Goal: Navigation & Orientation: Find specific page/section

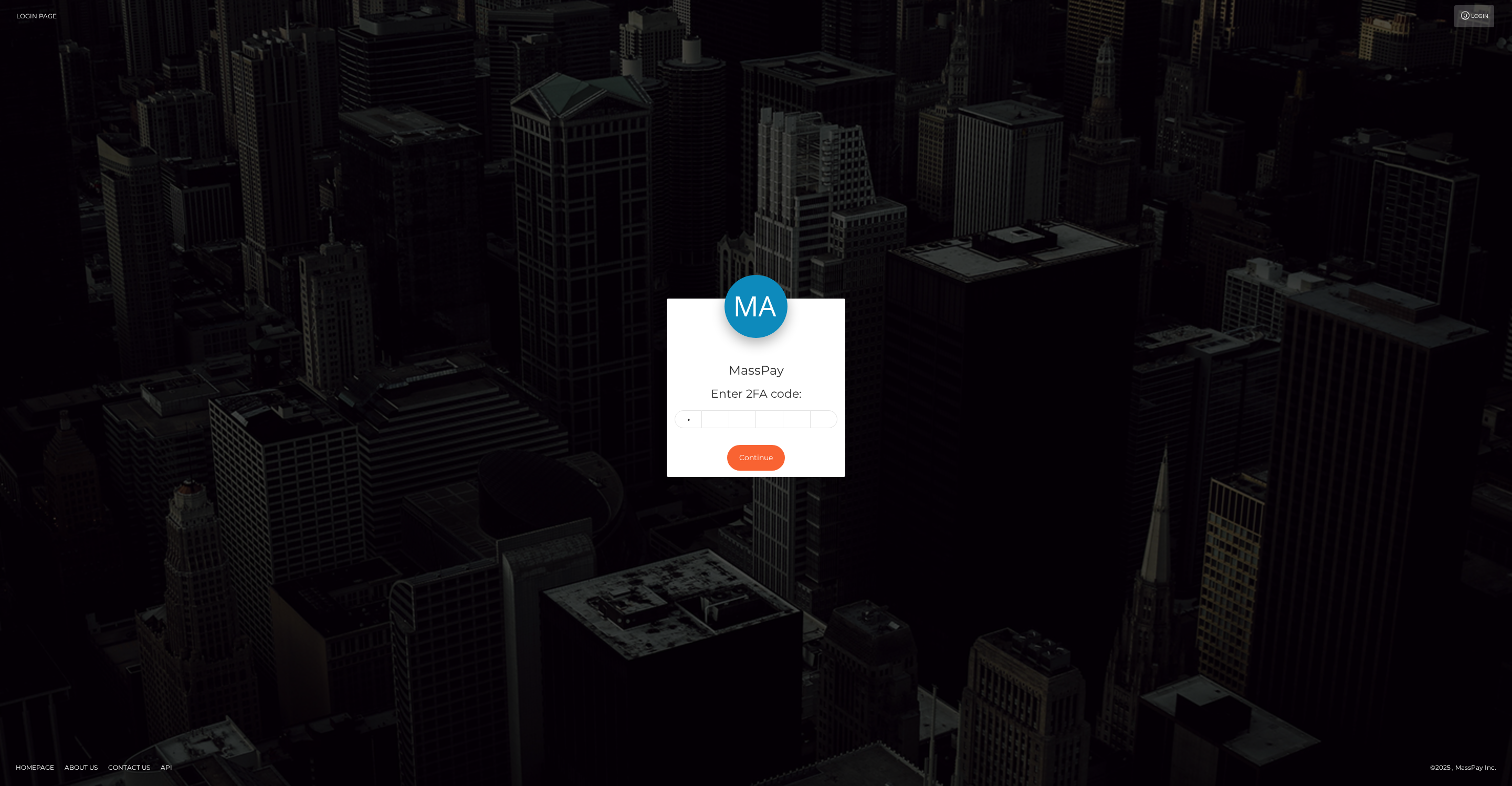
type input "7"
type input "3"
type input "0"
type input "4"
type input "6"
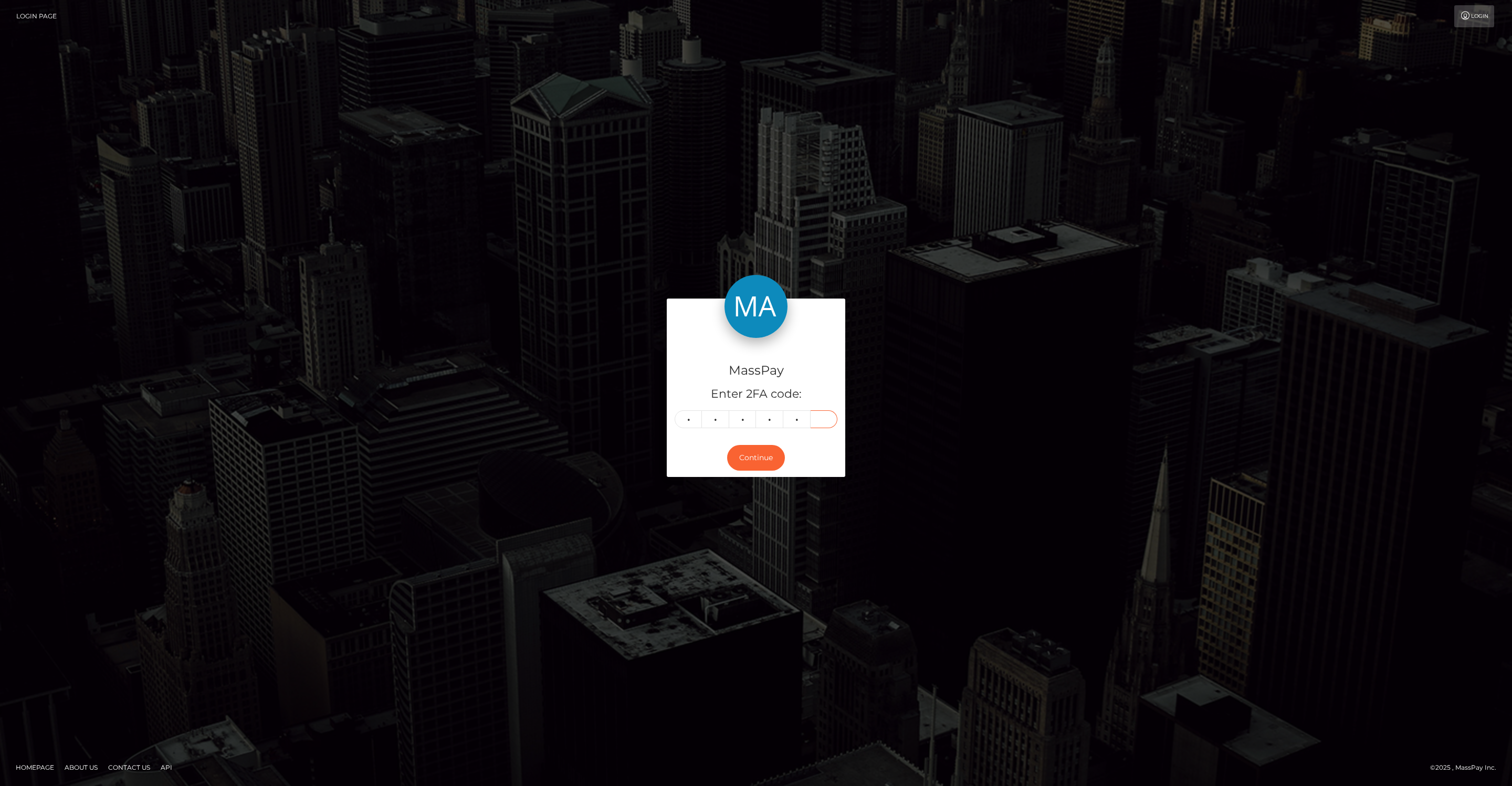
type input "4"
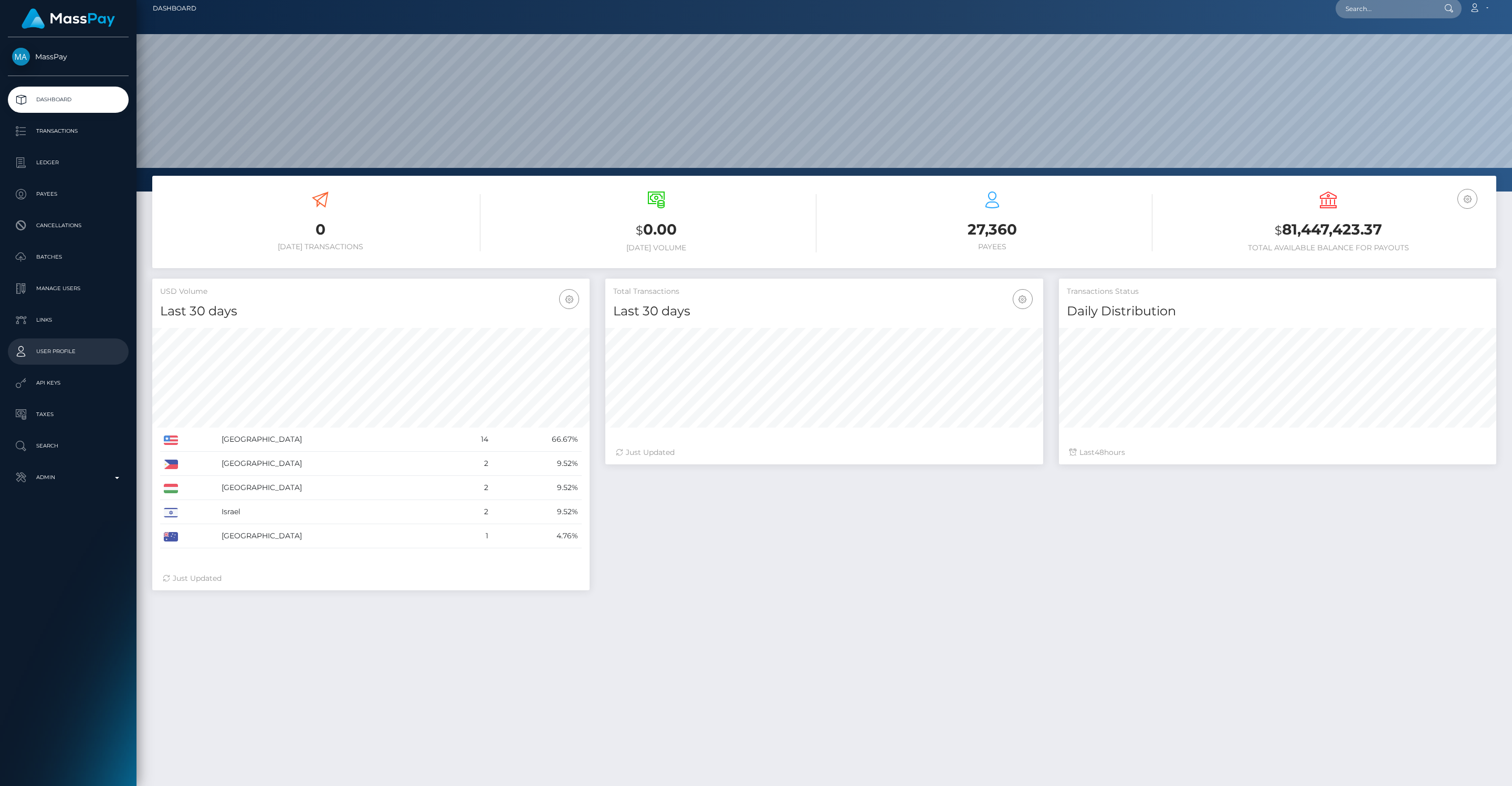
scroll to position [10, 0]
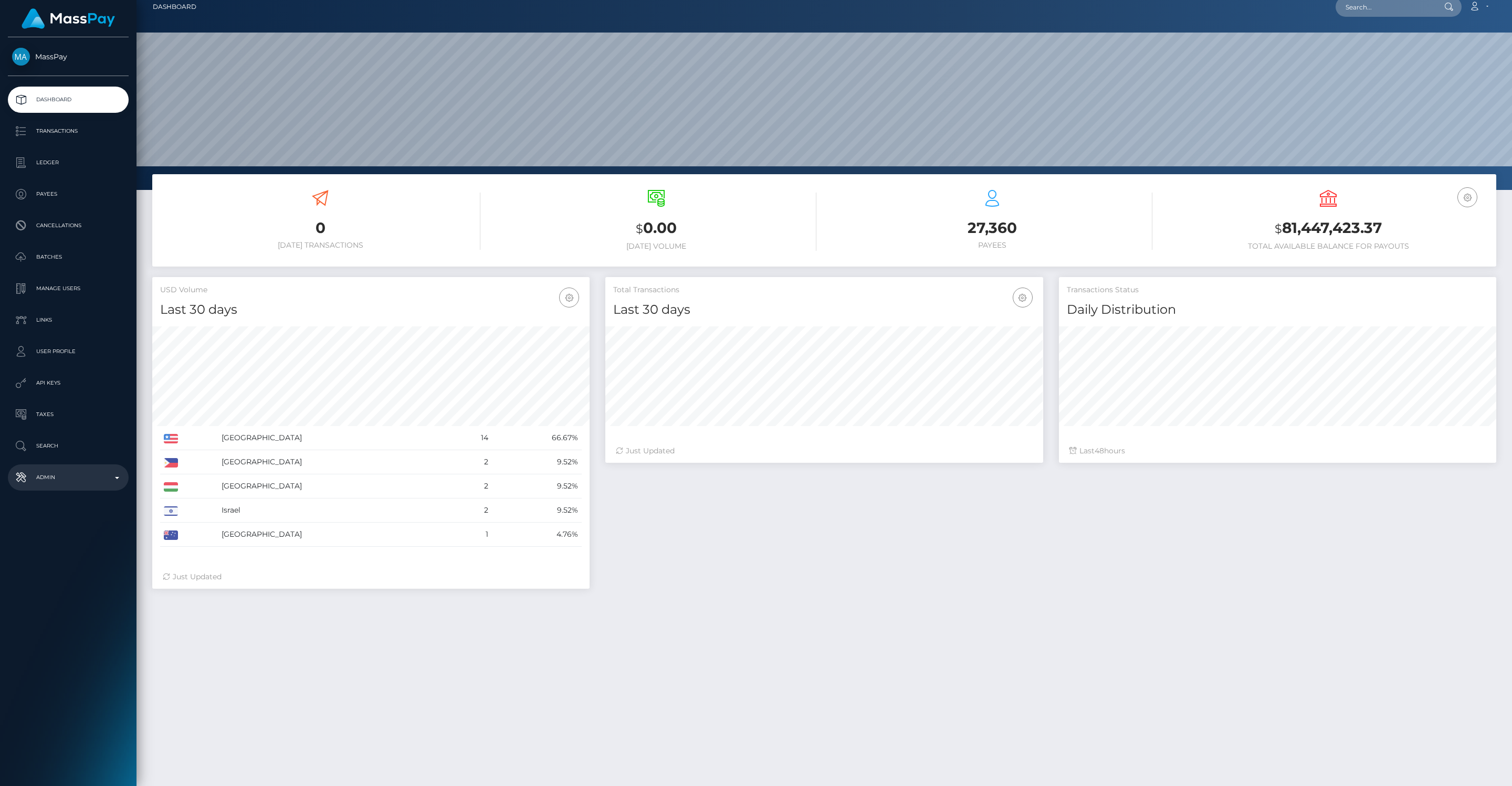
click at [81, 476] on p "Admin" at bounding box center [69, 477] width 113 height 16
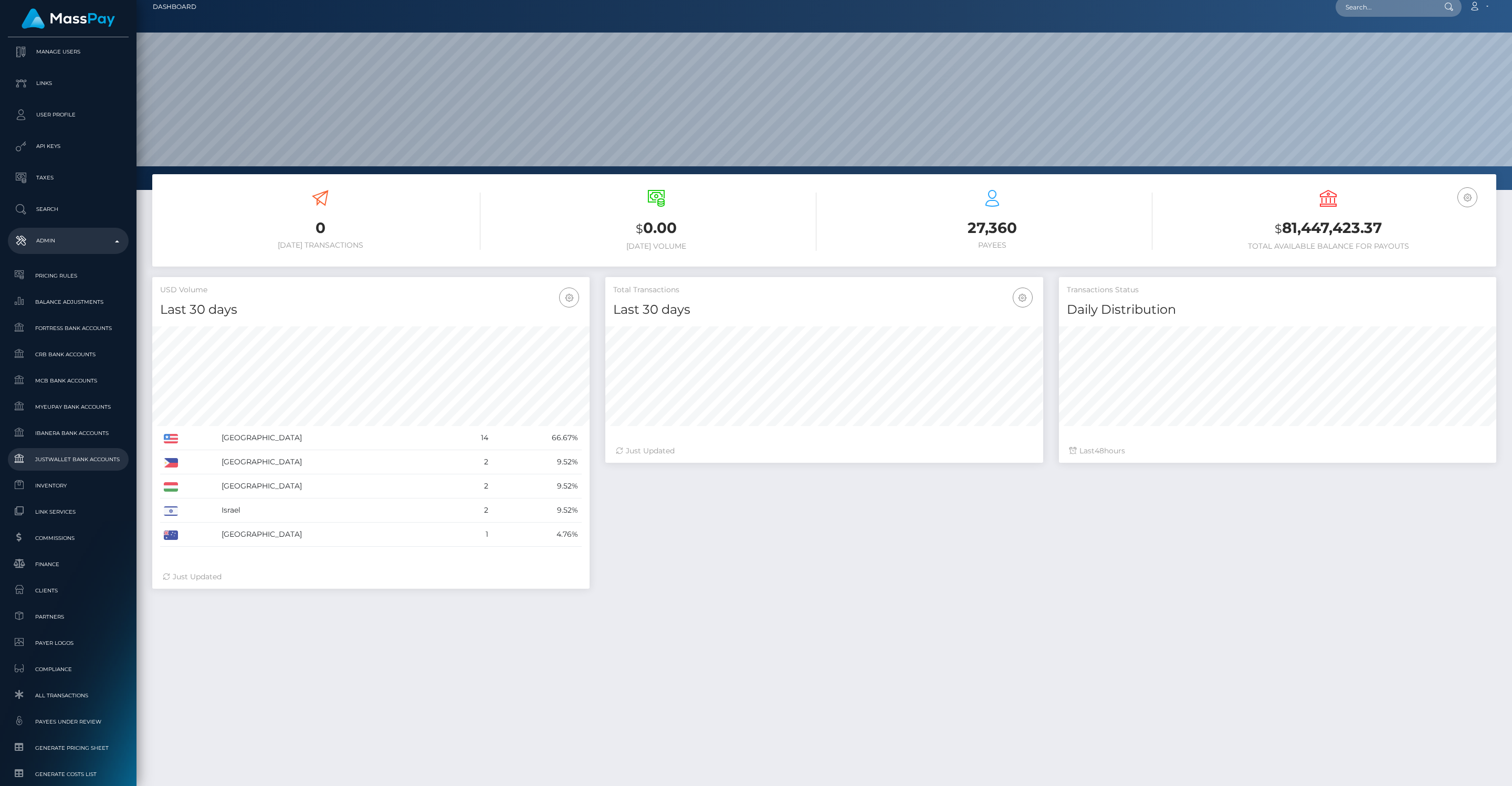
scroll to position [241, 0]
click at [61, 587] on span "Clients" at bounding box center [69, 586] width 113 height 12
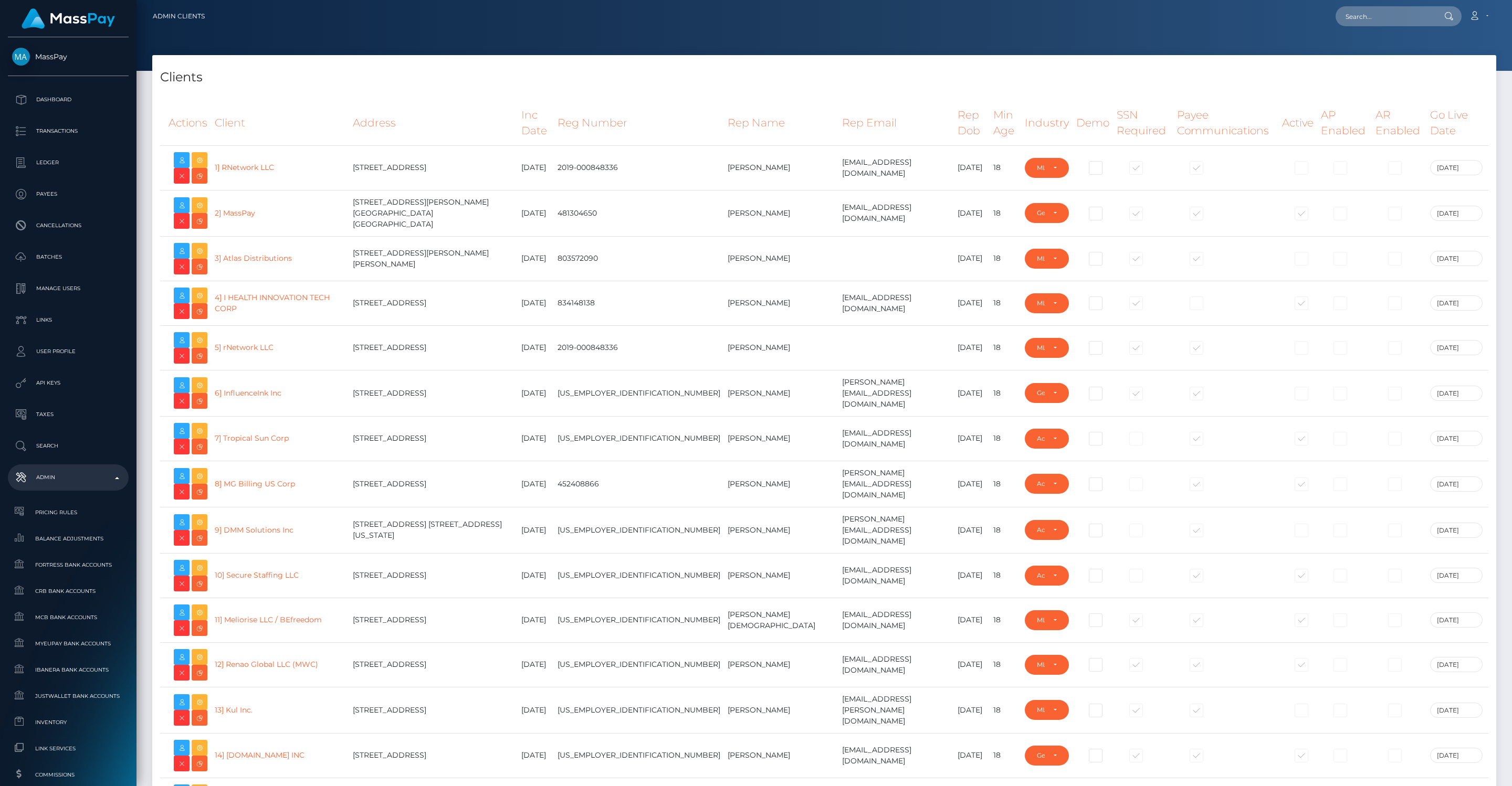
select select "223"
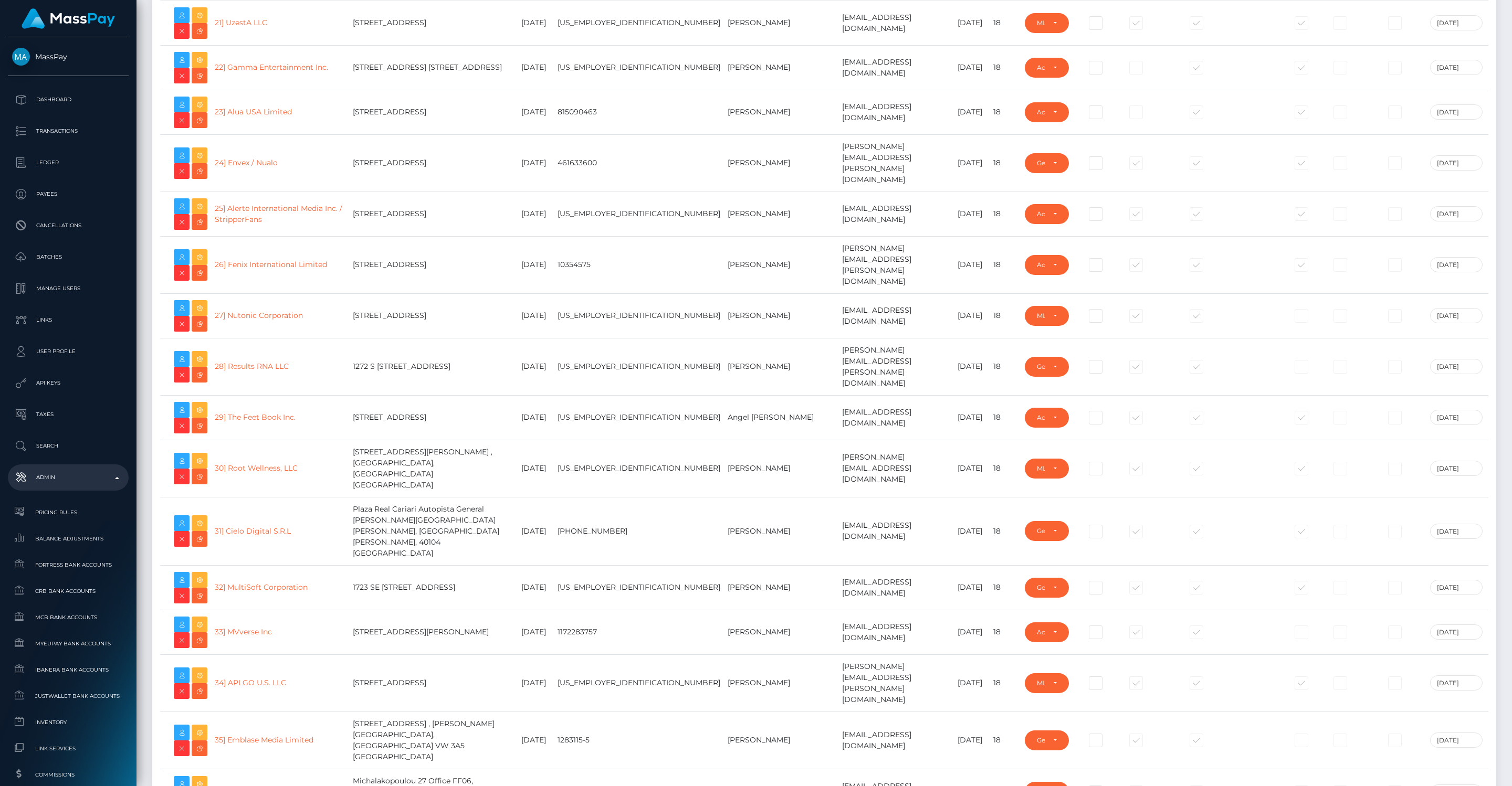
scroll to position [1052, 0]
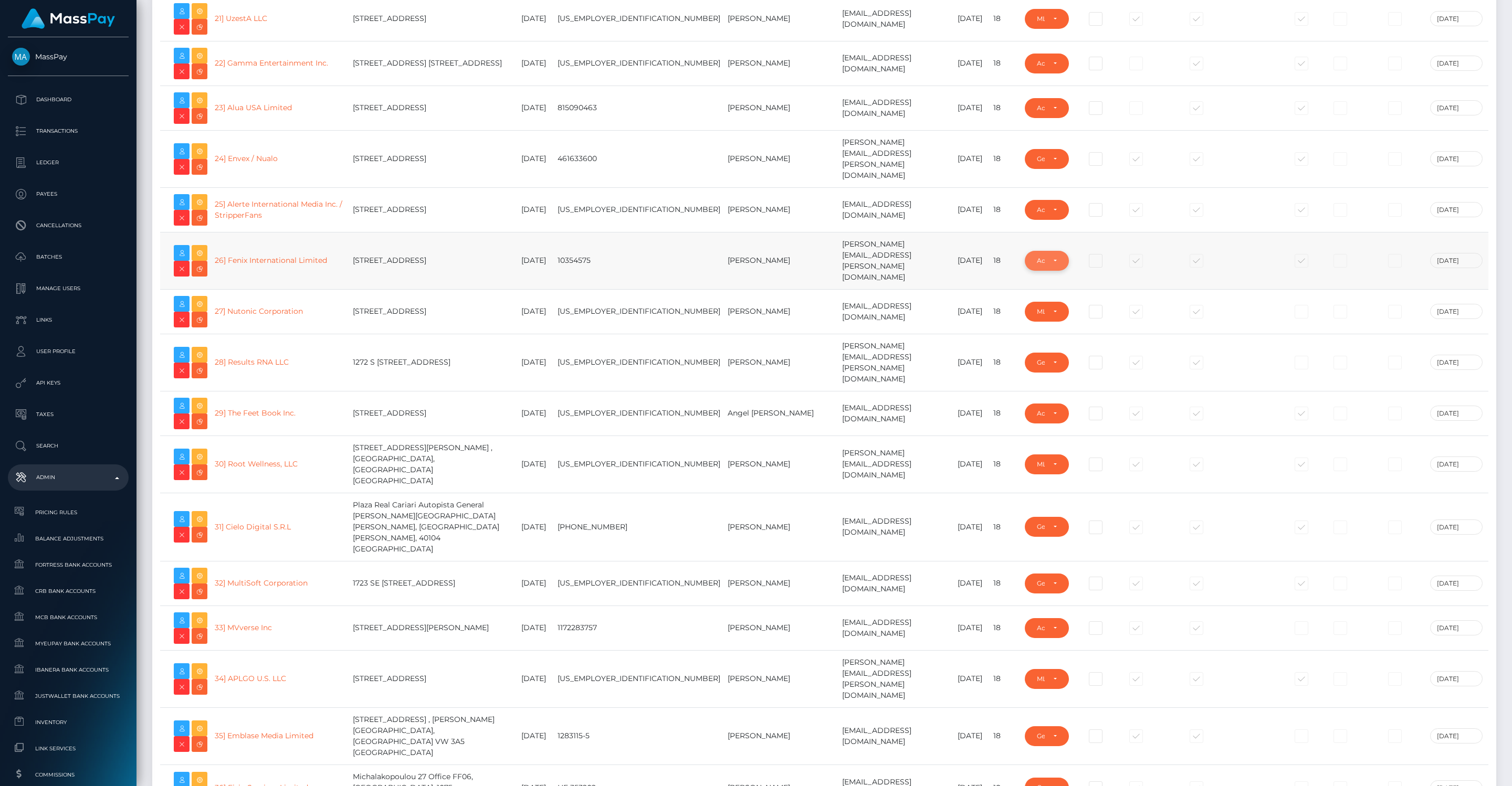
click at [1037, 257] on div "Adult" at bounding box center [1040, 260] width 8 height 8
click at [1037, 284] on span "General" at bounding box center [1049, 288] width 24 height 10
select select "GENERAL"
click at [241, 255] on link "26] Fenix International Limited" at bounding box center [271, 260] width 113 height 10
click at [260, 255] on link "26] Fenix International Limited" at bounding box center [271, 260] width 113 height 10
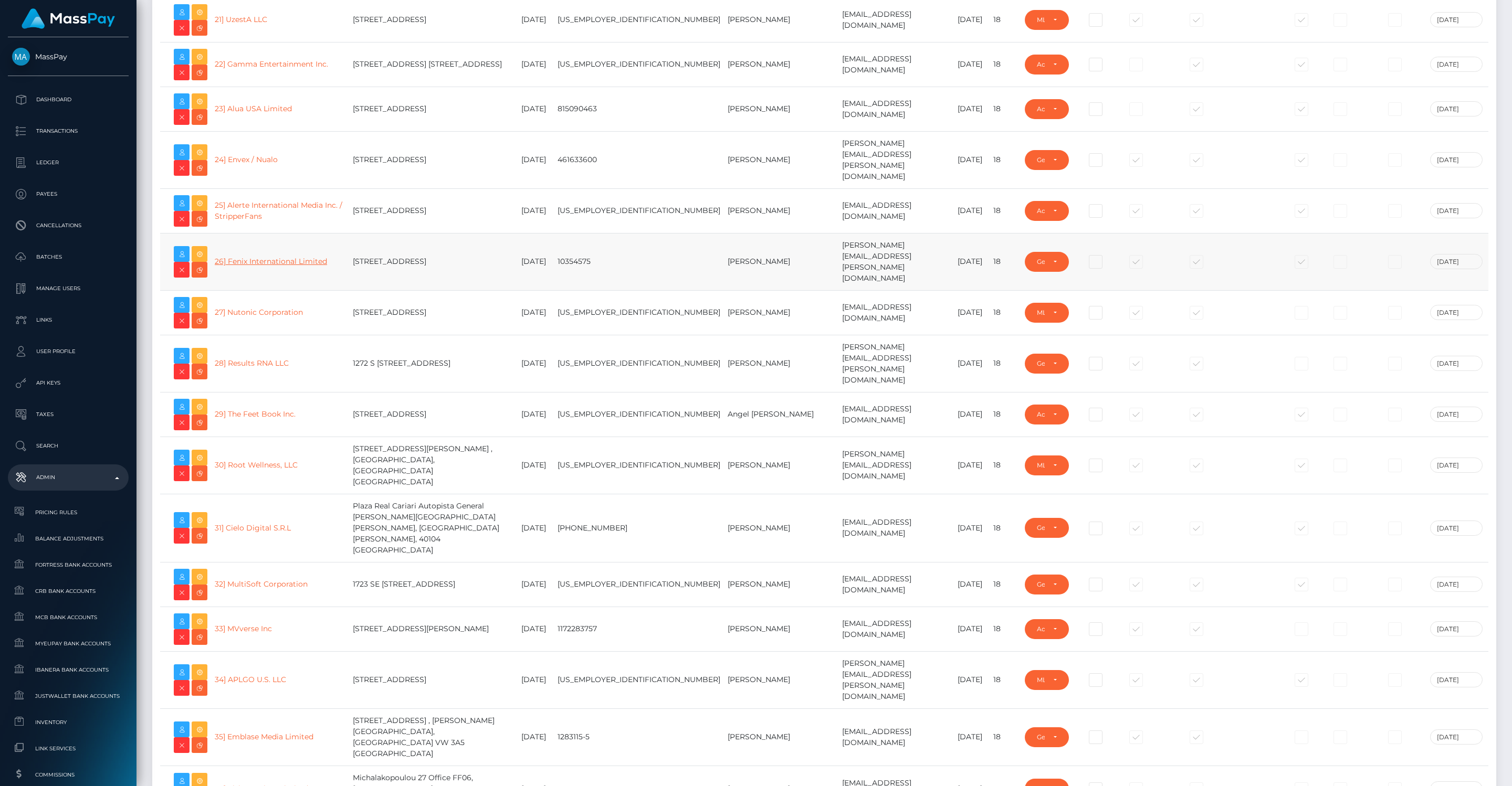
scroll to position [1051, 0]
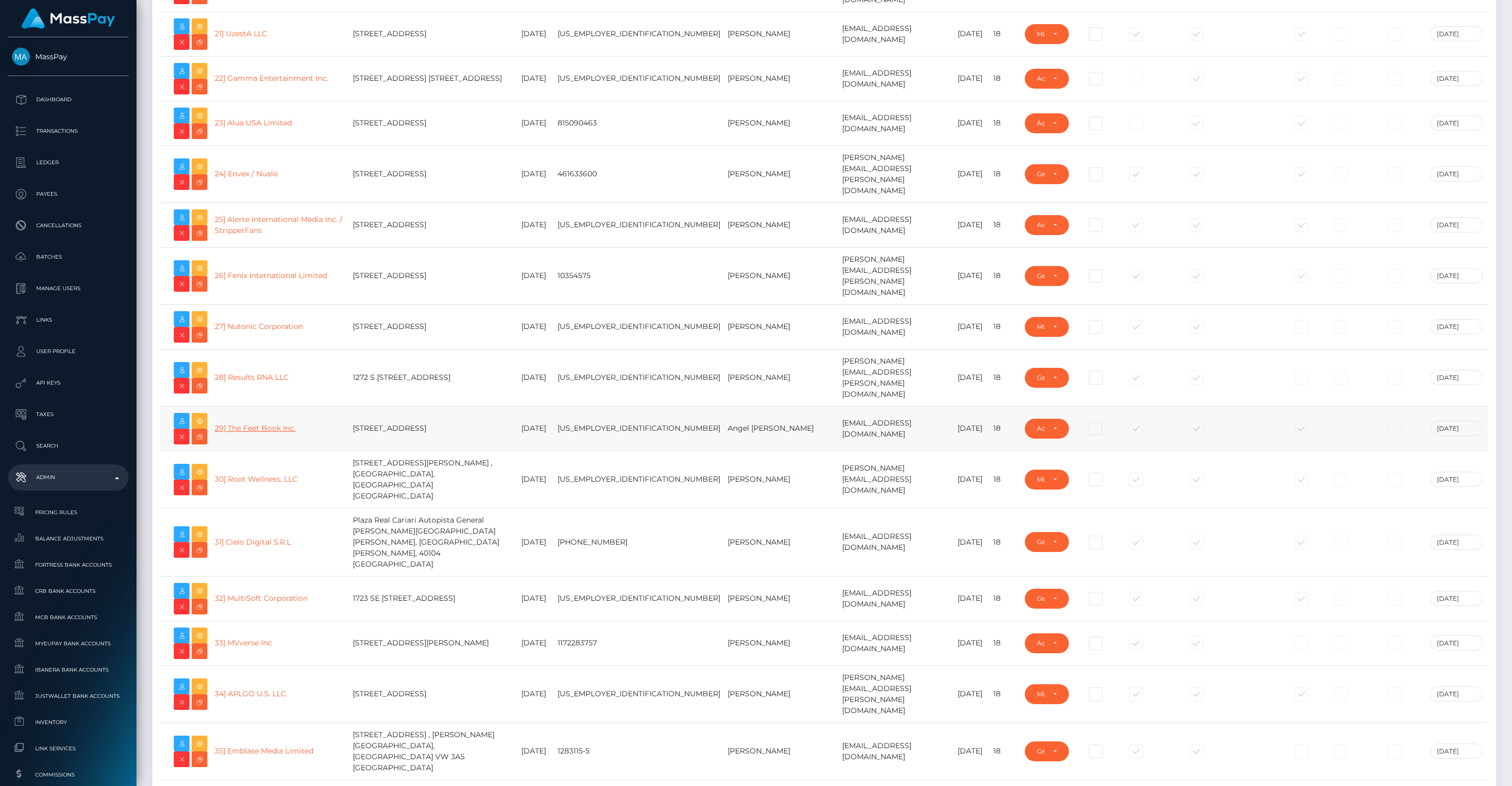
click at [229, 406] on td "29] The Feet Book Inc." at bounding box center [279, 428] width 138 height 45
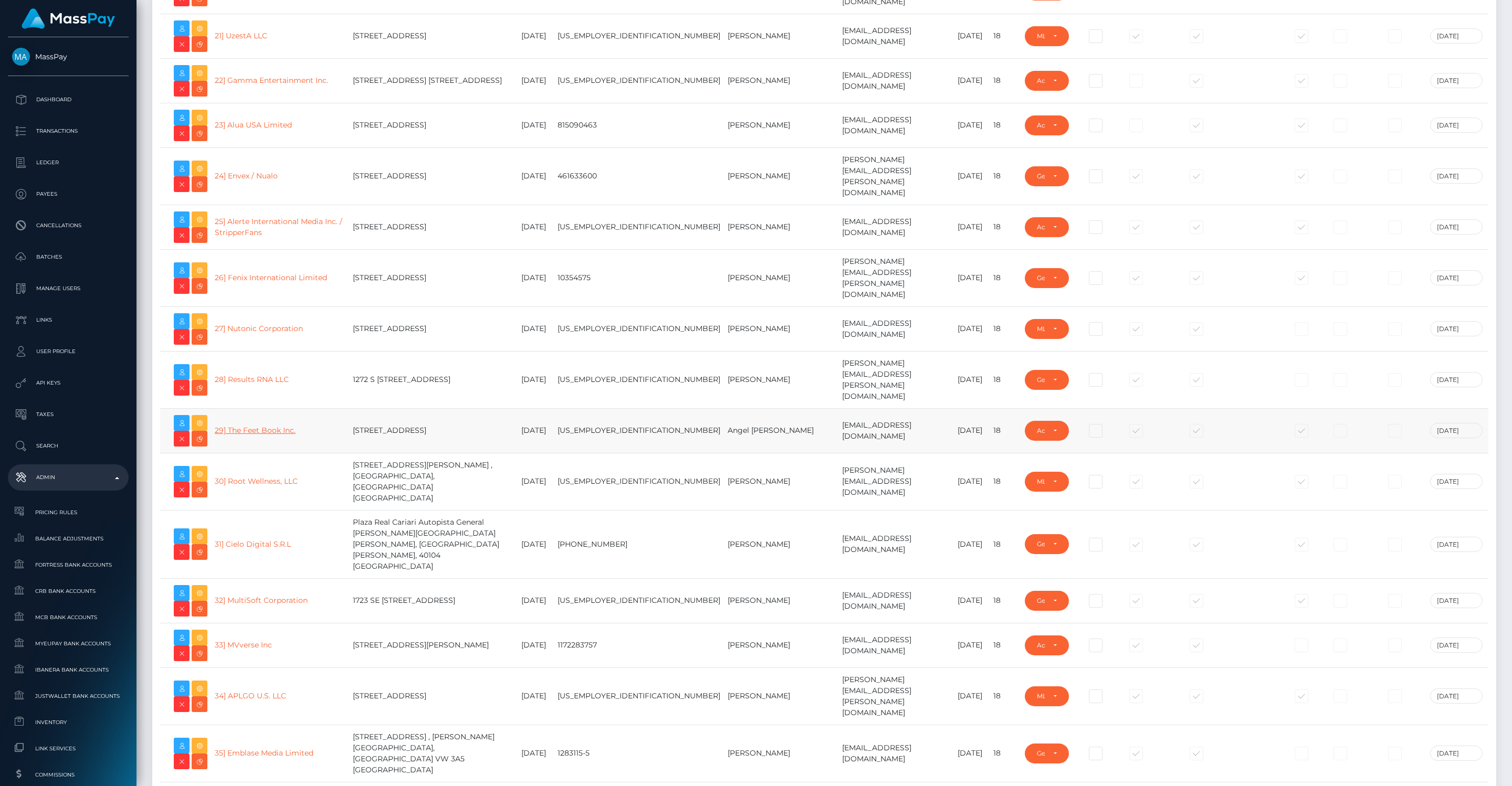
click at [238, 426] on link "29] The Feet Book Inc." at bounding box center [255, 430] width 81 height 10
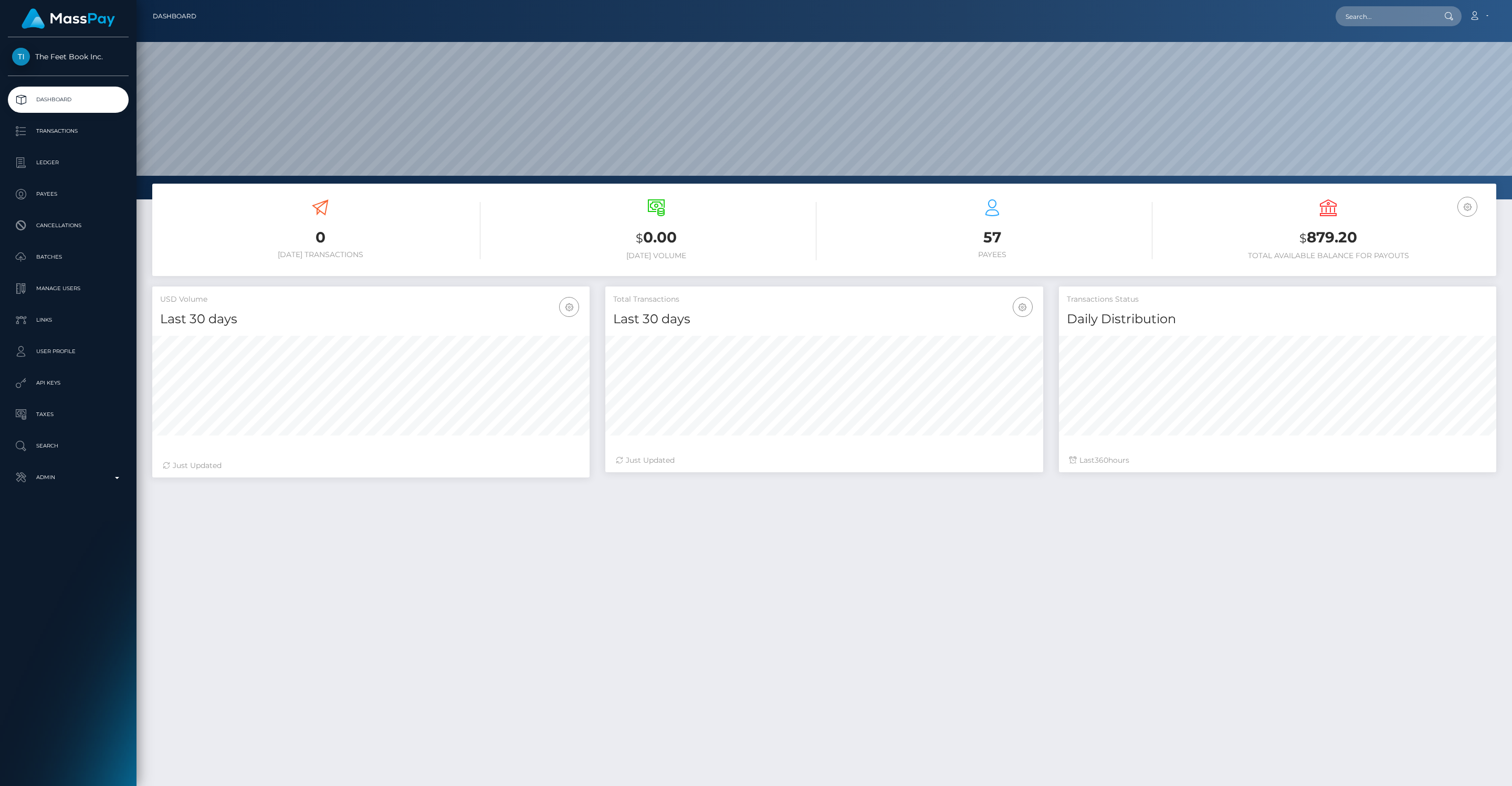
scroll to position [186, 437]
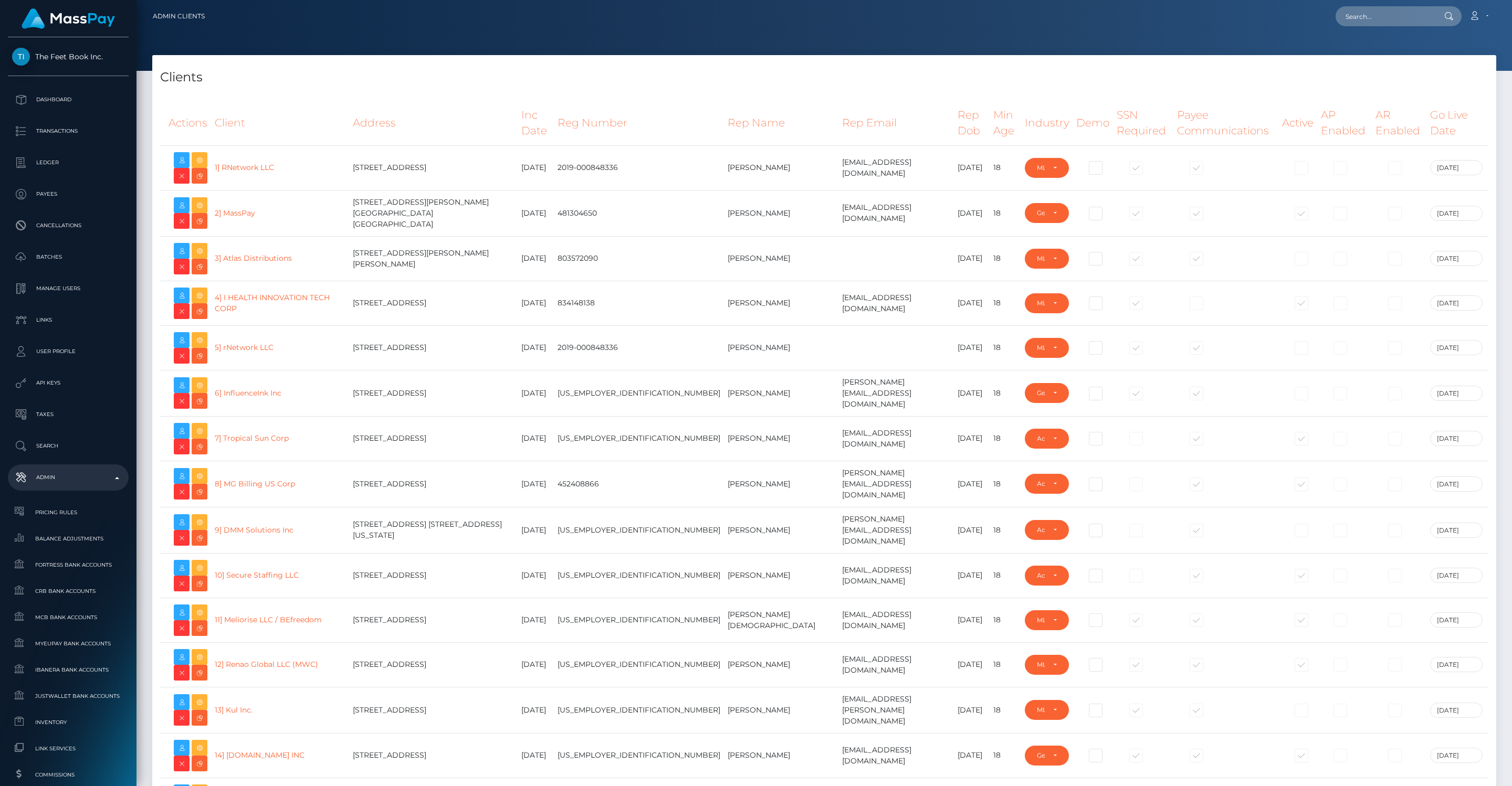
select select "GENERAL"
select select "223"
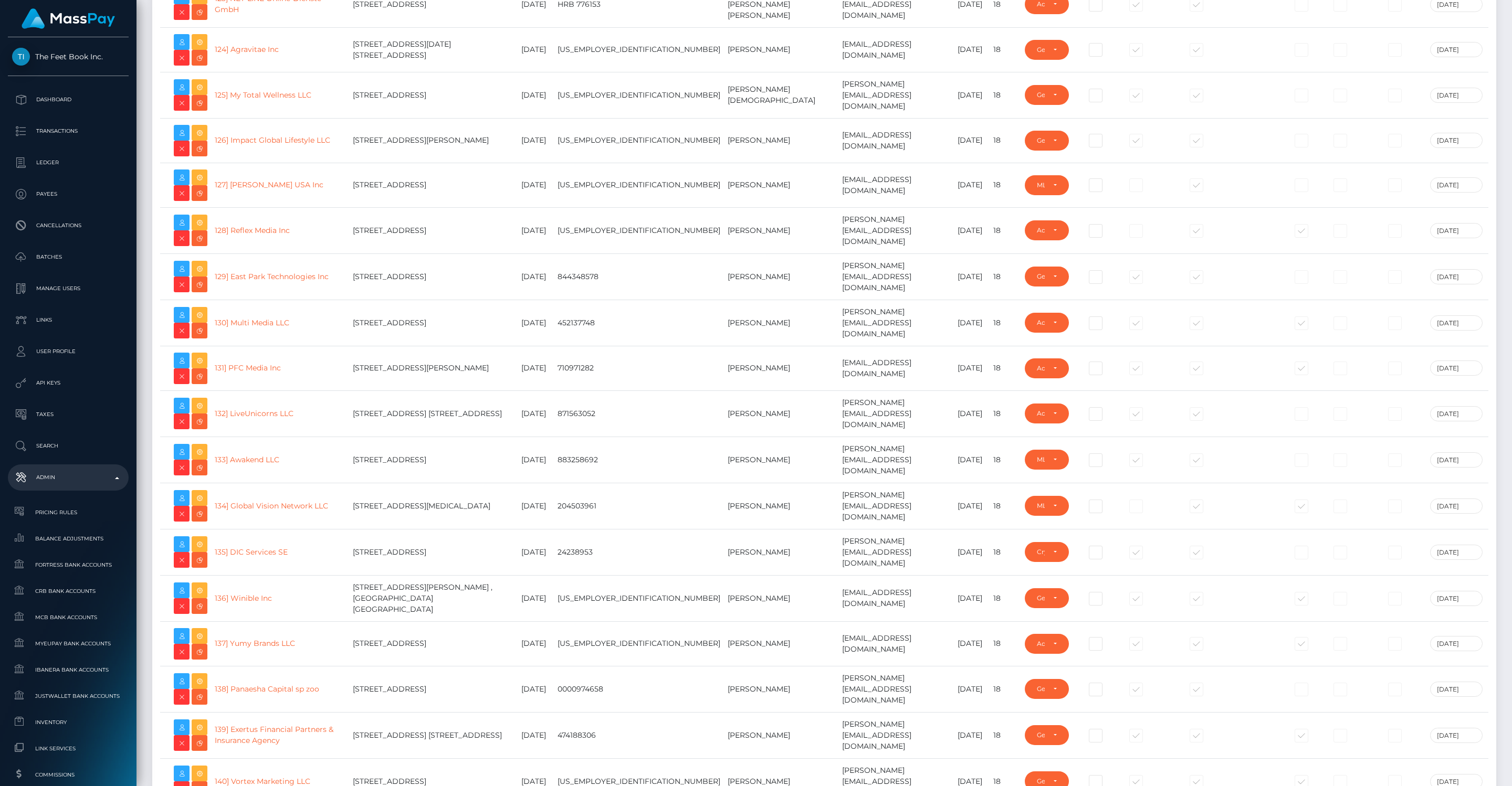
scroll to position [5757, 0]
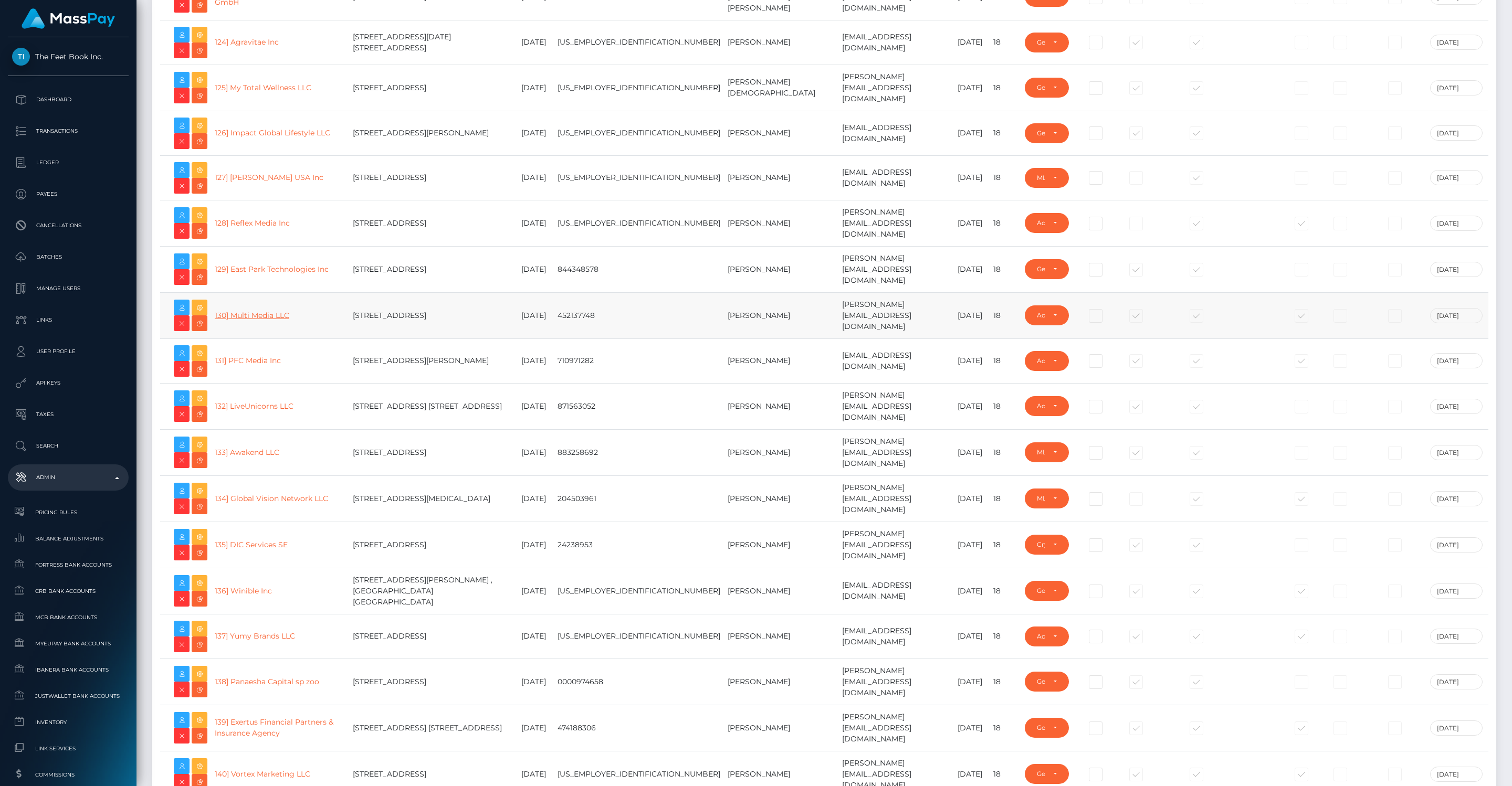
click at [250, 311] on link "130] Multi Media LLC" at bounding box center [252, 315] width 75 height 10
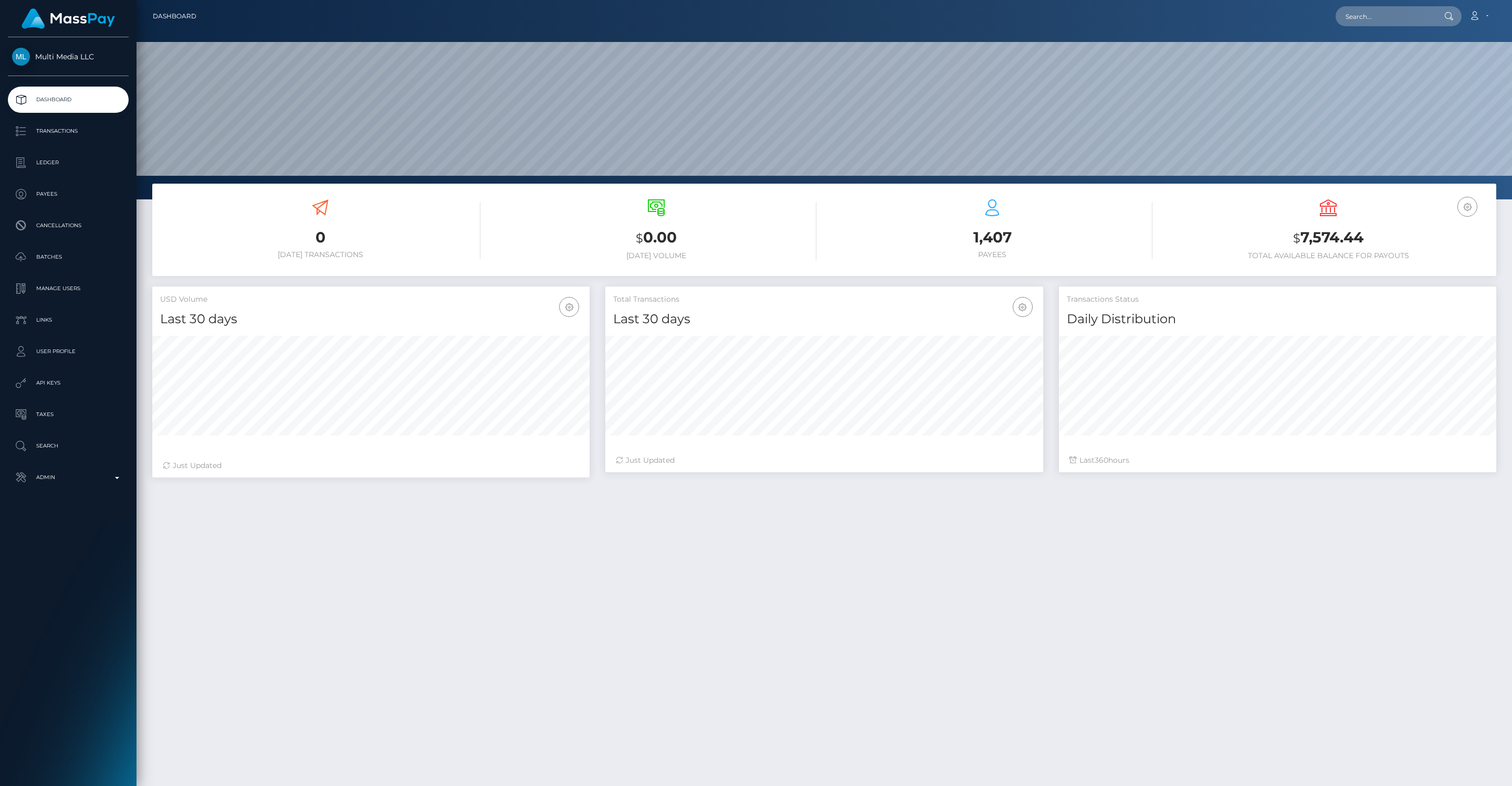
scroll to position [186, 437]
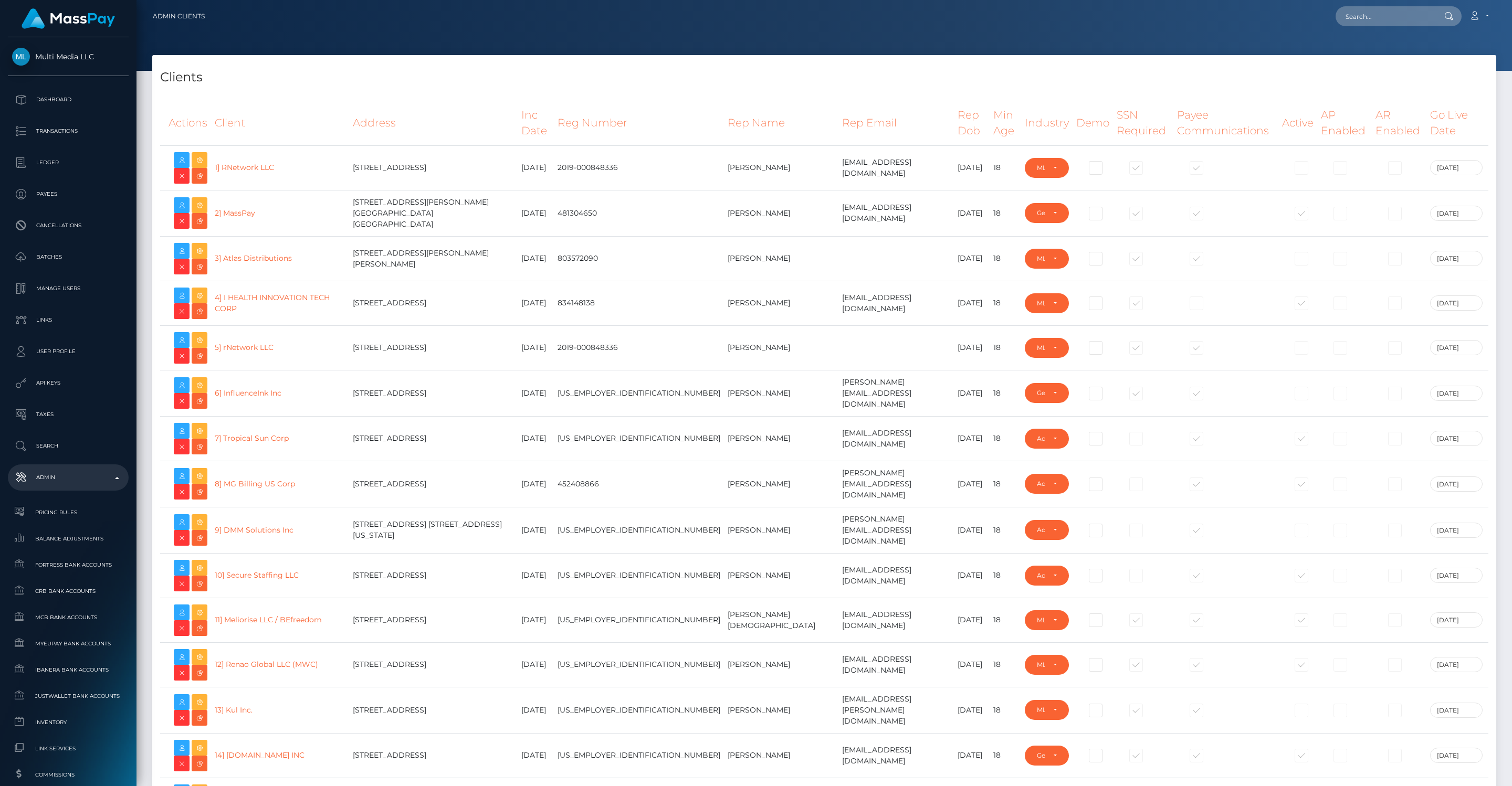
select select "GENERAL"
select select "223"
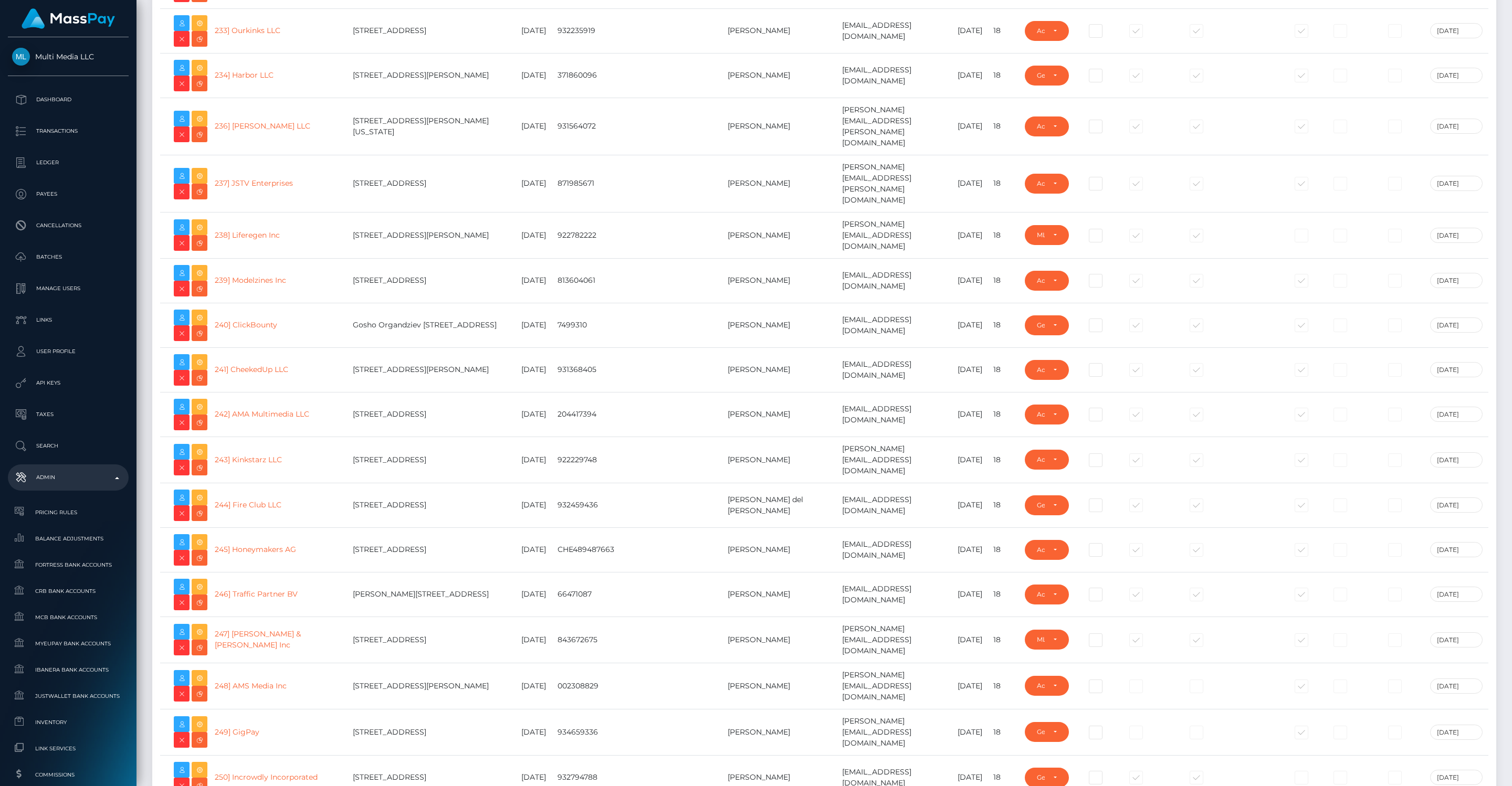
scroll to position [10724, 0]
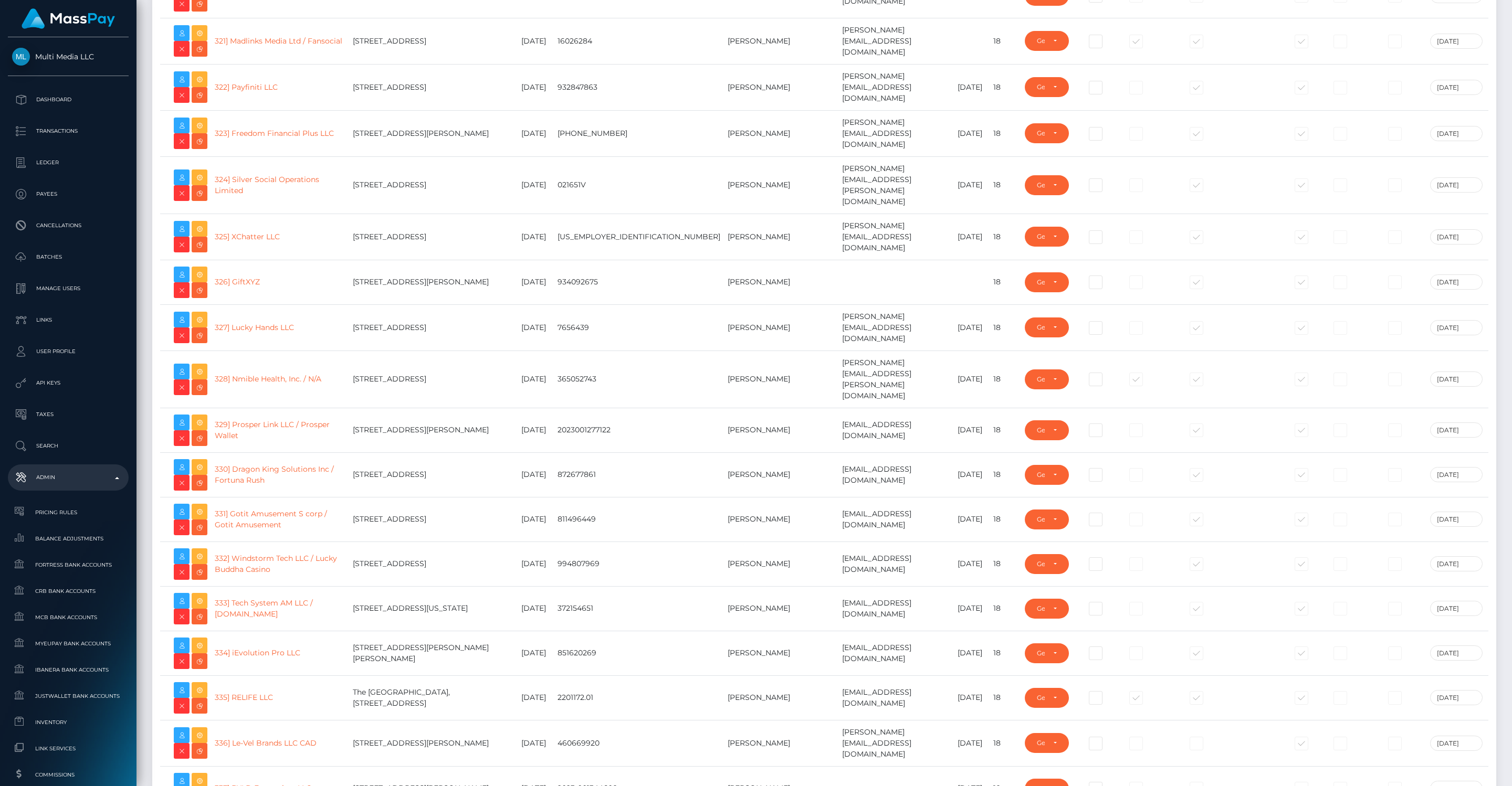
scroll to position [15099, 0]
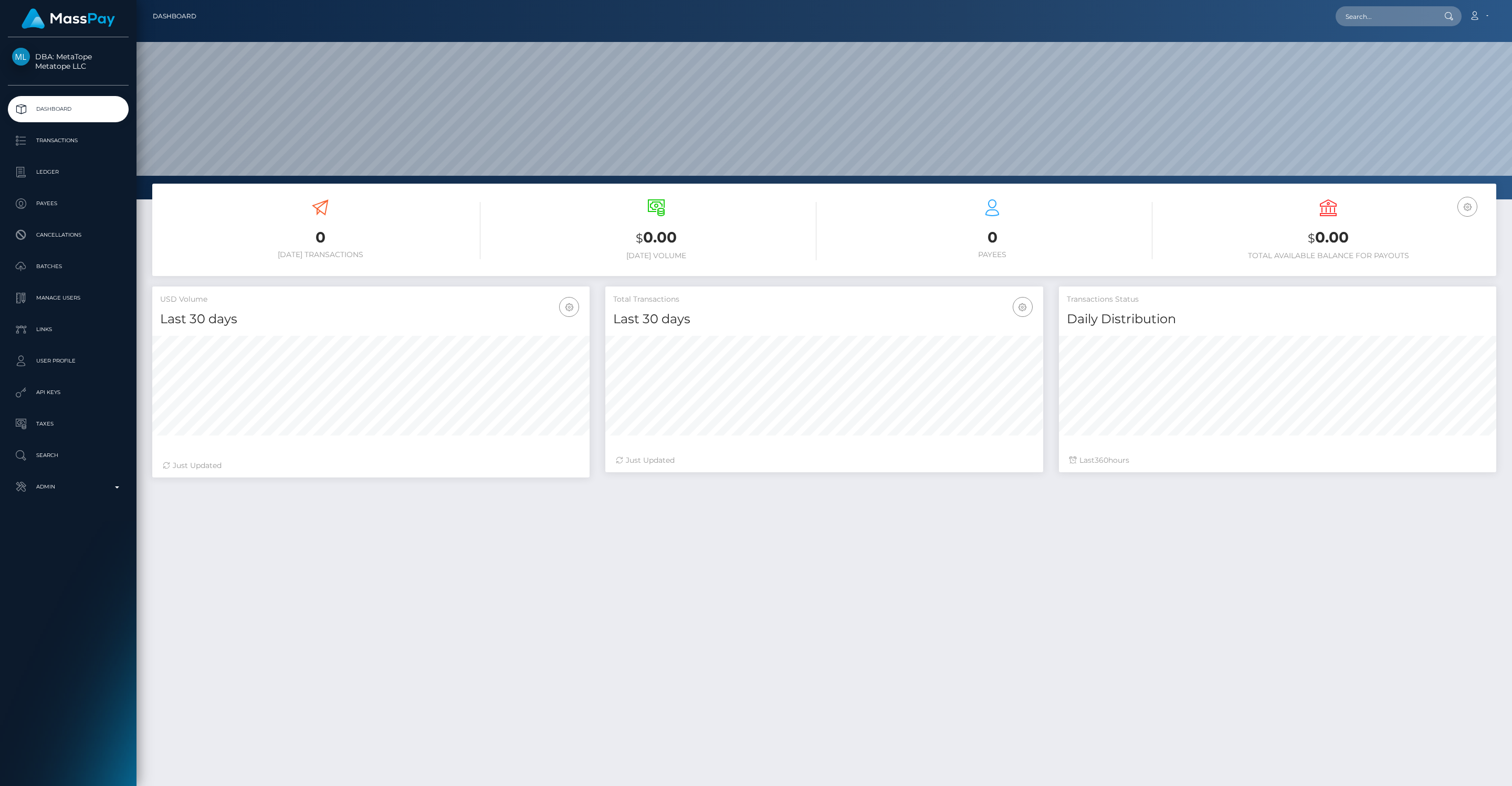
scroll to position [186, 437]
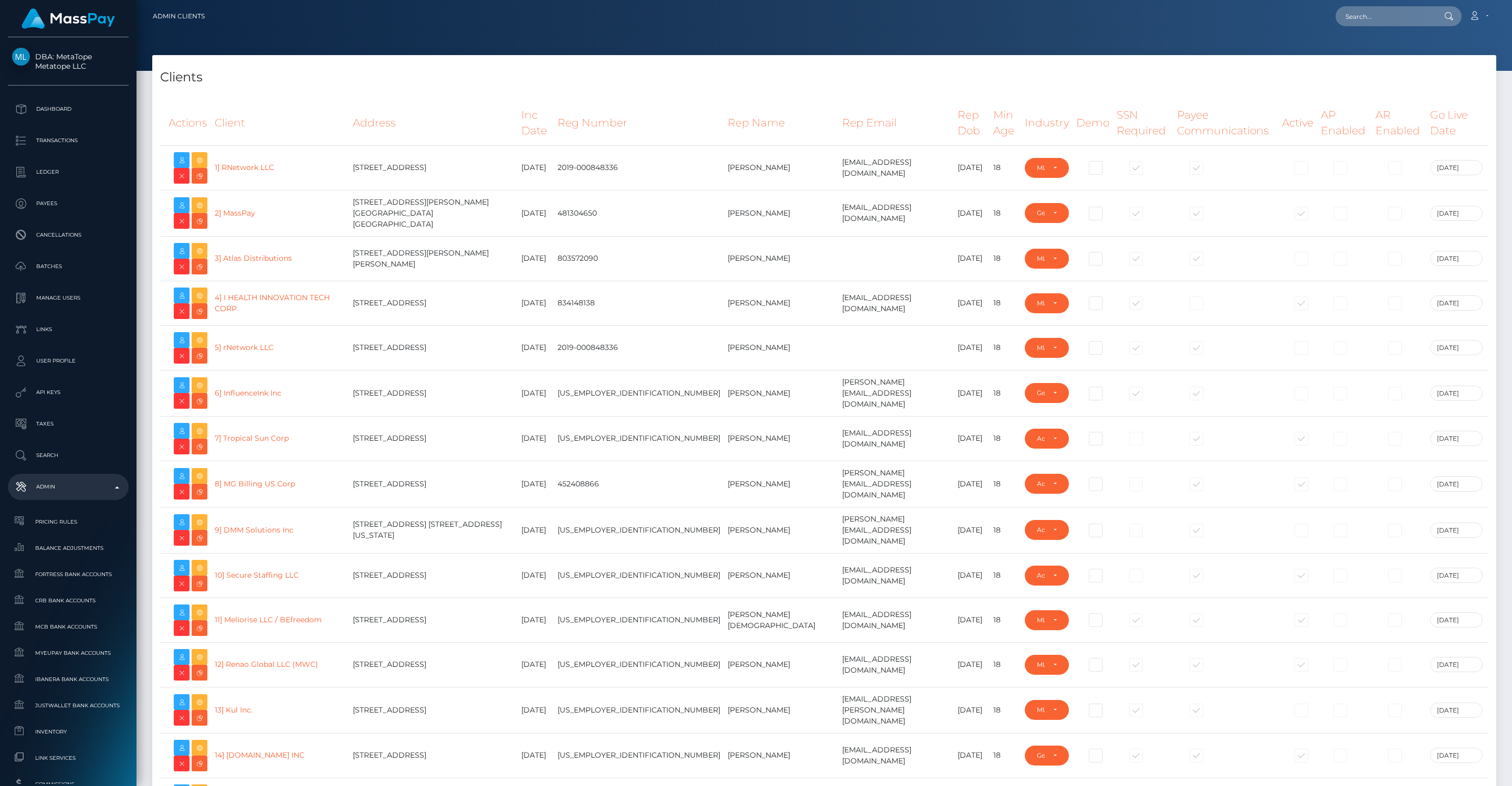
select select "GENERAL"
select select "223"
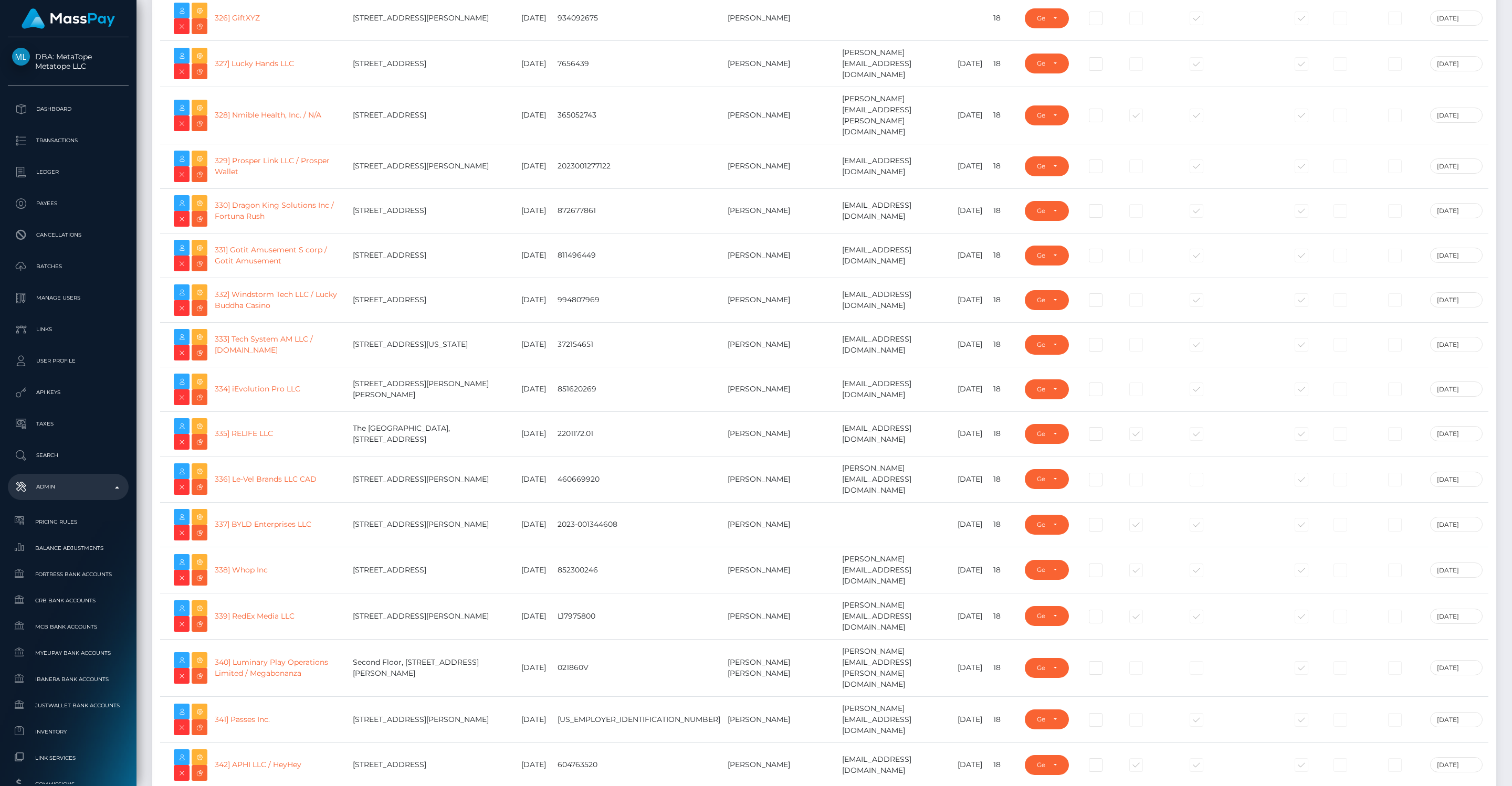
scroll to position [15096, 0]
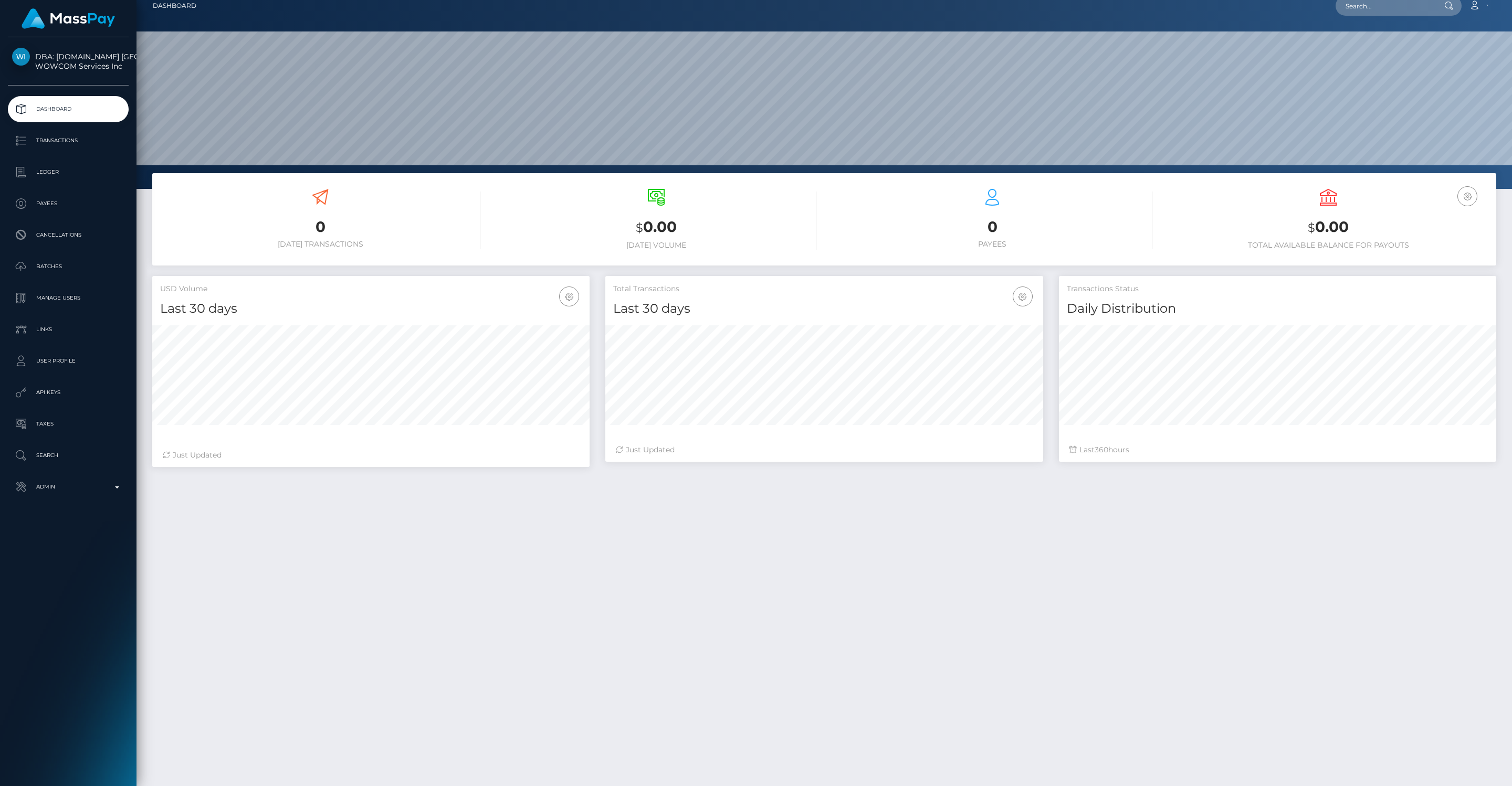
scroll to position [12, 0]
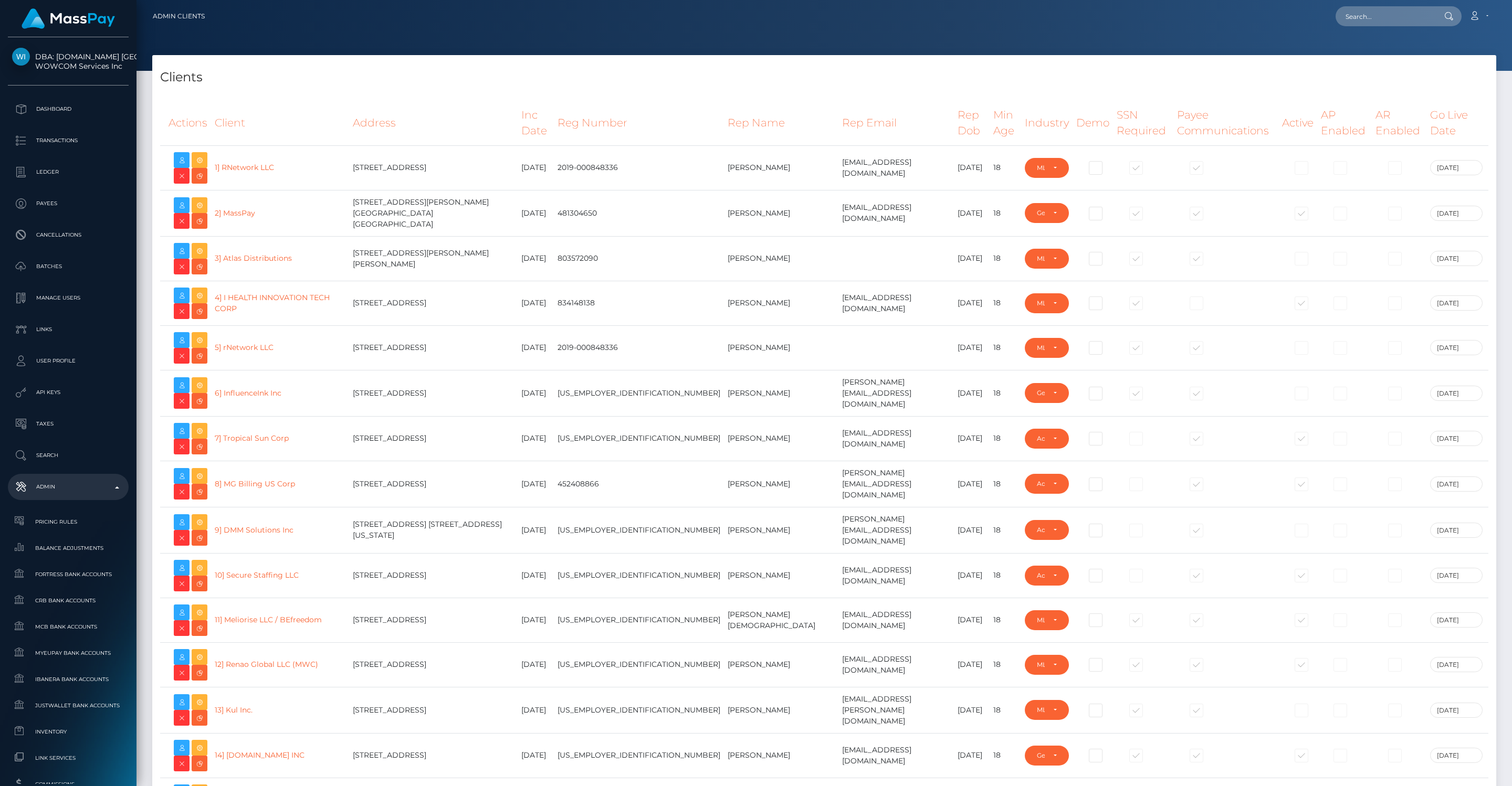
select select "GENERAL"
select select "223"
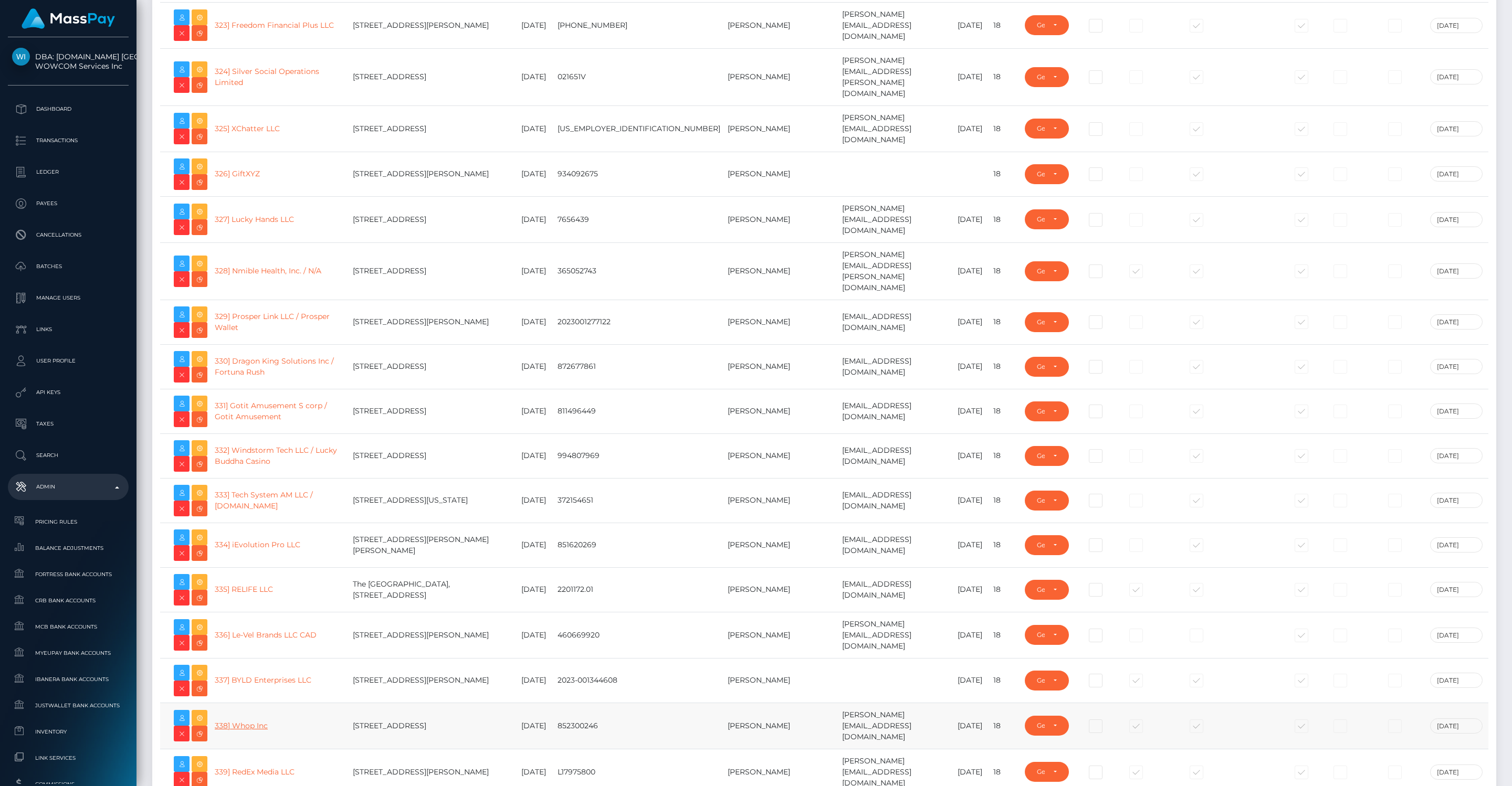
scroll to position [14942, 0]
click at [260, 722] on link "338] Whop Inc" at bounding box center [241, 726] width 53 height 10
click at [252, 722] on link "338] Whop Inc" at bounding box center [241, 726] width 53 height 10
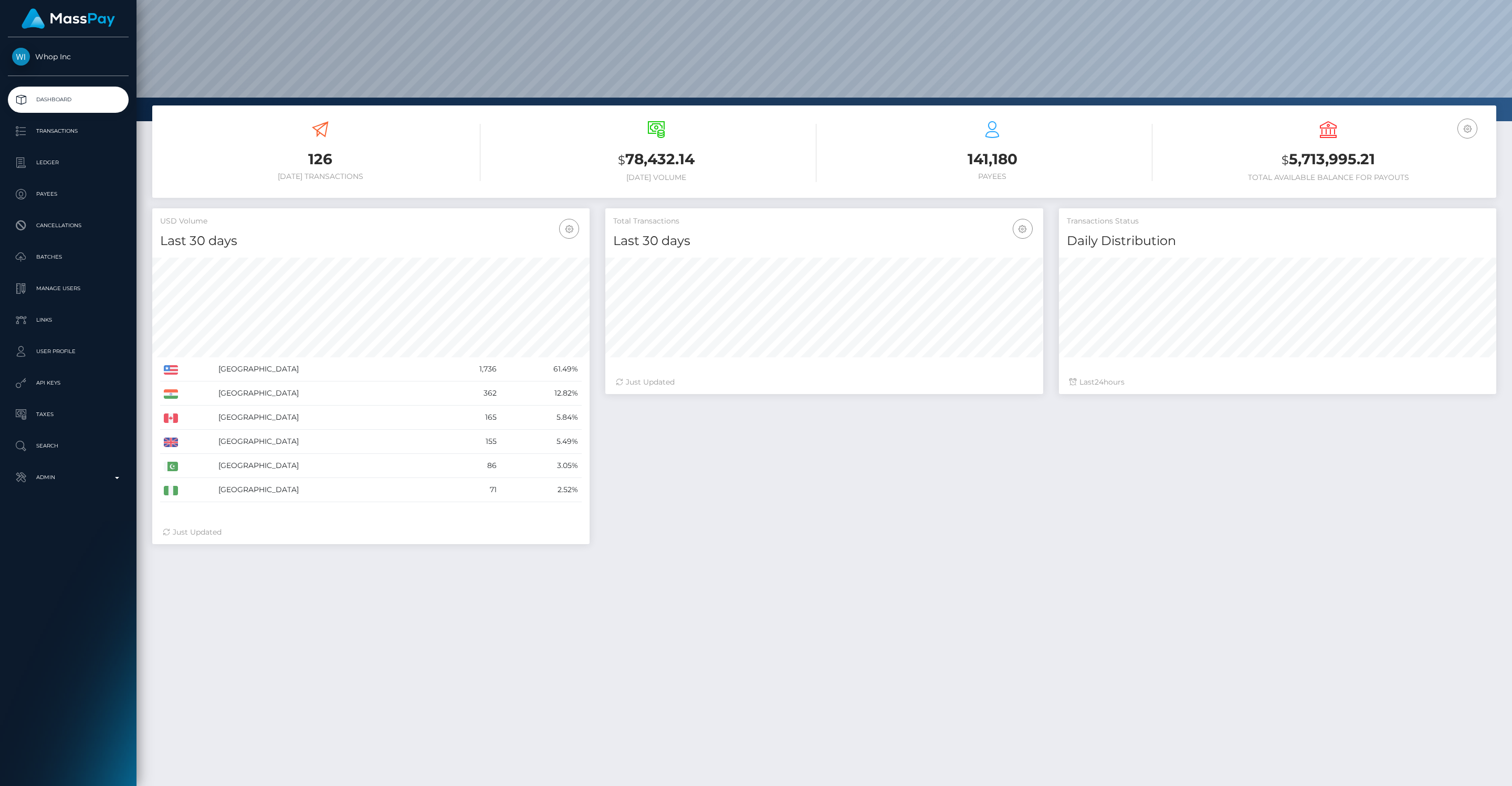
scroll to position [81, 0]
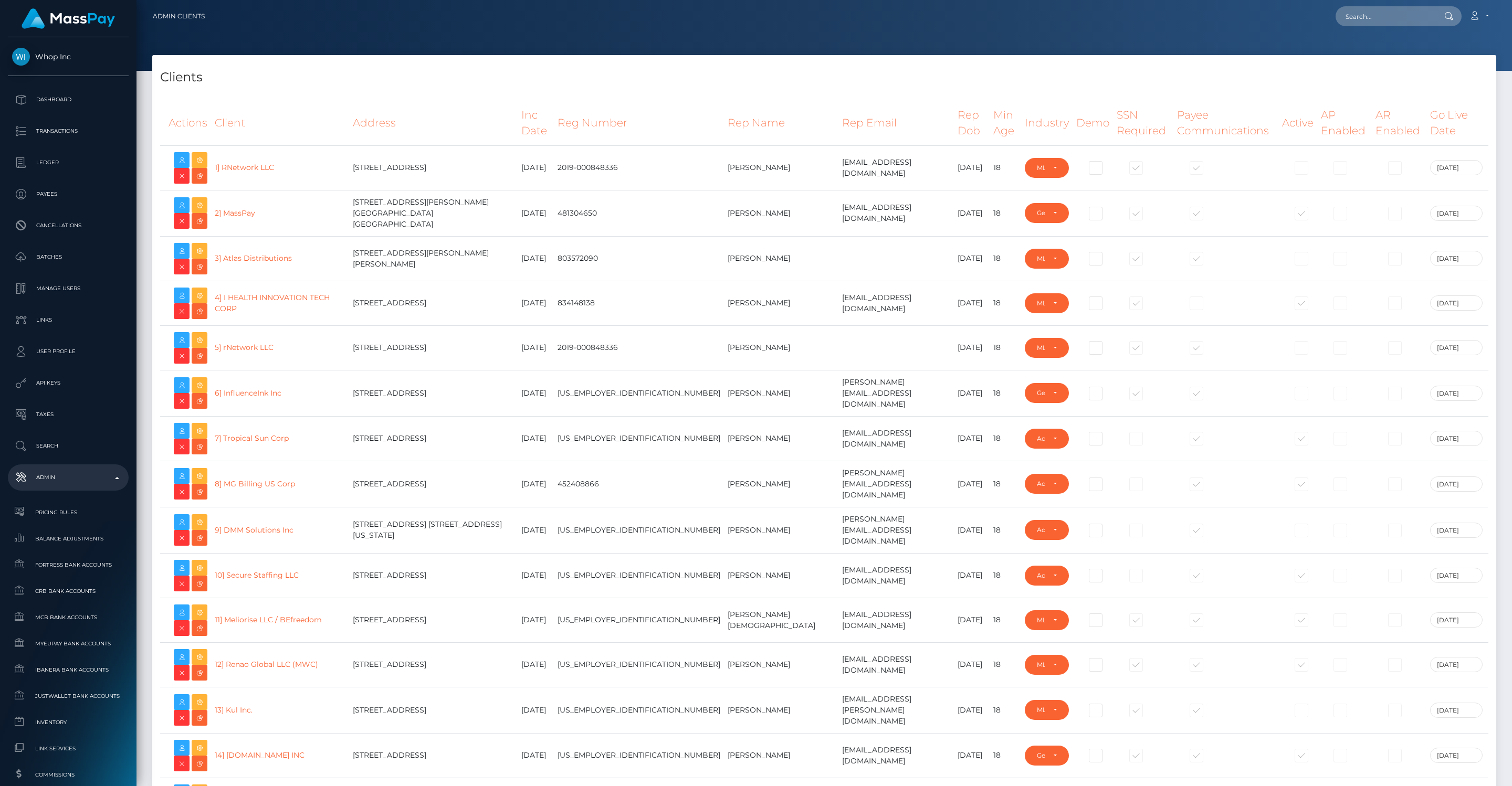
select select "GENERAL"
select select "223"
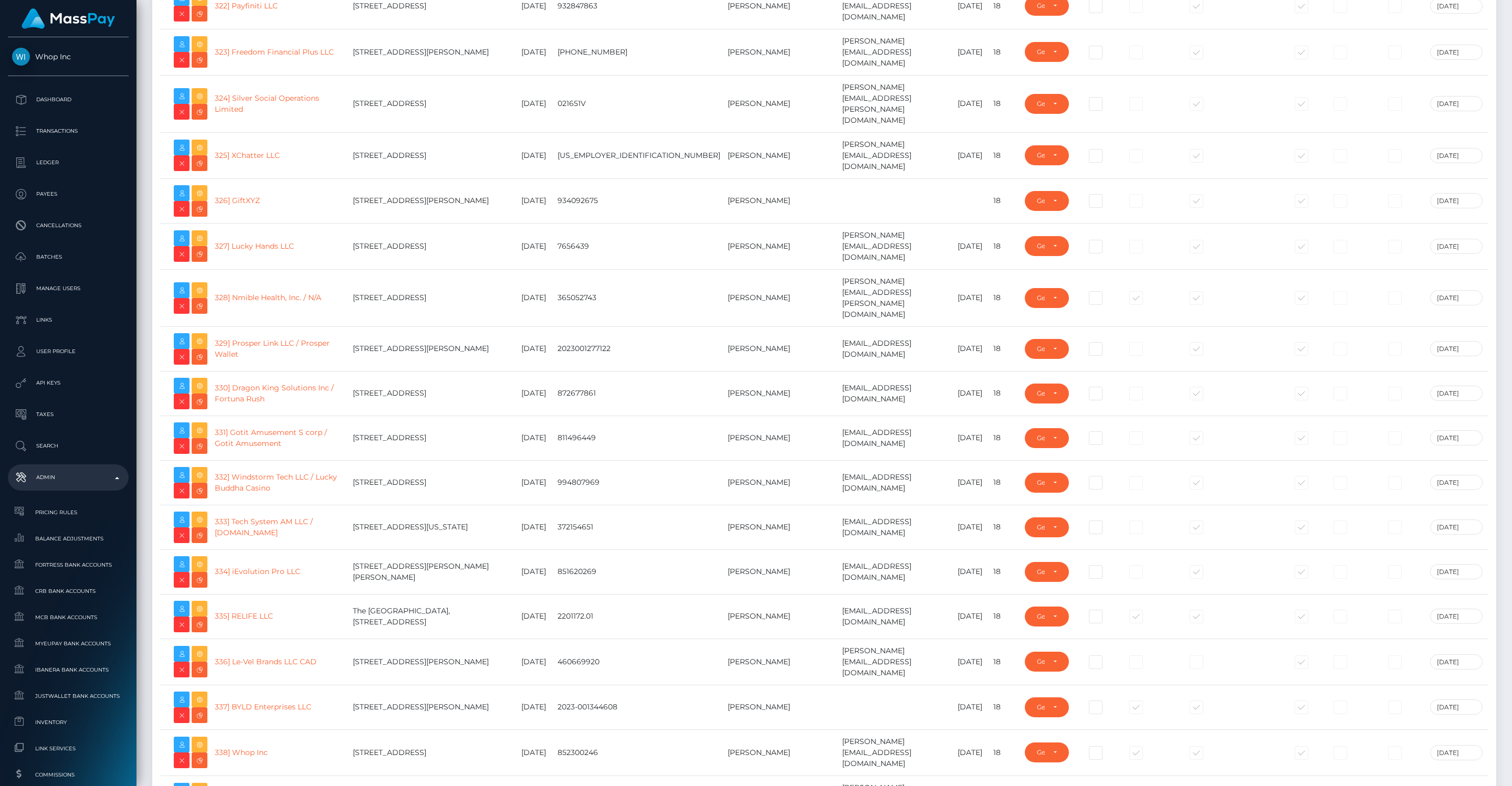
scroll to position [14912, 0]
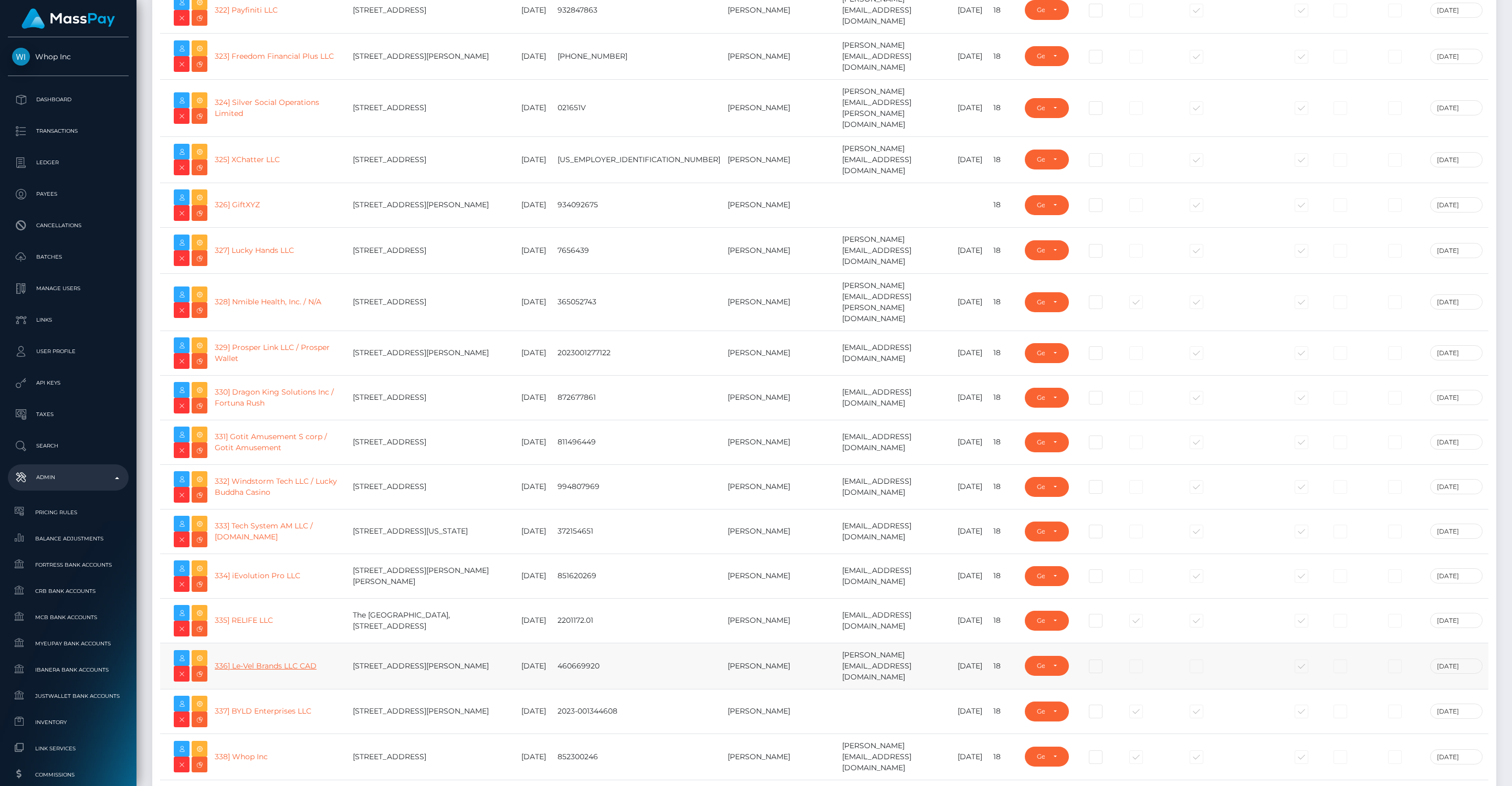
click at [256, 661] on link "336] Le-Vel Brands LLC CAD" at bounding box center [265, 665] width 102 height 10
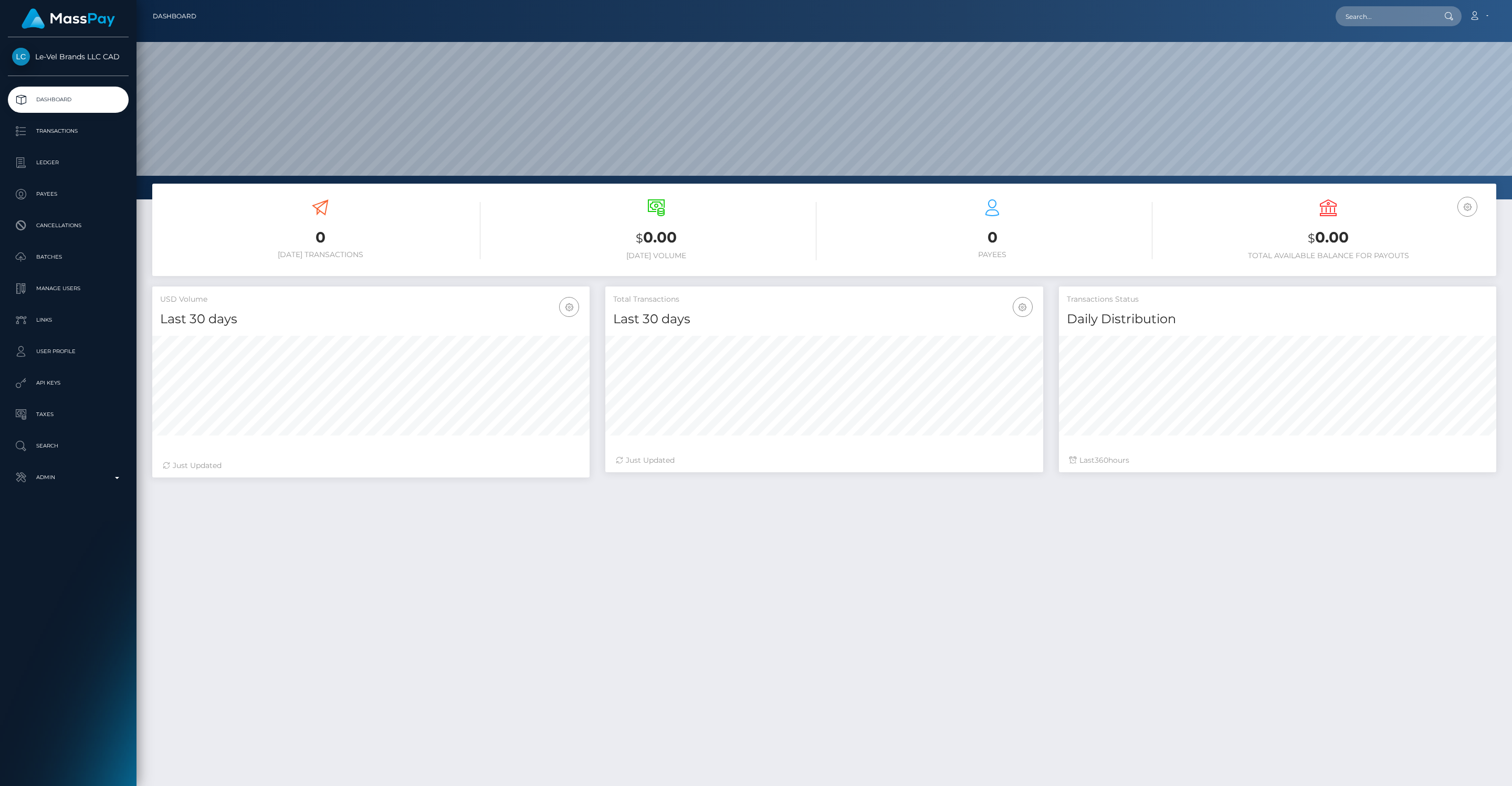
scroll to position [186, 437]
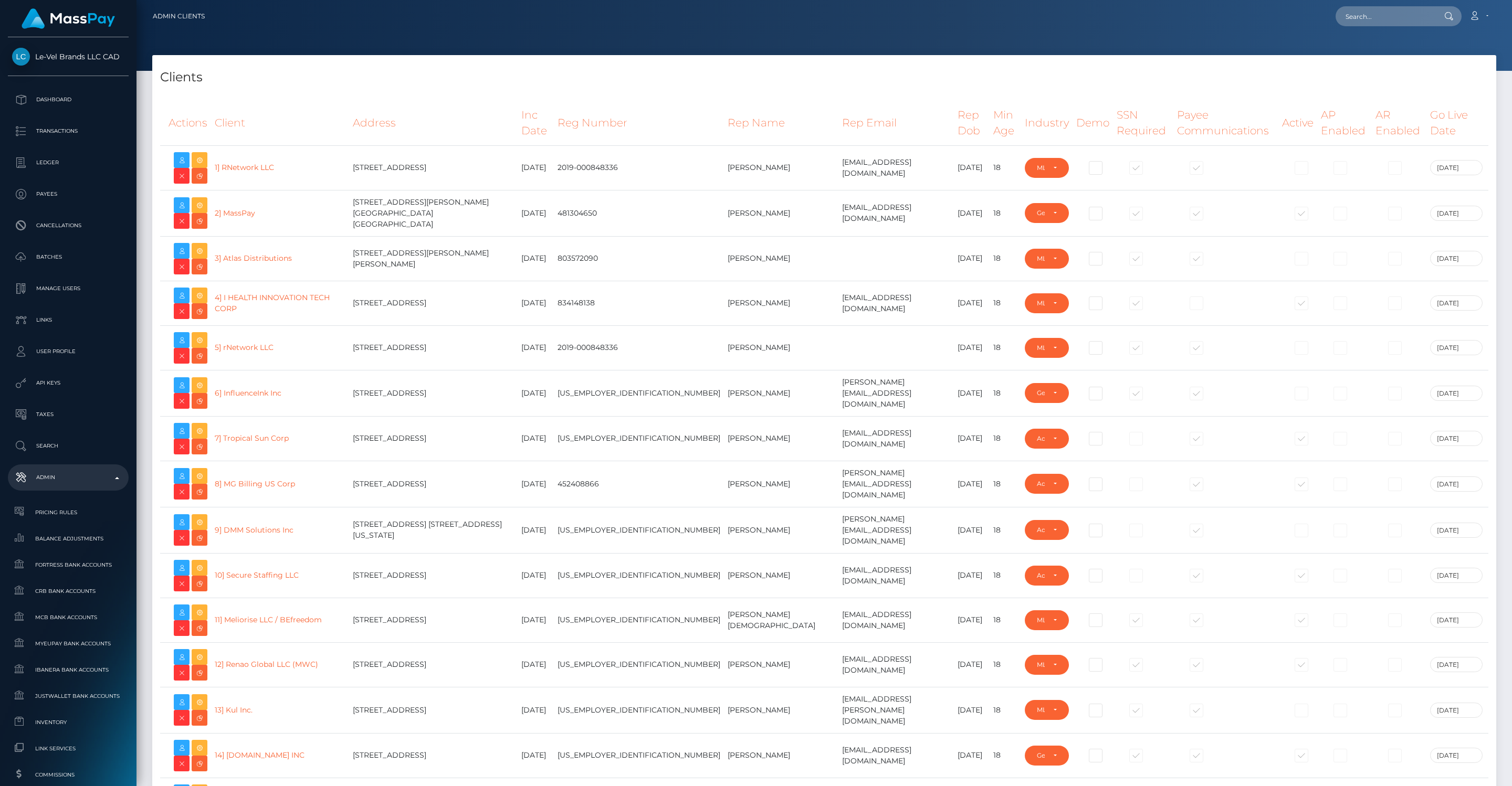
select select "GENERAL"
select select "223"
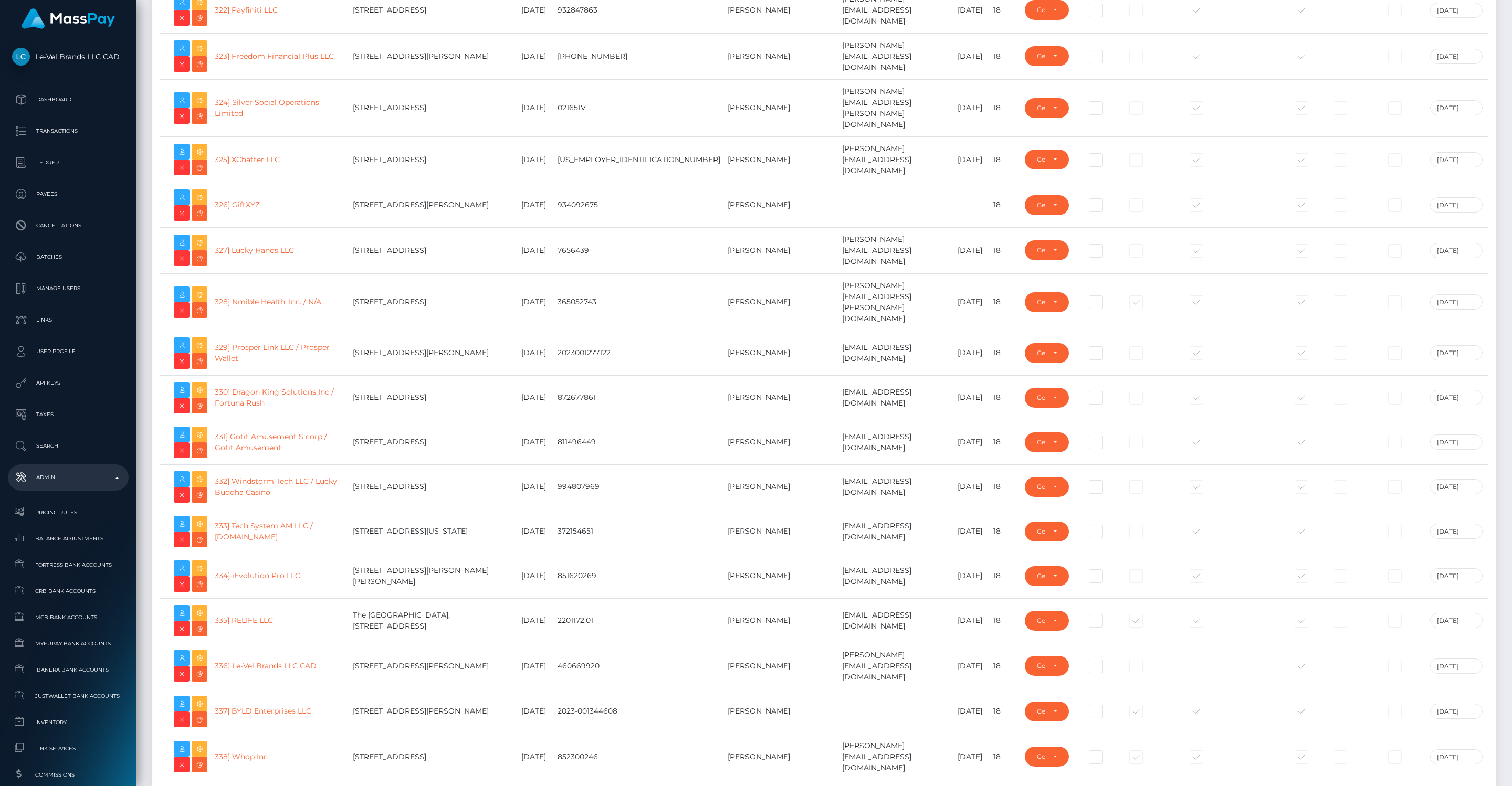
scroll to position [14910, 0]
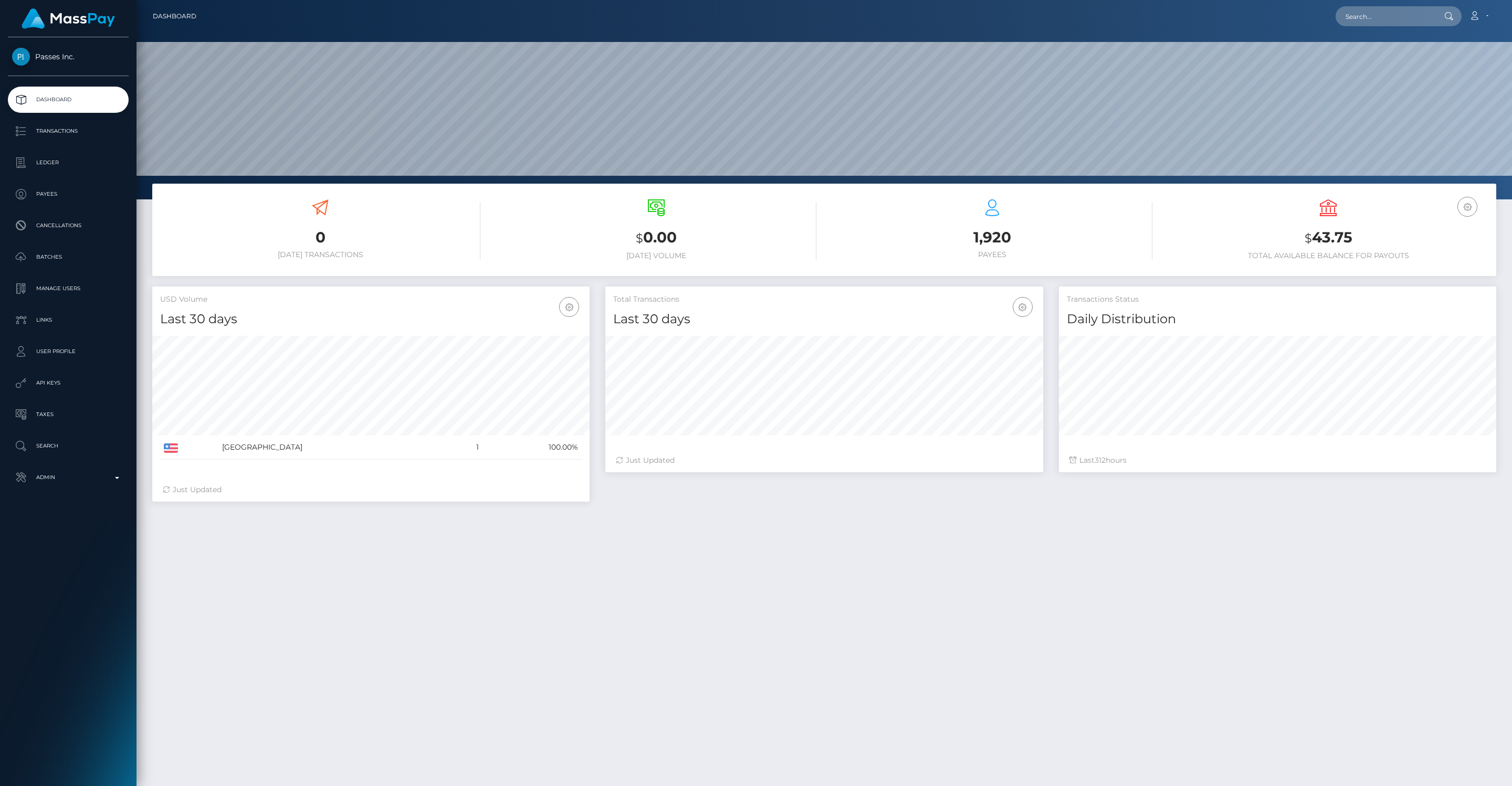
scroll to position [186, 437]
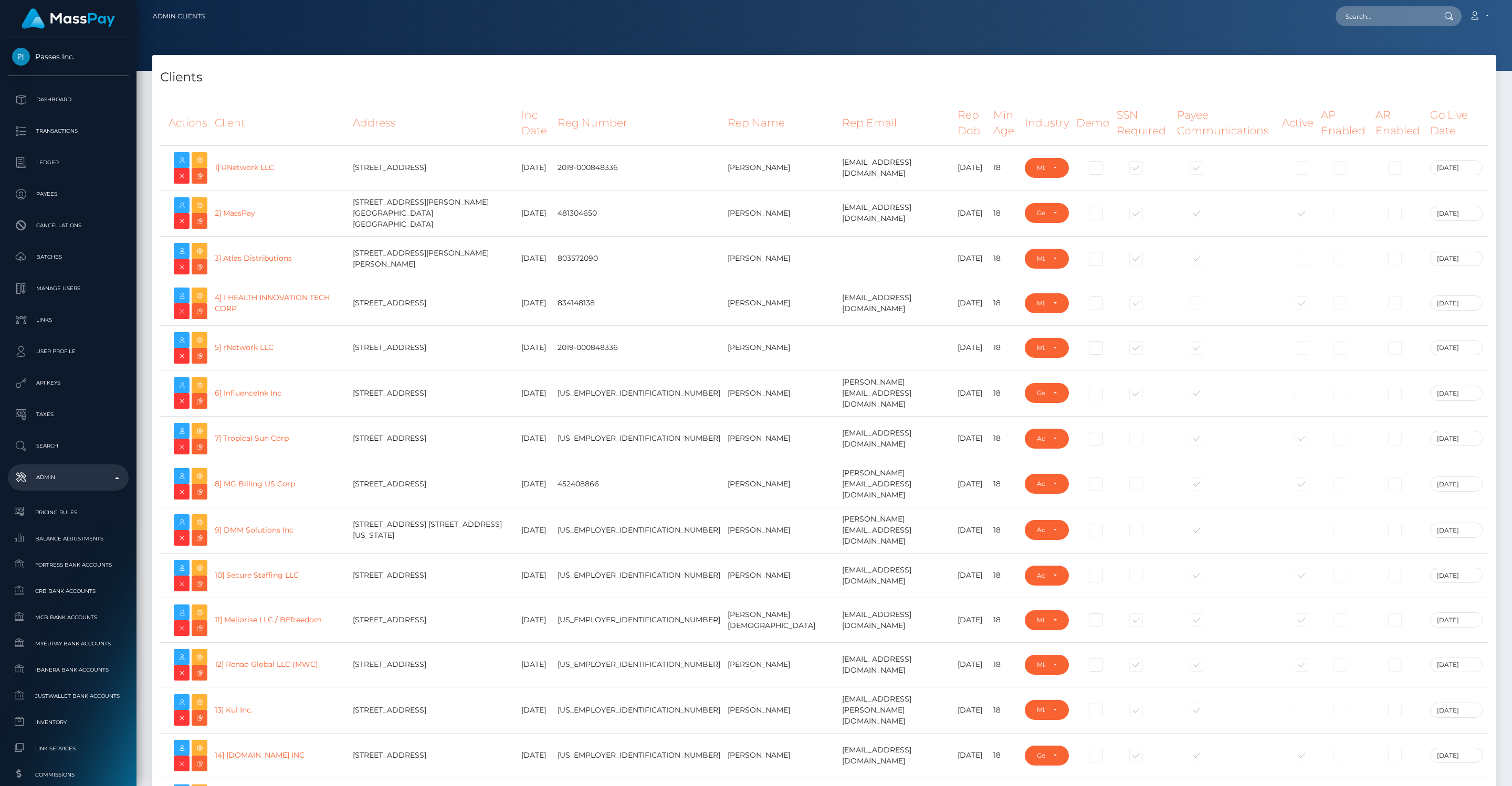
select select "GENERAL"
select select "223"
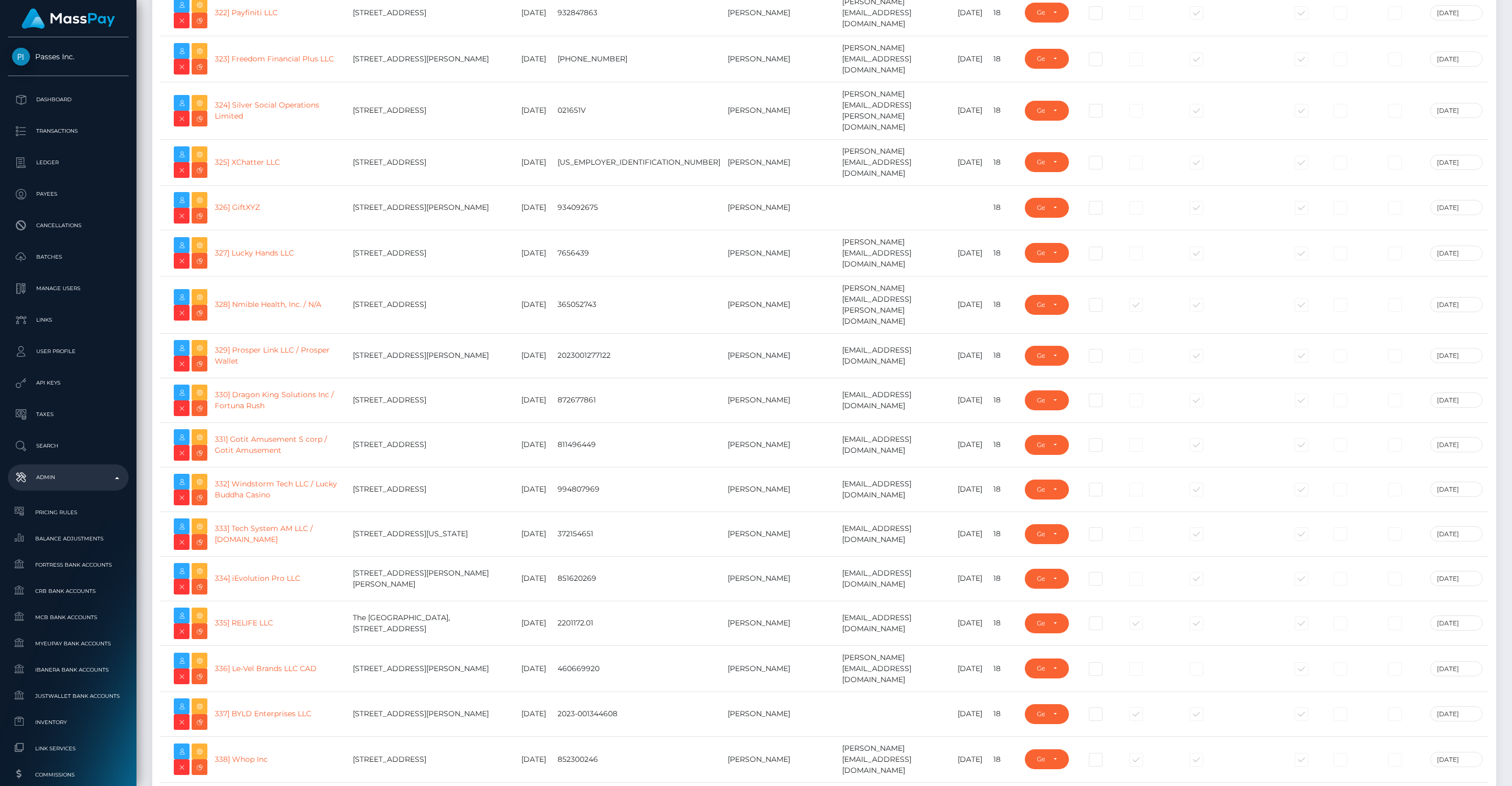
scroll to position [14909, 0]
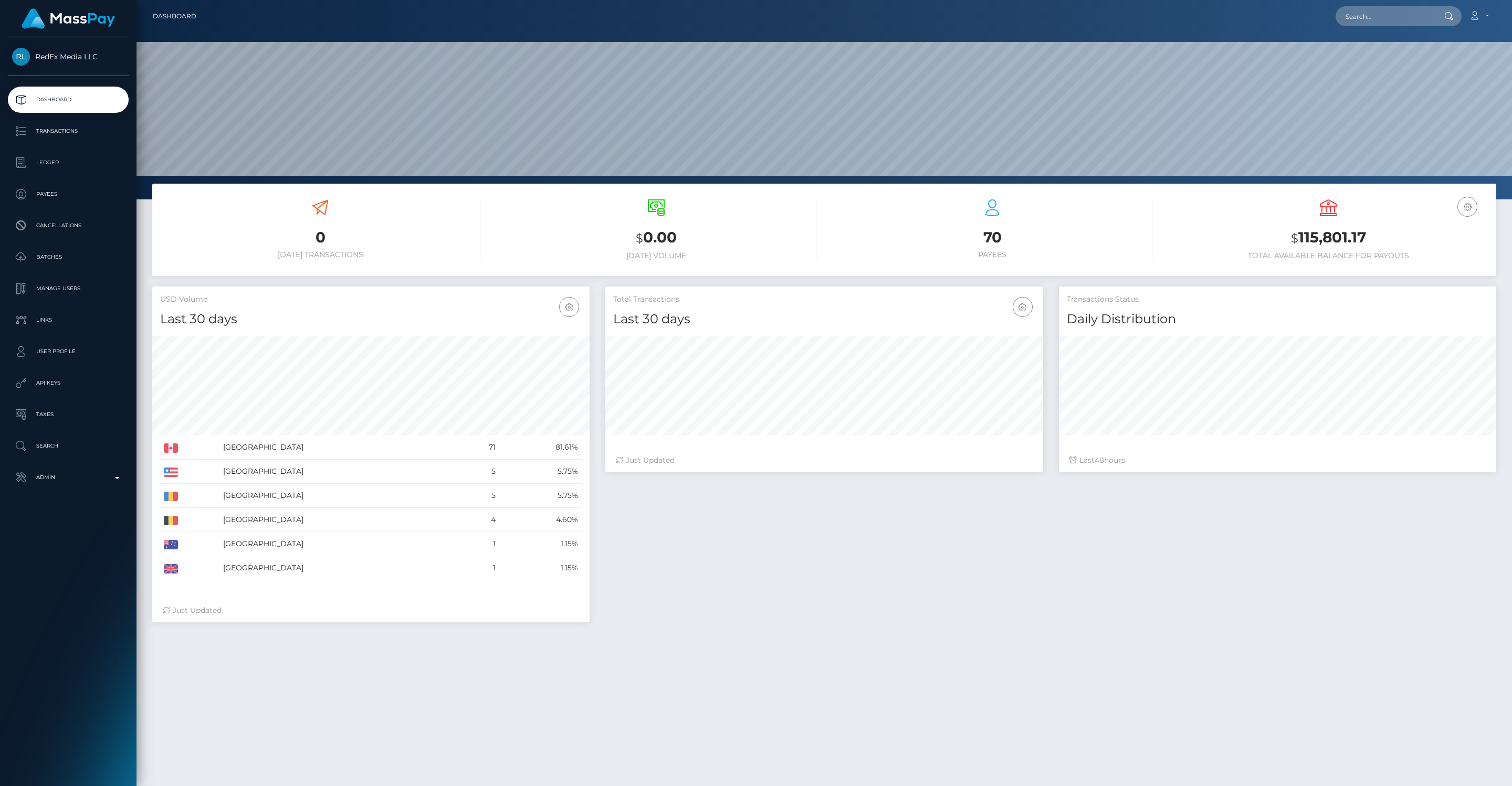
scroll to position [186, 437]
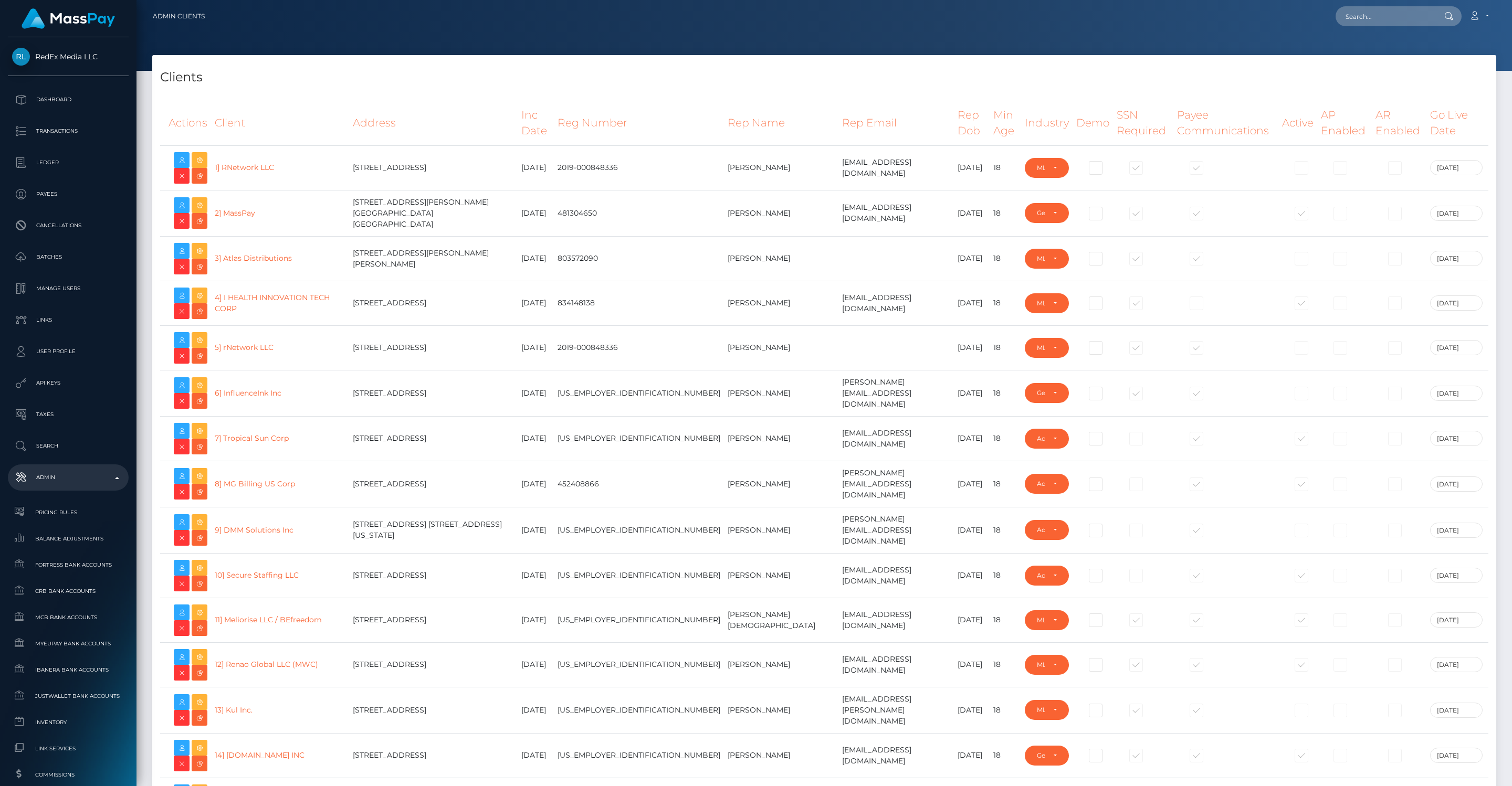
select select "GENERAL"
select select "223"
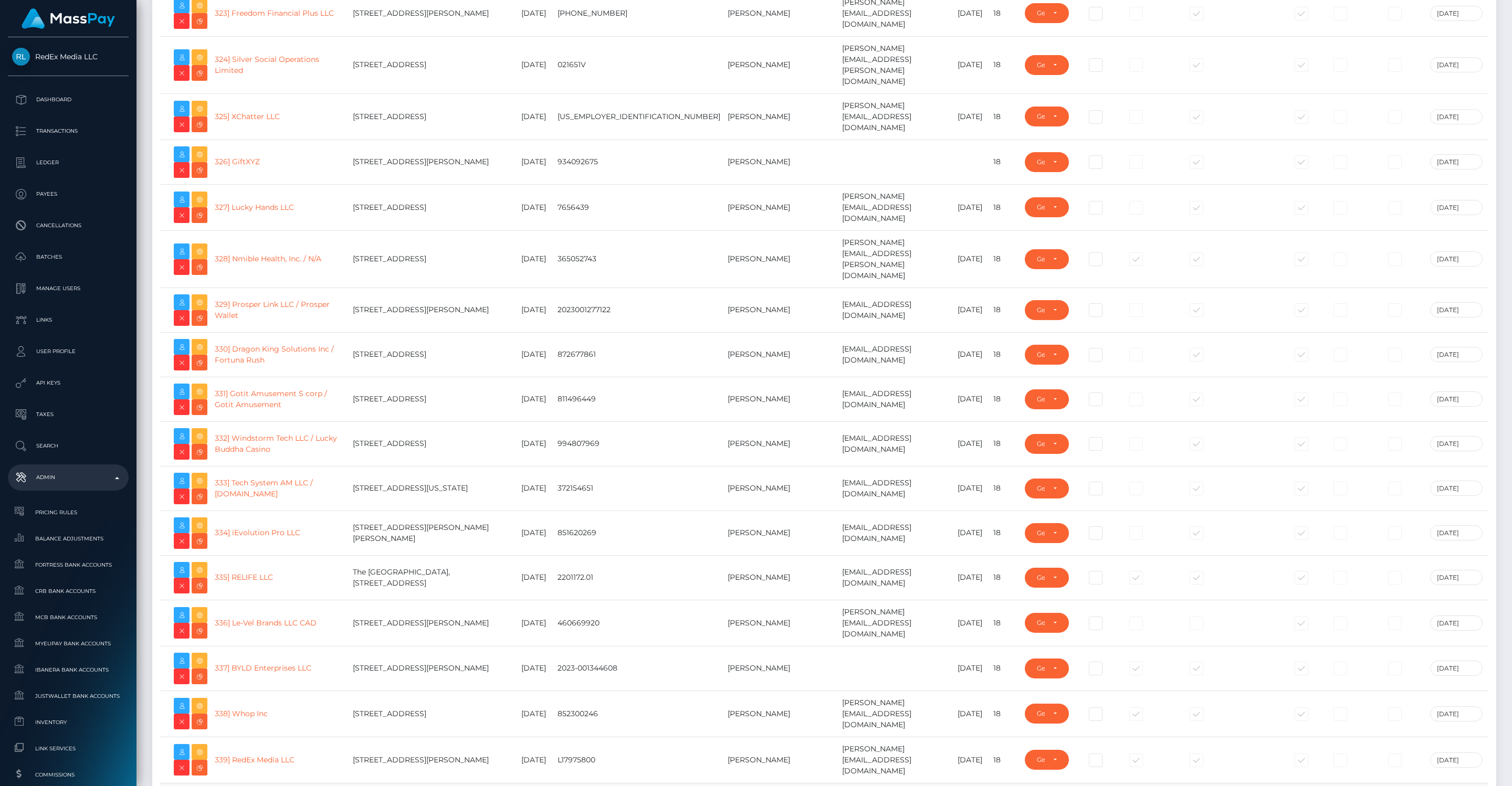
scroll to position [14956, 0]
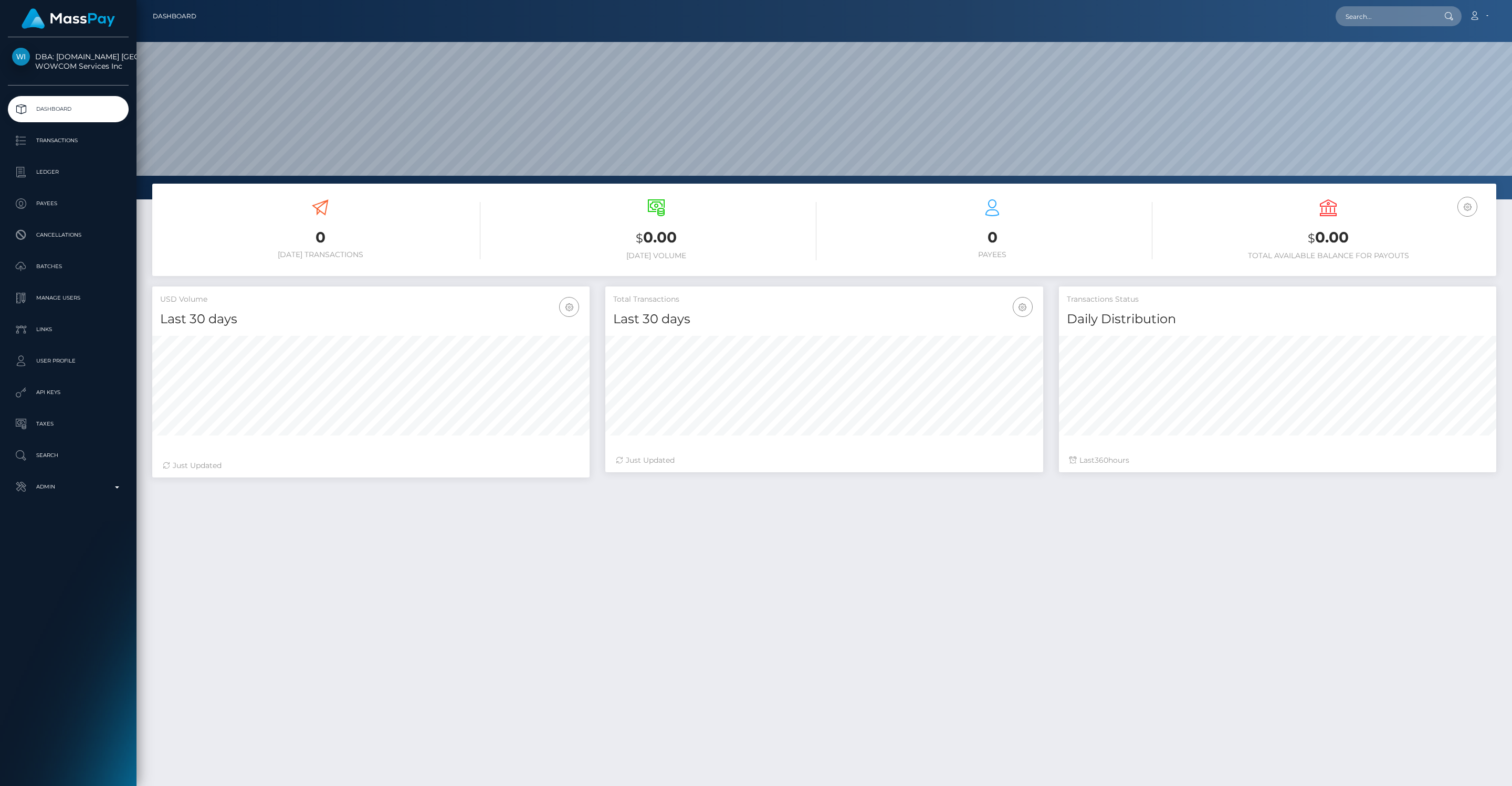
scroll to position [186, 437]
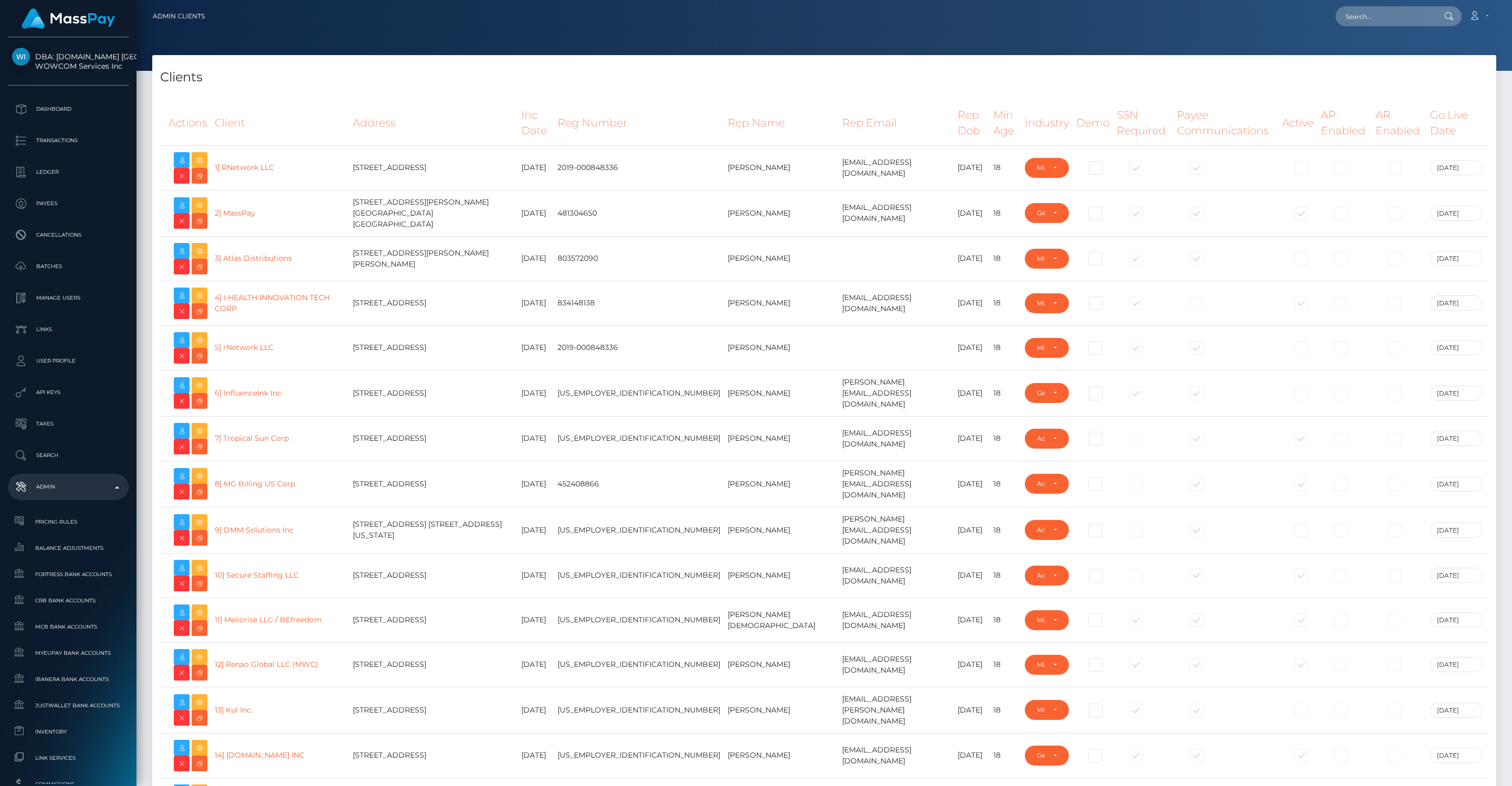
select select "GENERAL"
select select "223"
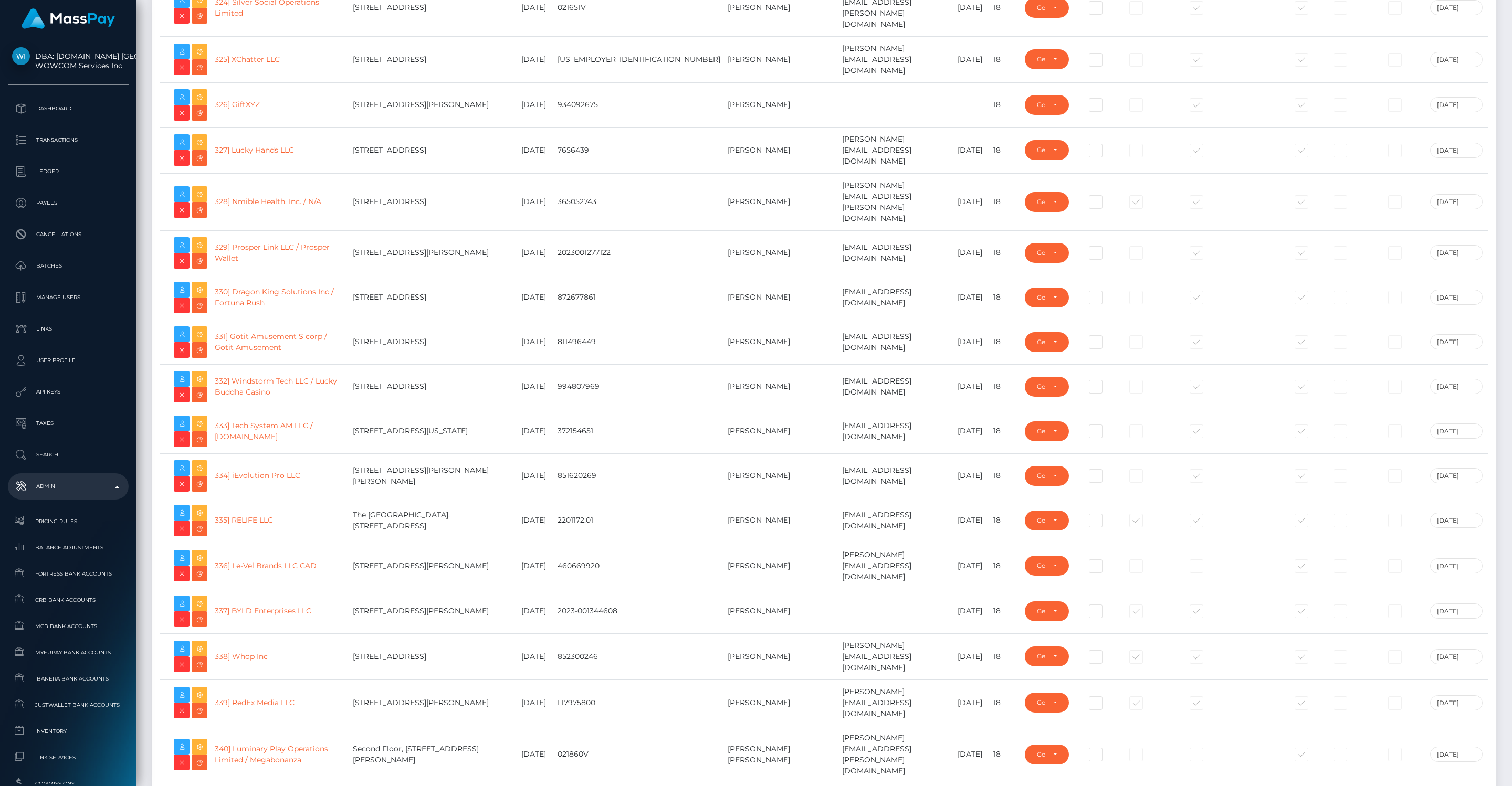
scroll to position [15013, 0]
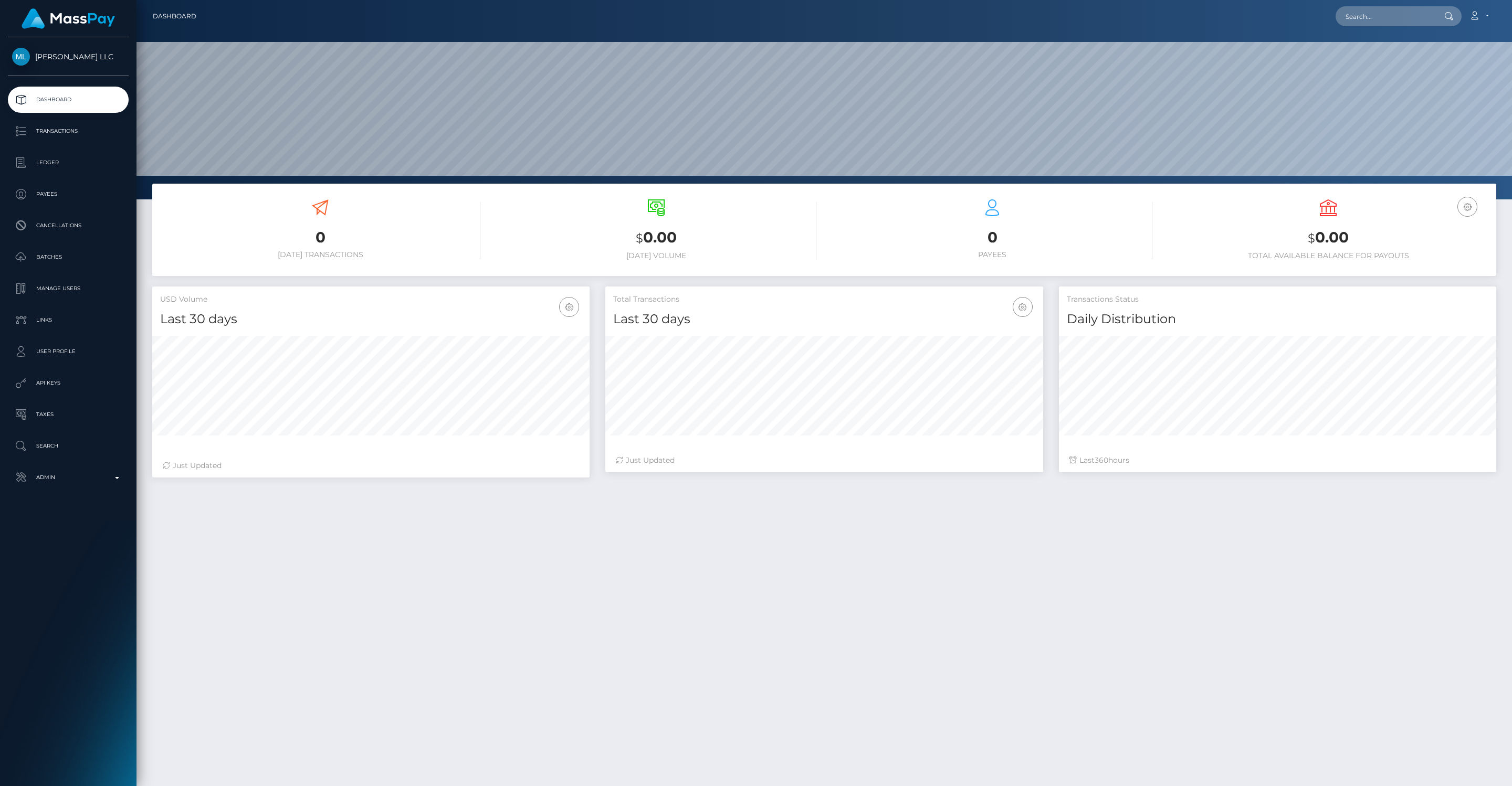
scroll to position [186, 437]
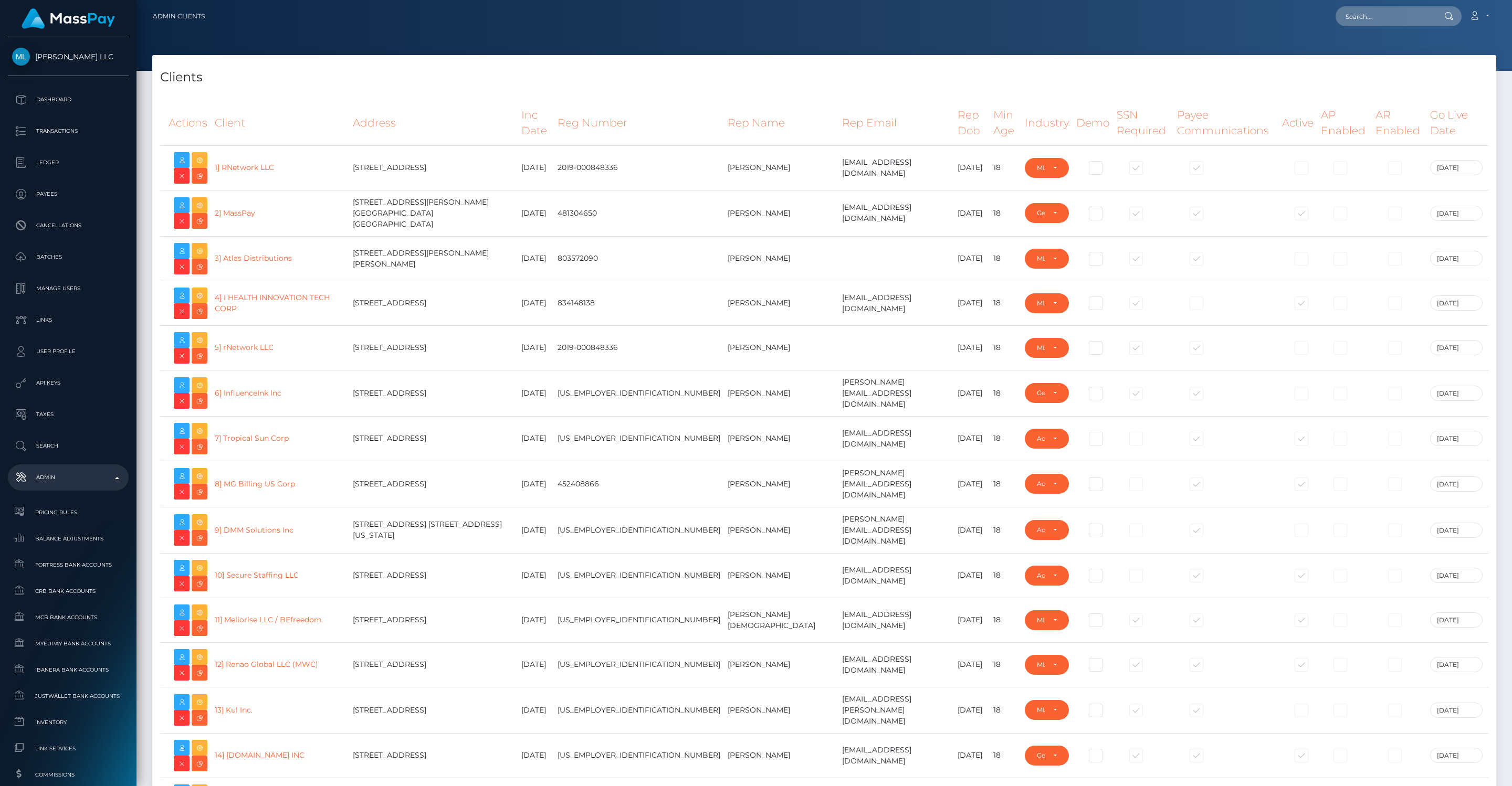
select select "GENERAL"
select select "223"
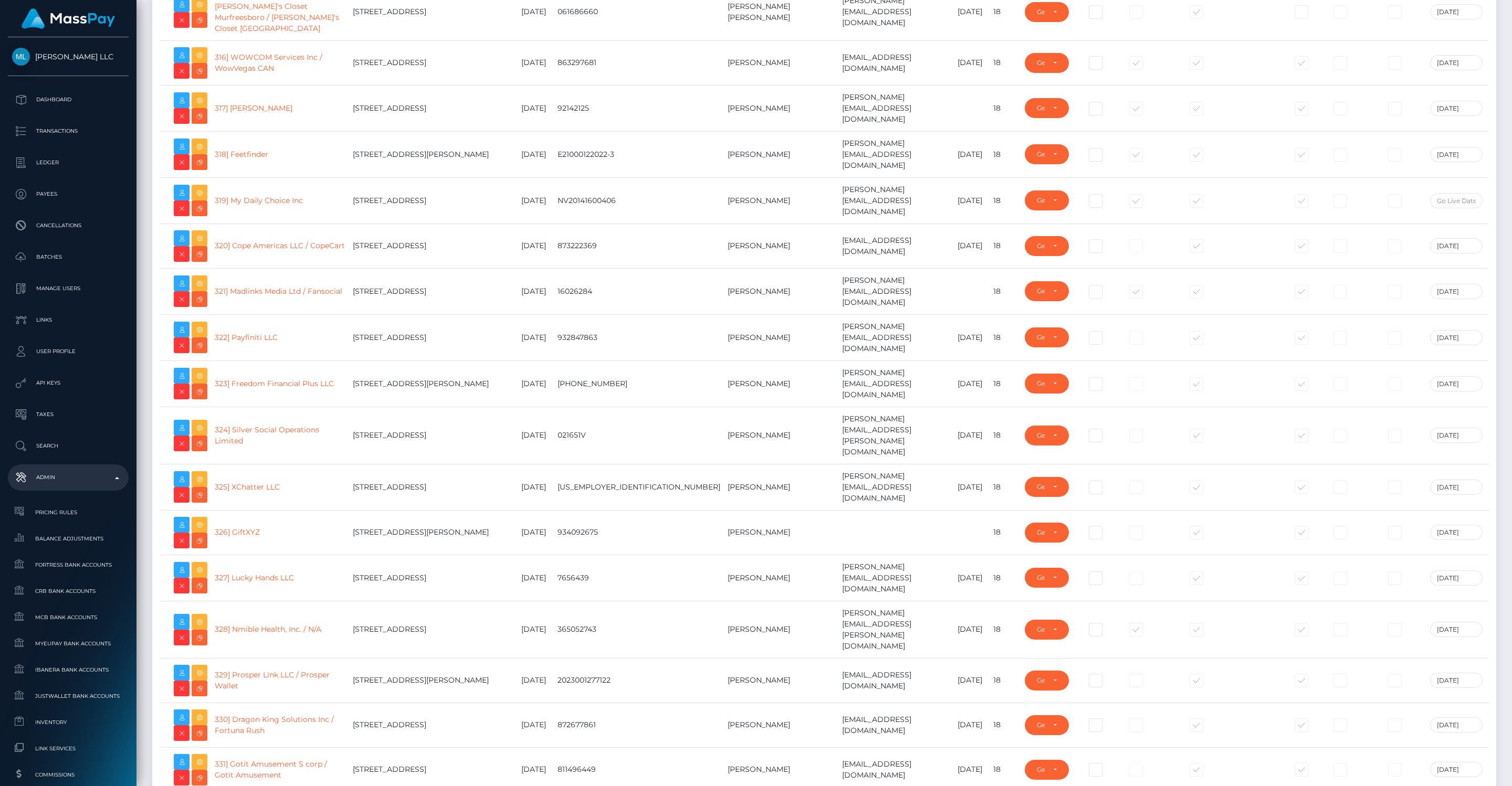
scroll to position [14581, 0]
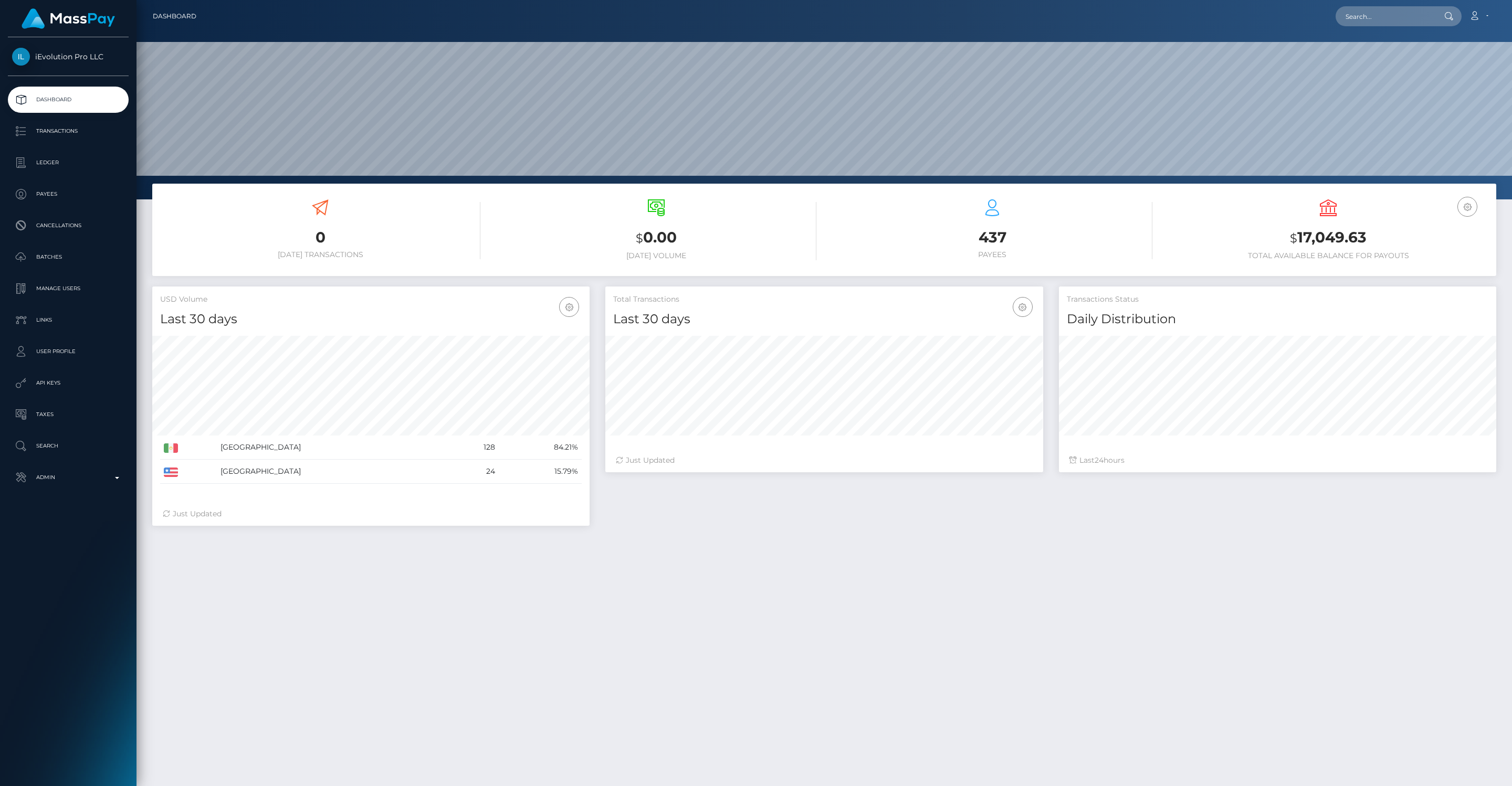
scroll to position [186, 437]
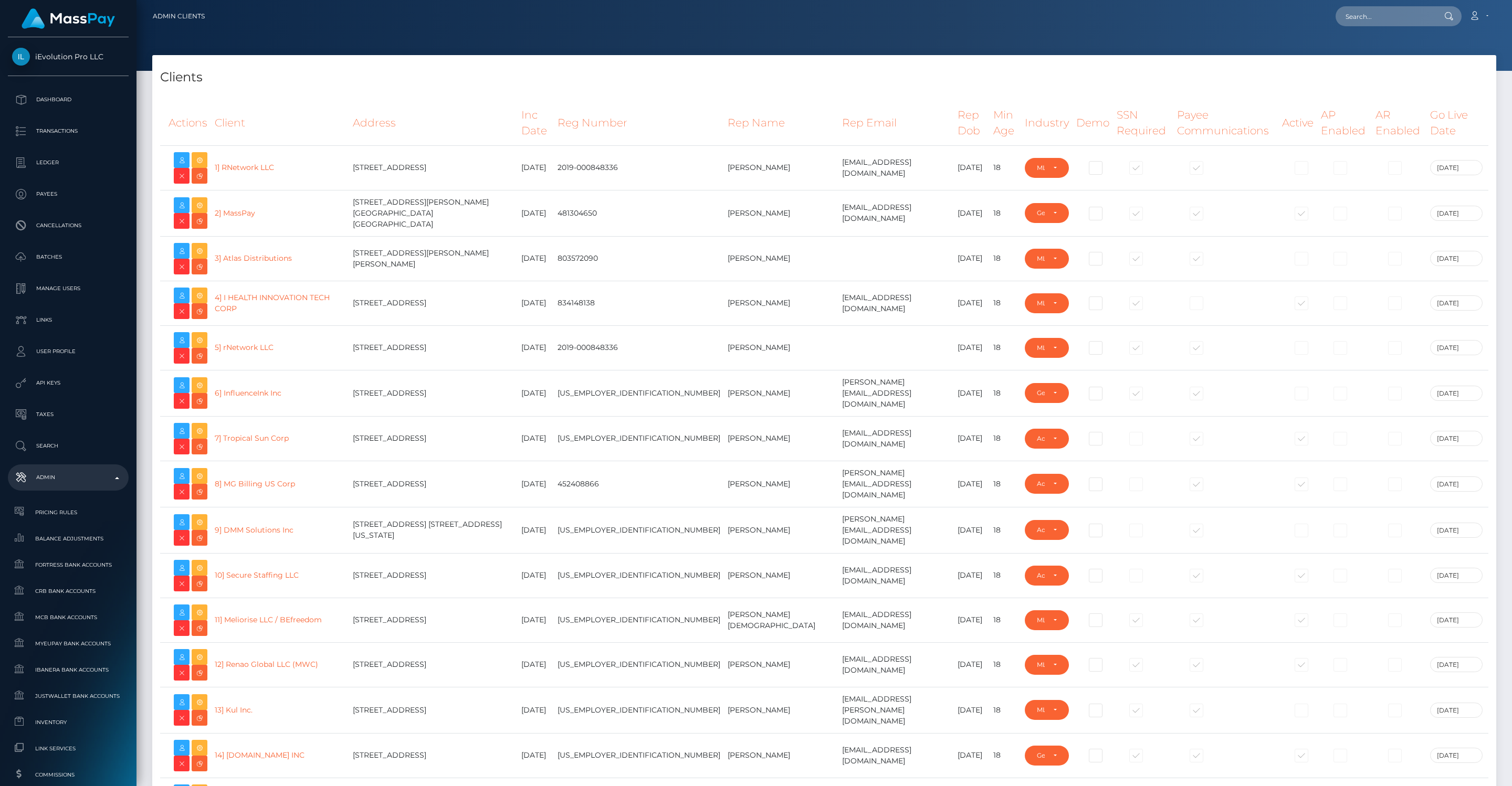
select select "GENERAL"
select select "223"
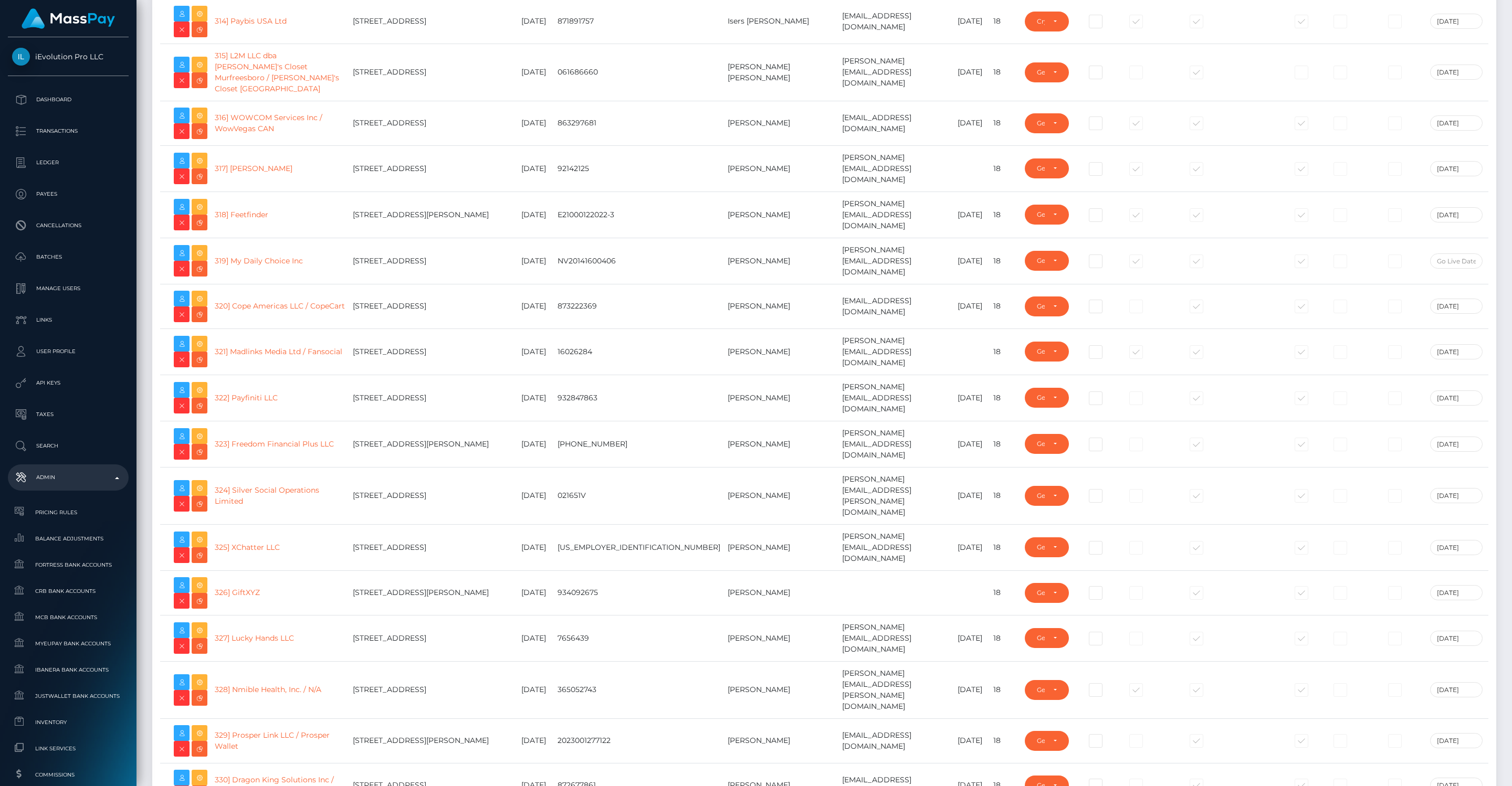
scroll to position [14516, 0]
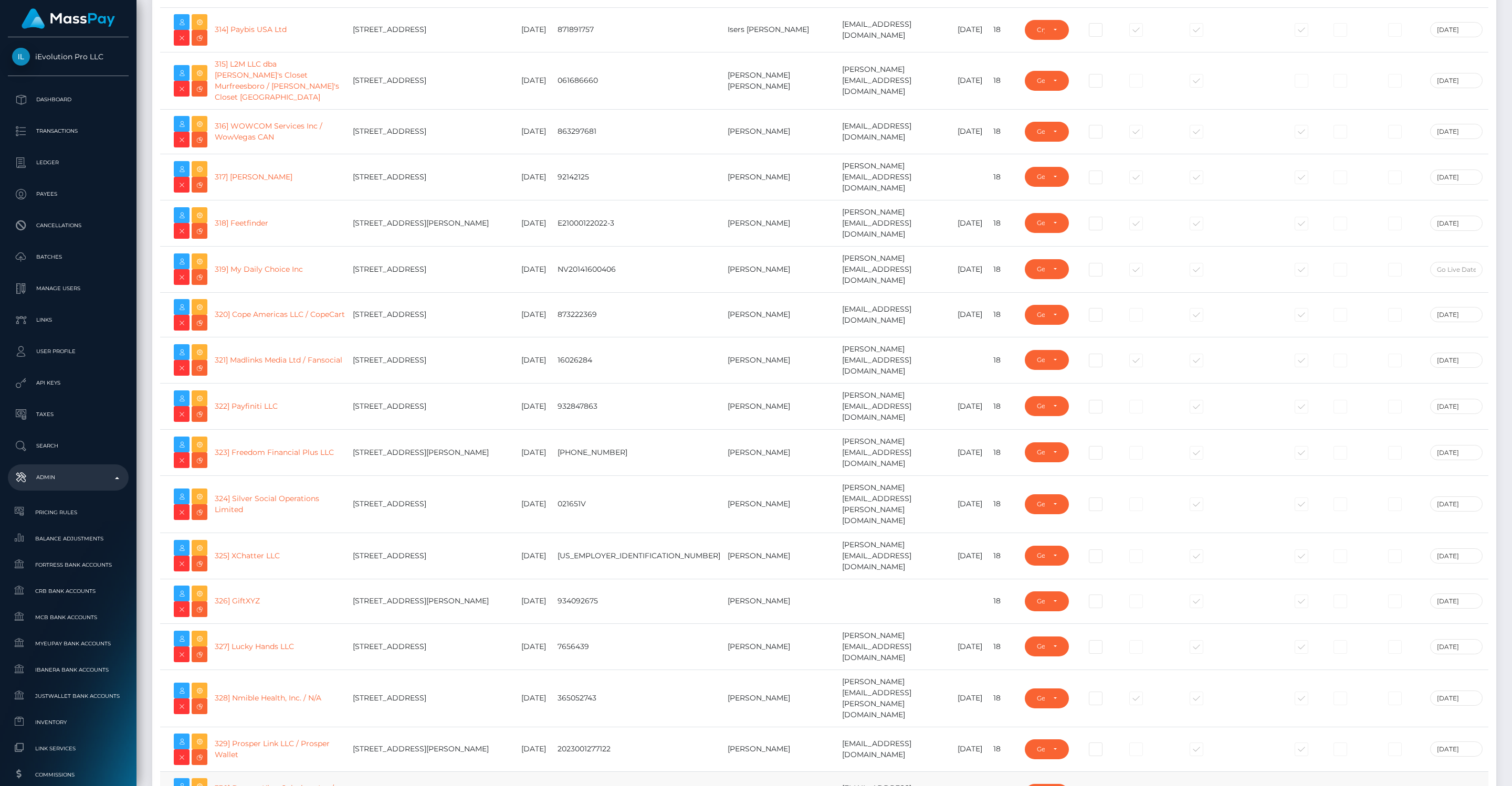
click at [257, 783] on link "330] Dragon King Solutions Inc / Fortuna Rush" at bounding box center [274, 793] width 119 height 20
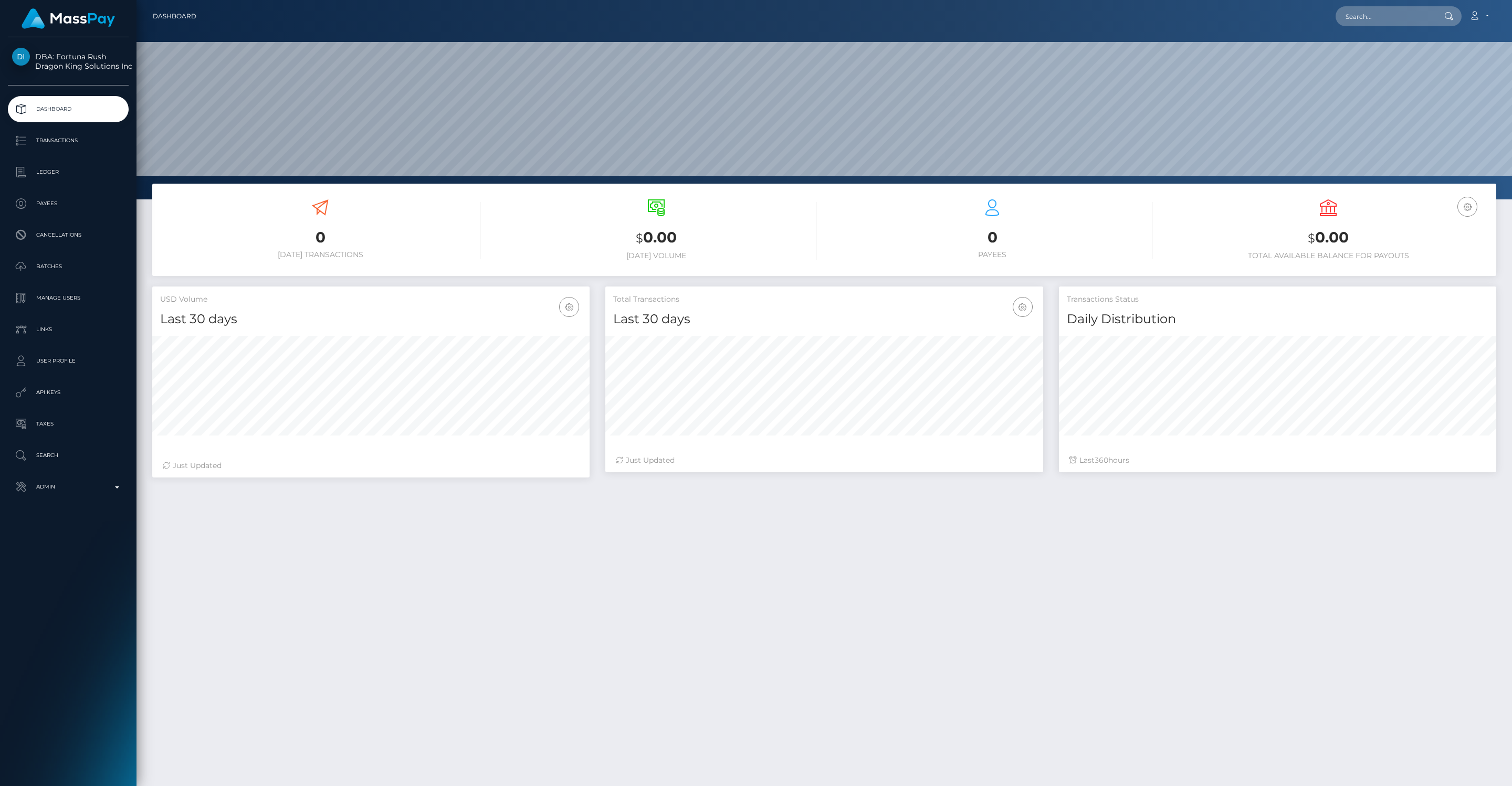
scroll to position [186, 437]
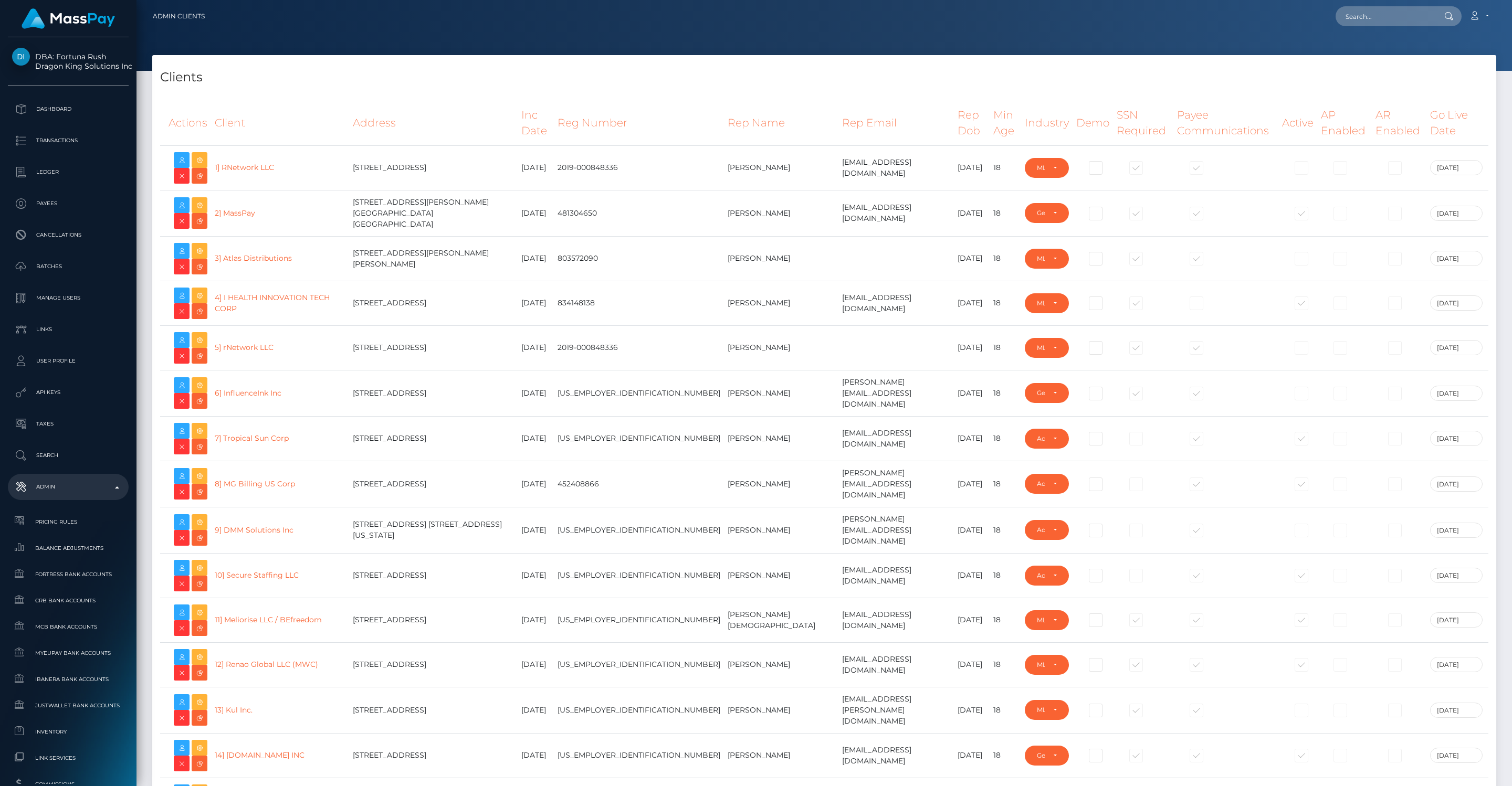
select select "GENERAL"
select select "223"
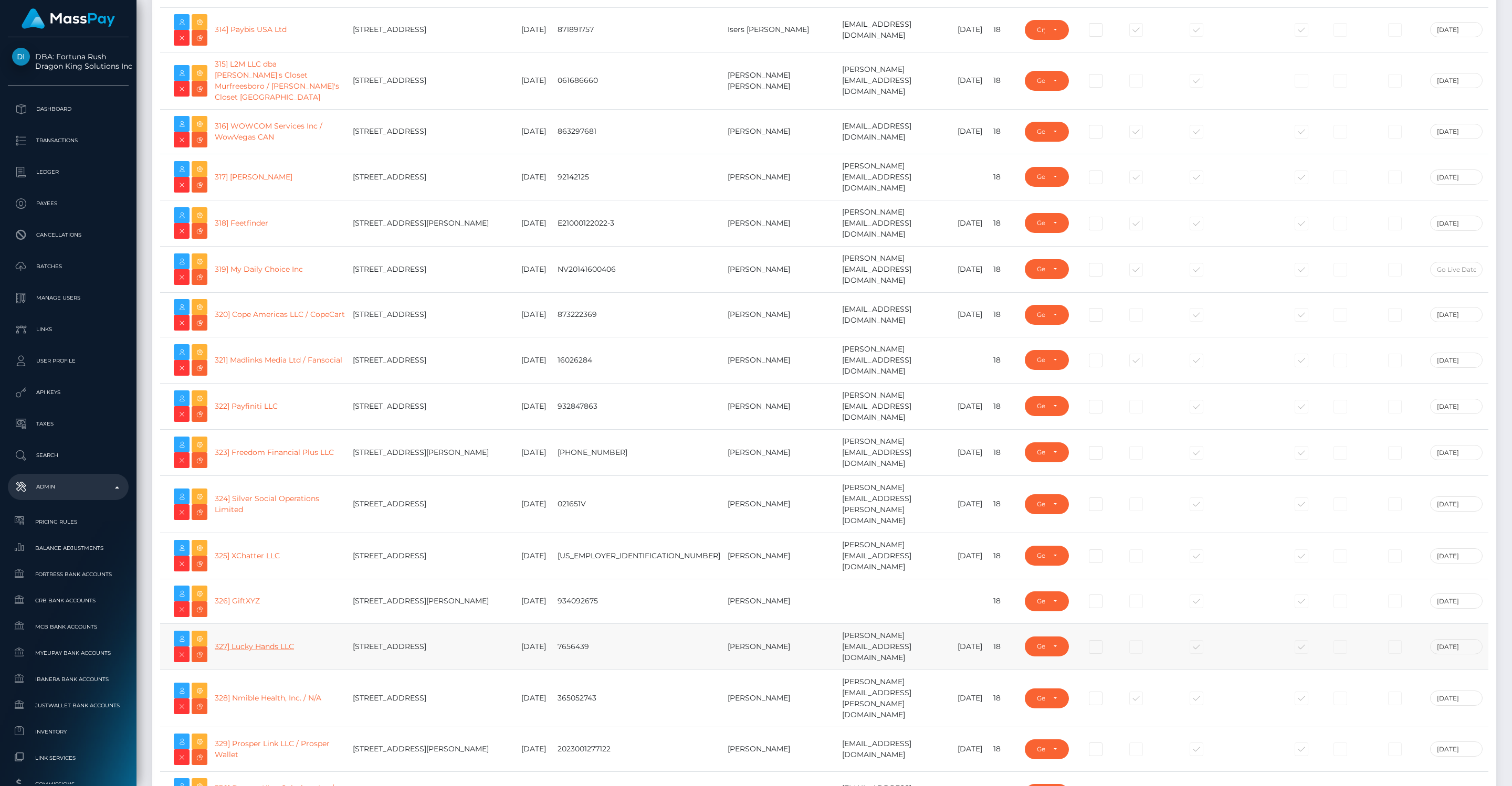
scroll to position [14516, 0]
click at [268, 693] on link "328] Nmible Health, Inc. / N/A" at bounding box center [268, 698] width 107 height 10
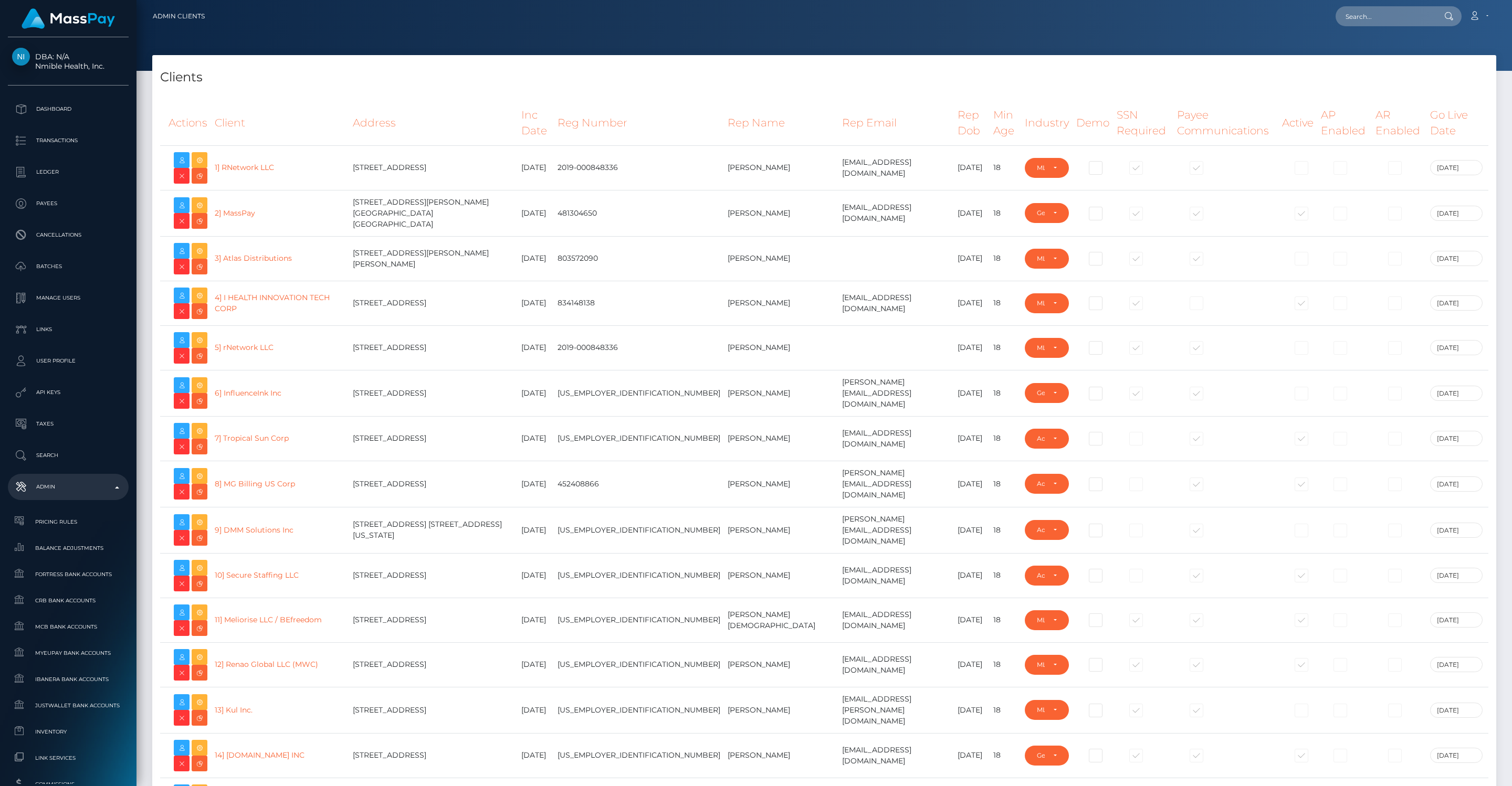
select select "GENERAL"
select select "223"
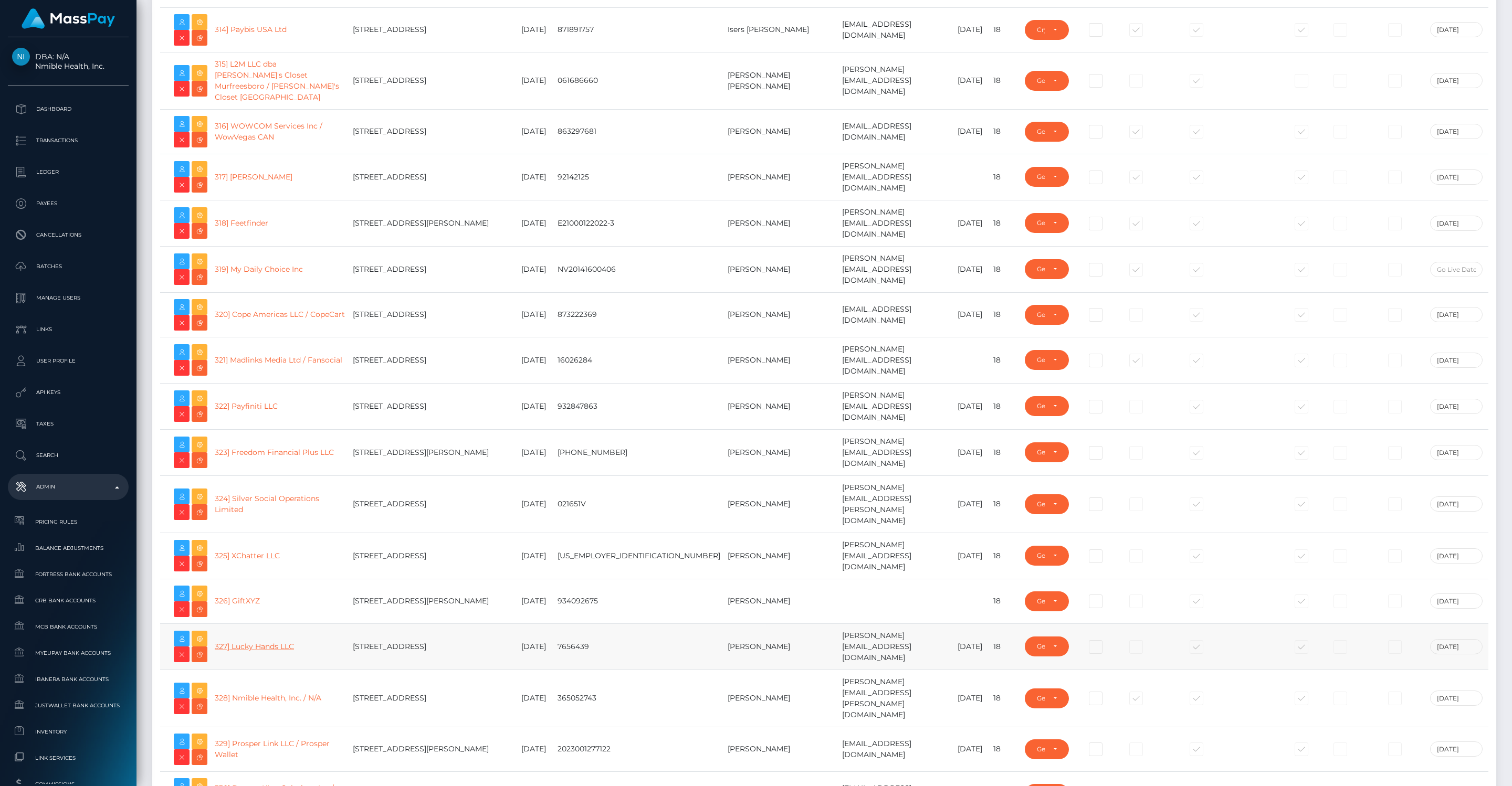
click at [284, 642] on link "327] Lucky Hands LLC" at bounding box center [254, 646] width 79 height 10
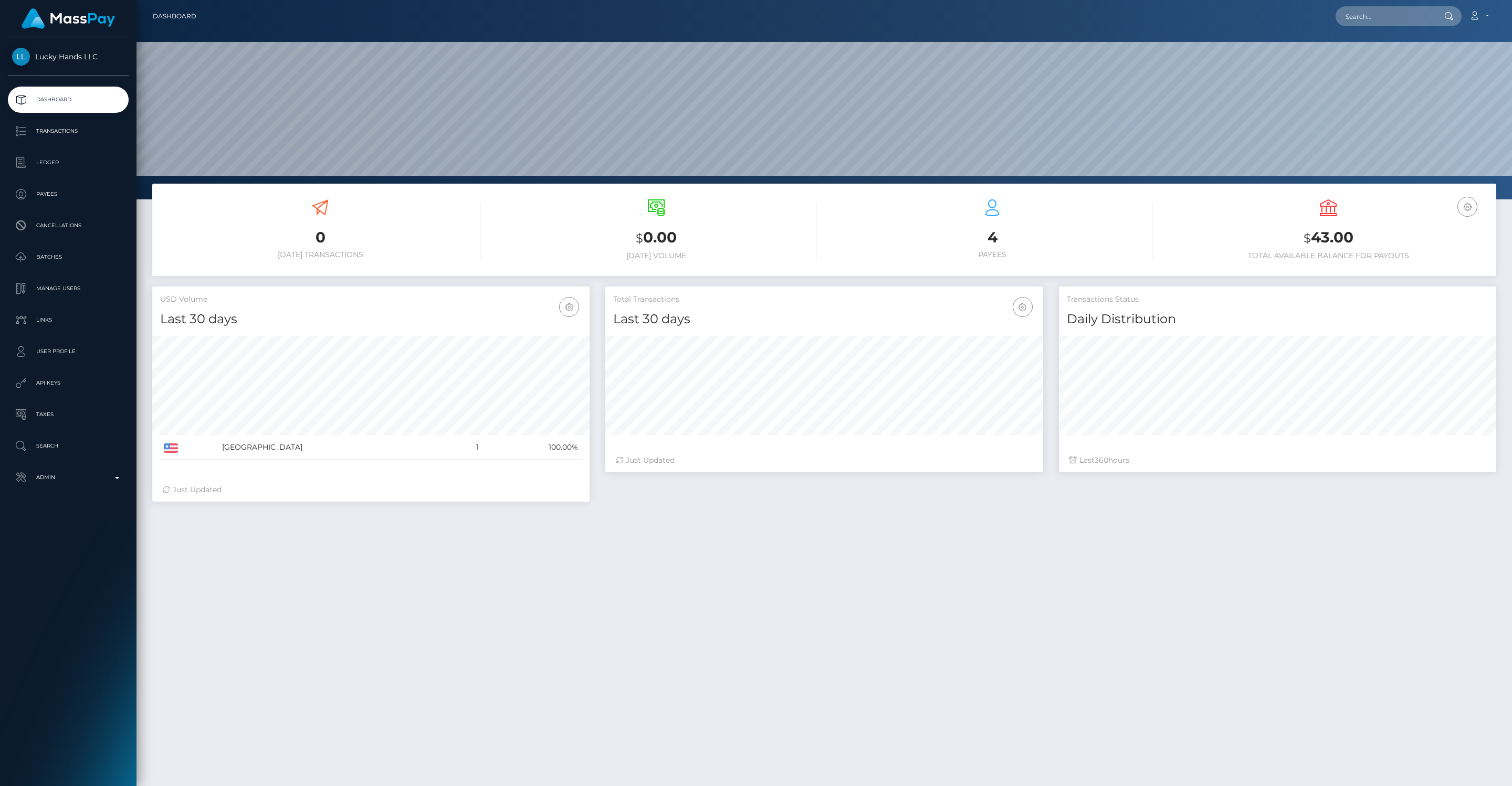
scroll to position [186, 437]
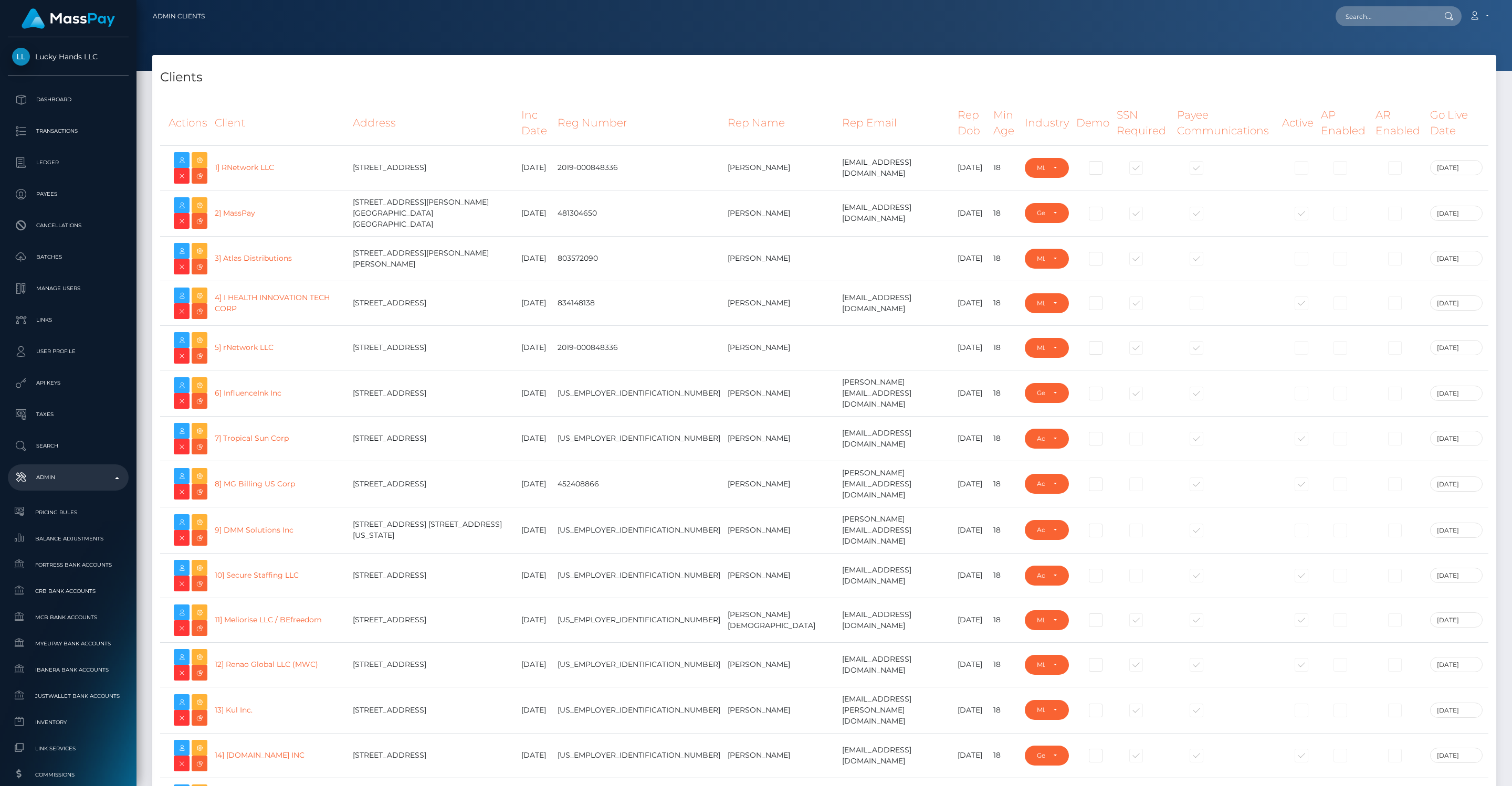
select select "GENERAL"
select select "223"
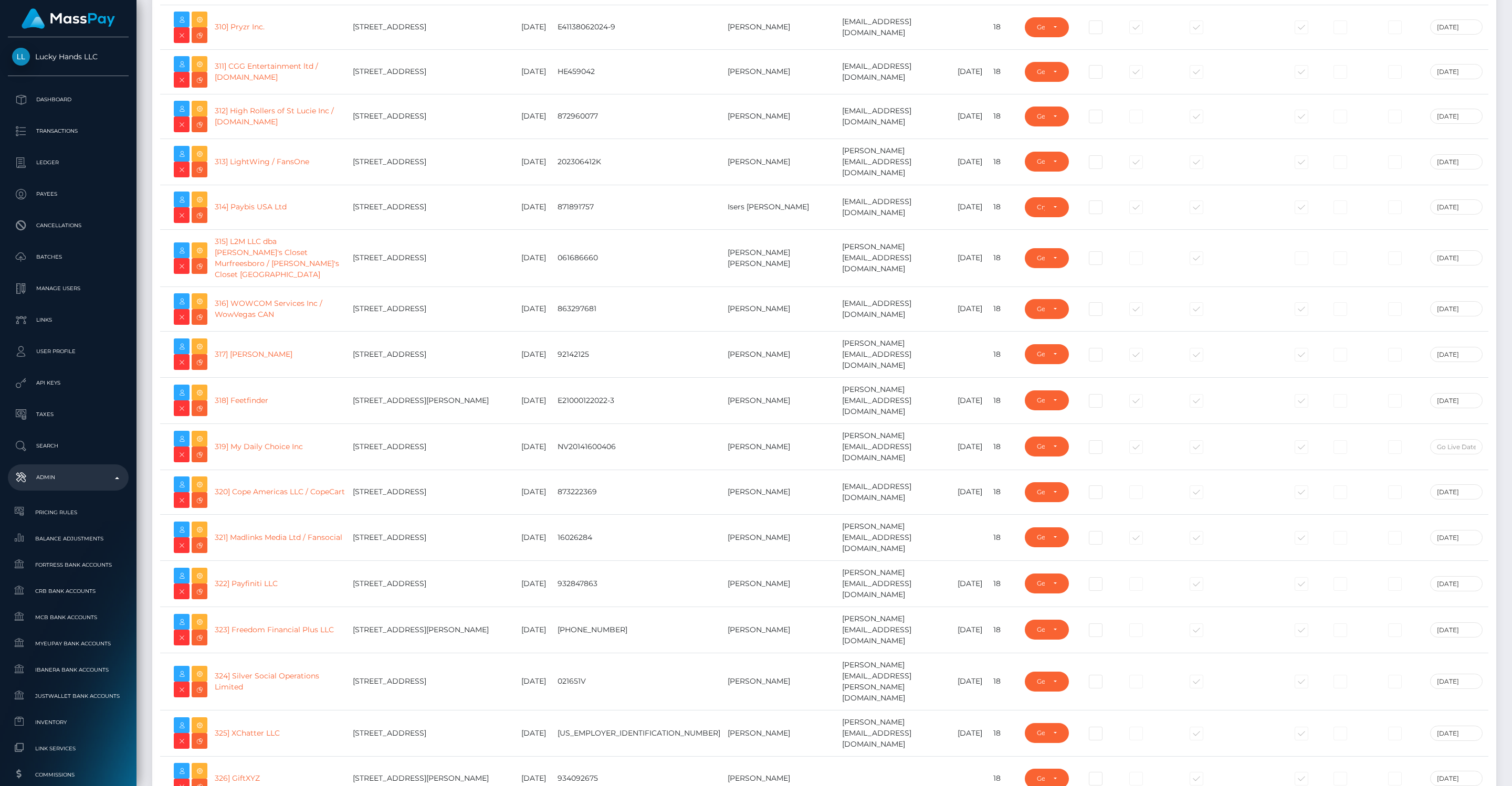
scroll to position [14337, 0]
click at [255, 774] on link "326] GiftXYZ" at bounding box center [237, 779] width 45 height 10
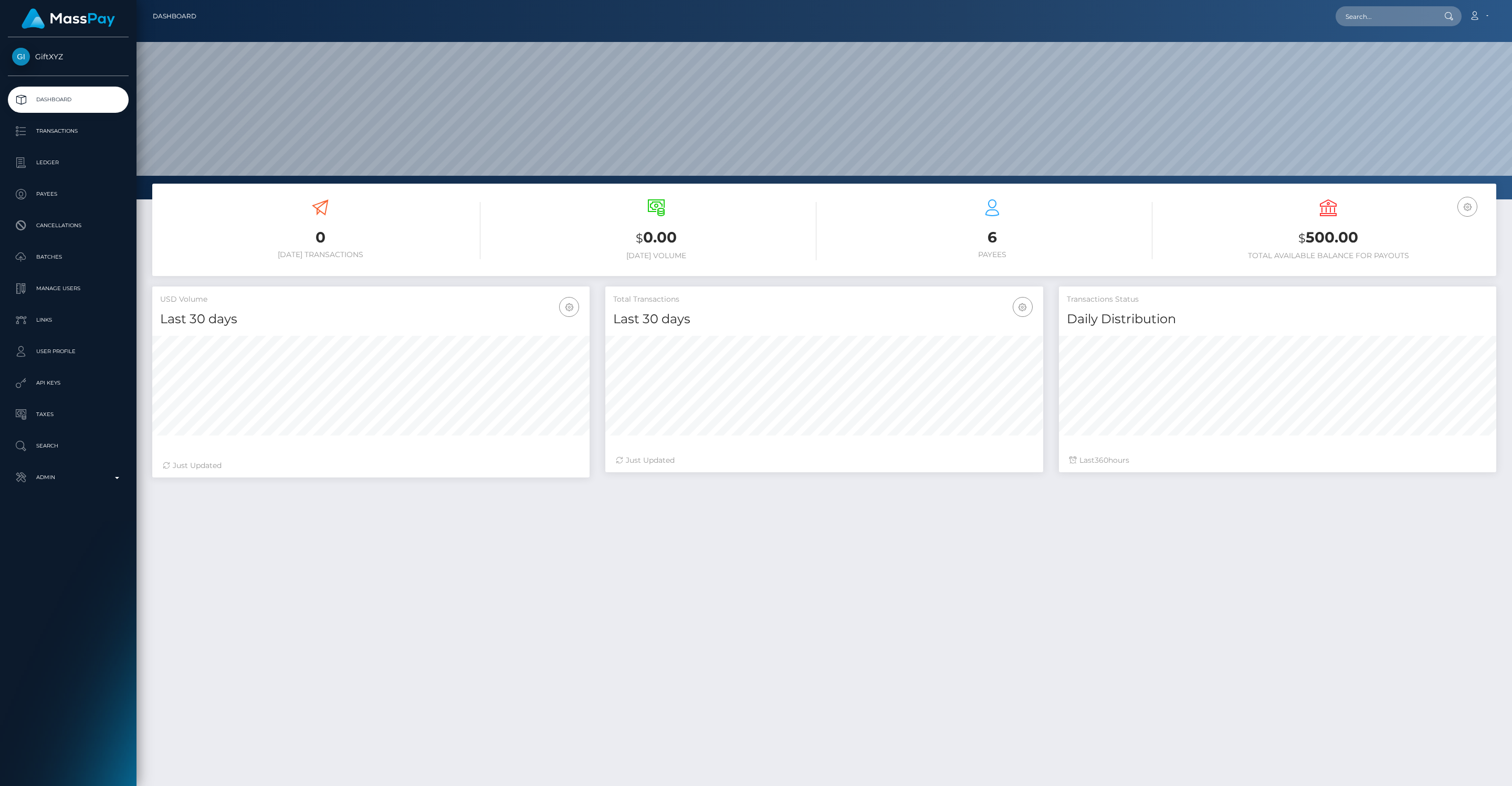
scroll to position [186, 437]
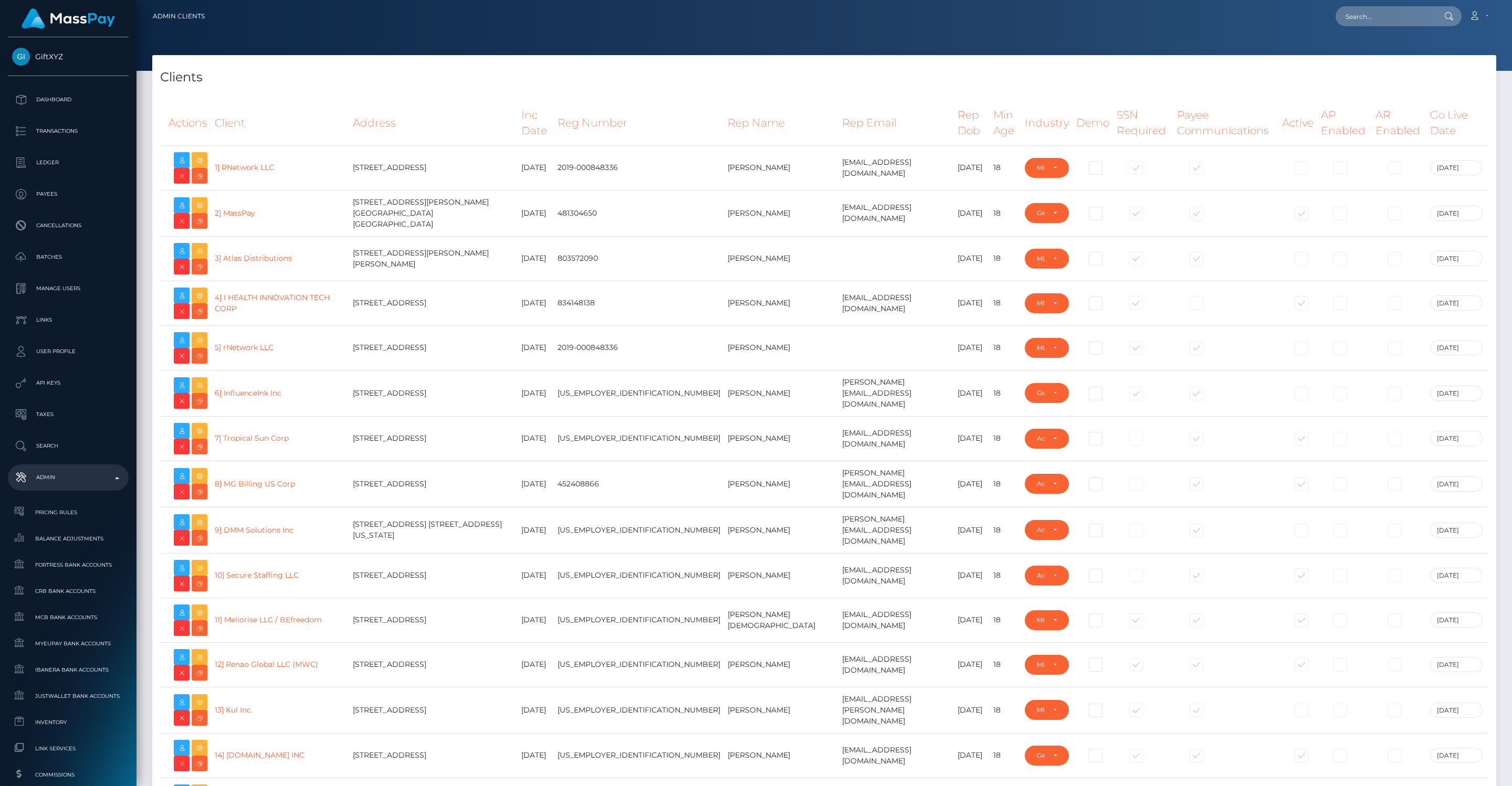
select select "GENERAL"
select select "223"
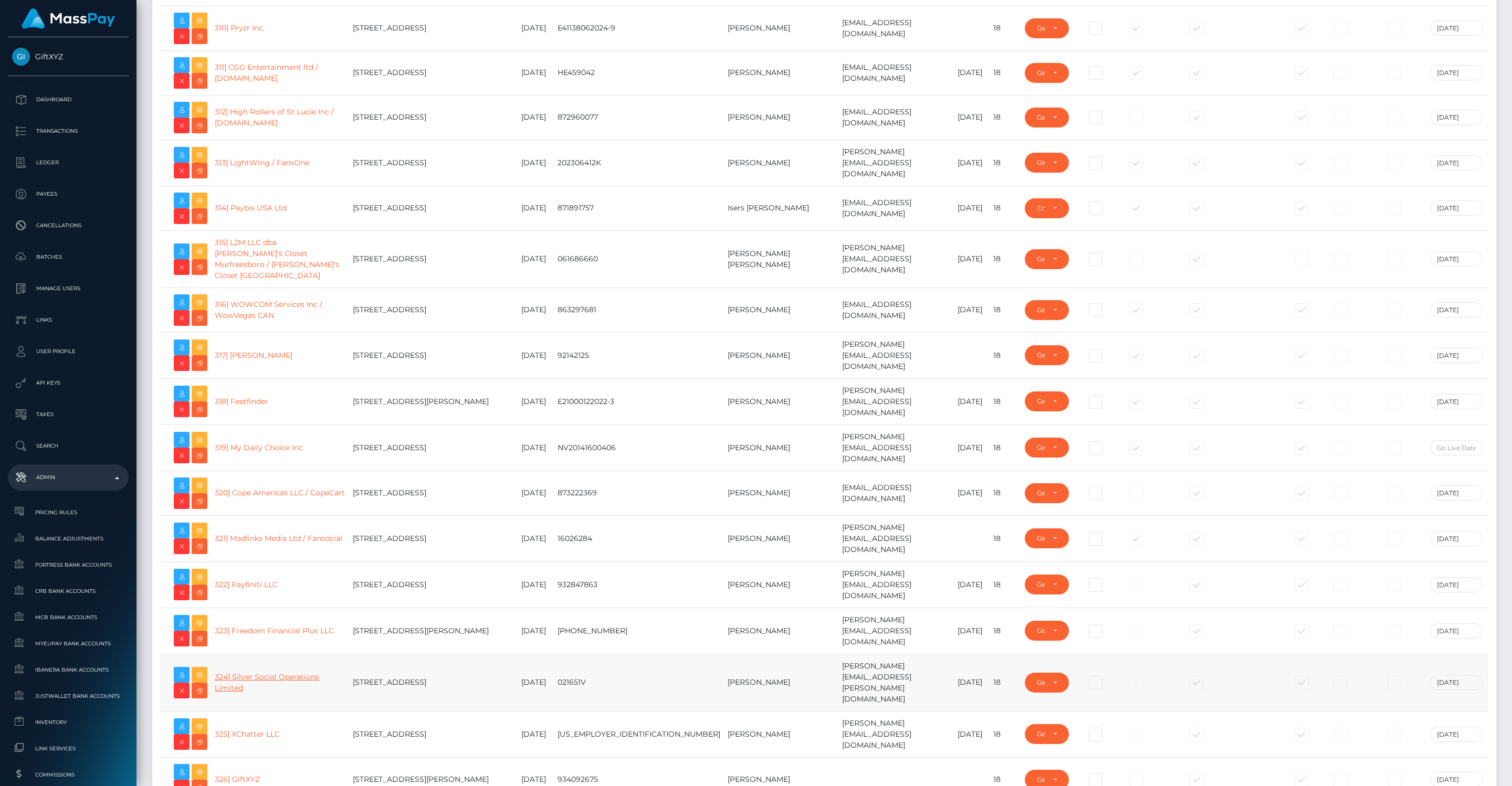
scroll to position [14337, 0]
click at [277, 672] on link "324] Silver Social Operations Limited" at bounding box center [266, 682] width 105 height 20
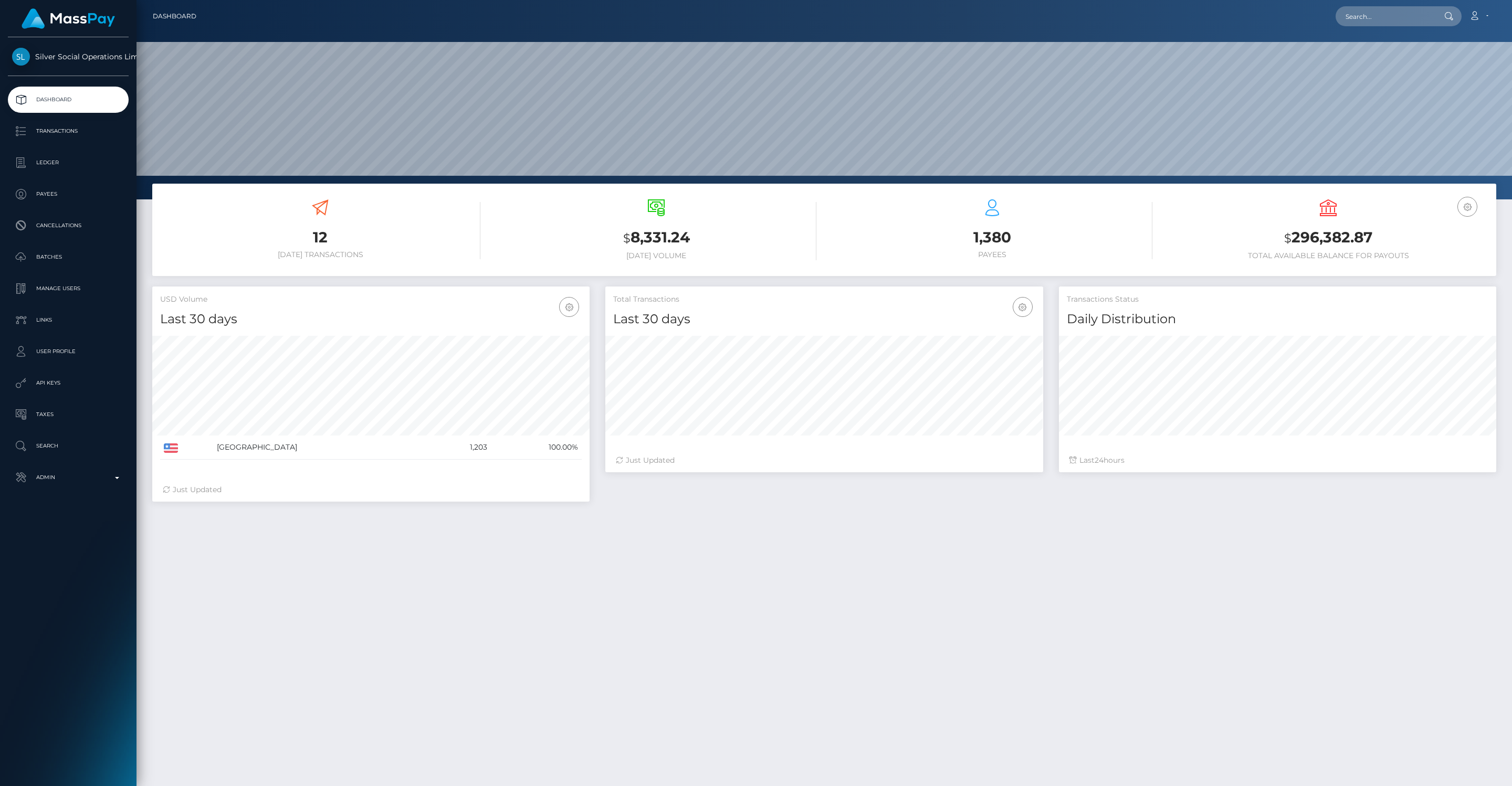
scroll to position [186, 437]
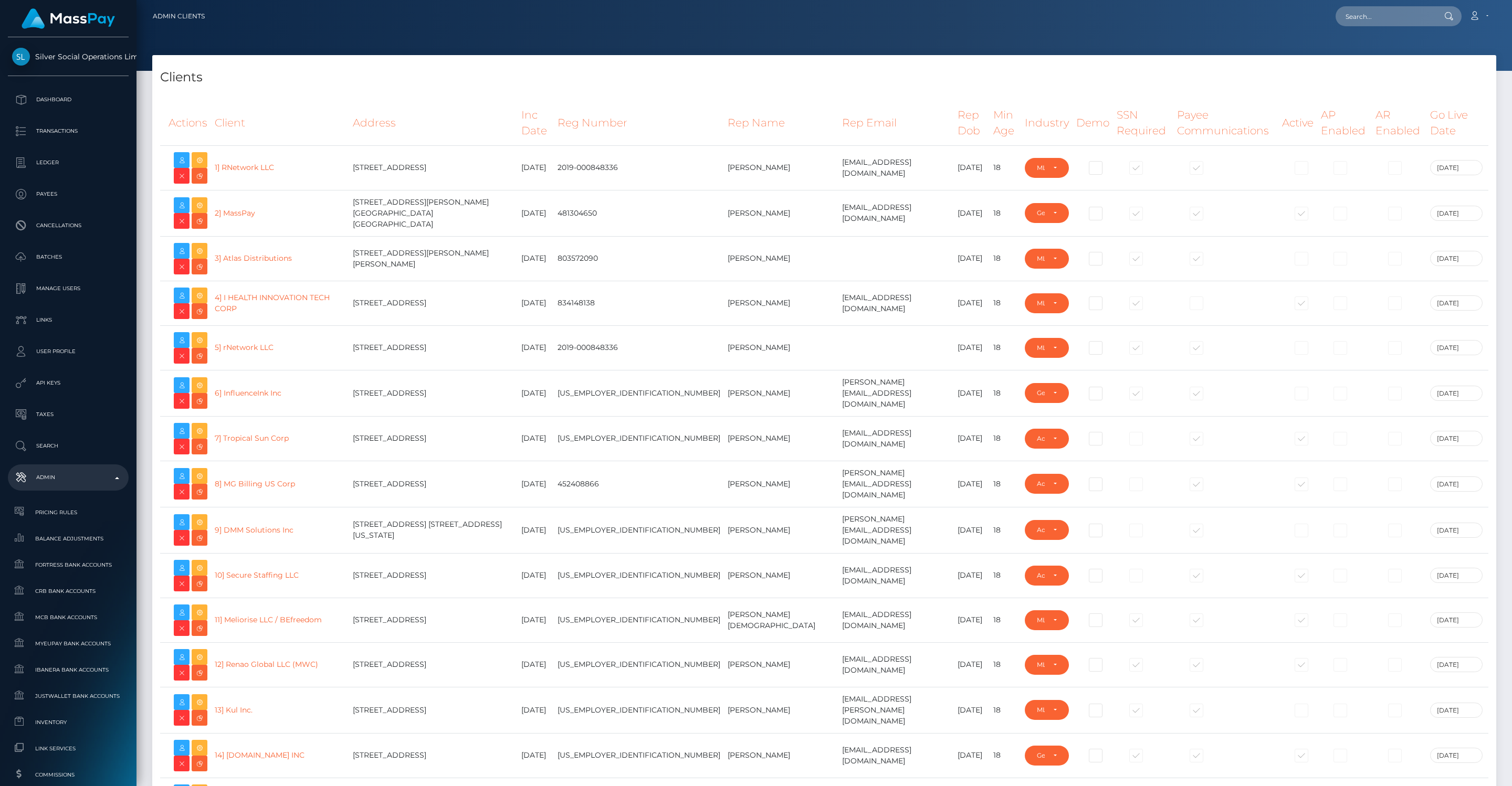
select select "GENERAL"
select select "223"
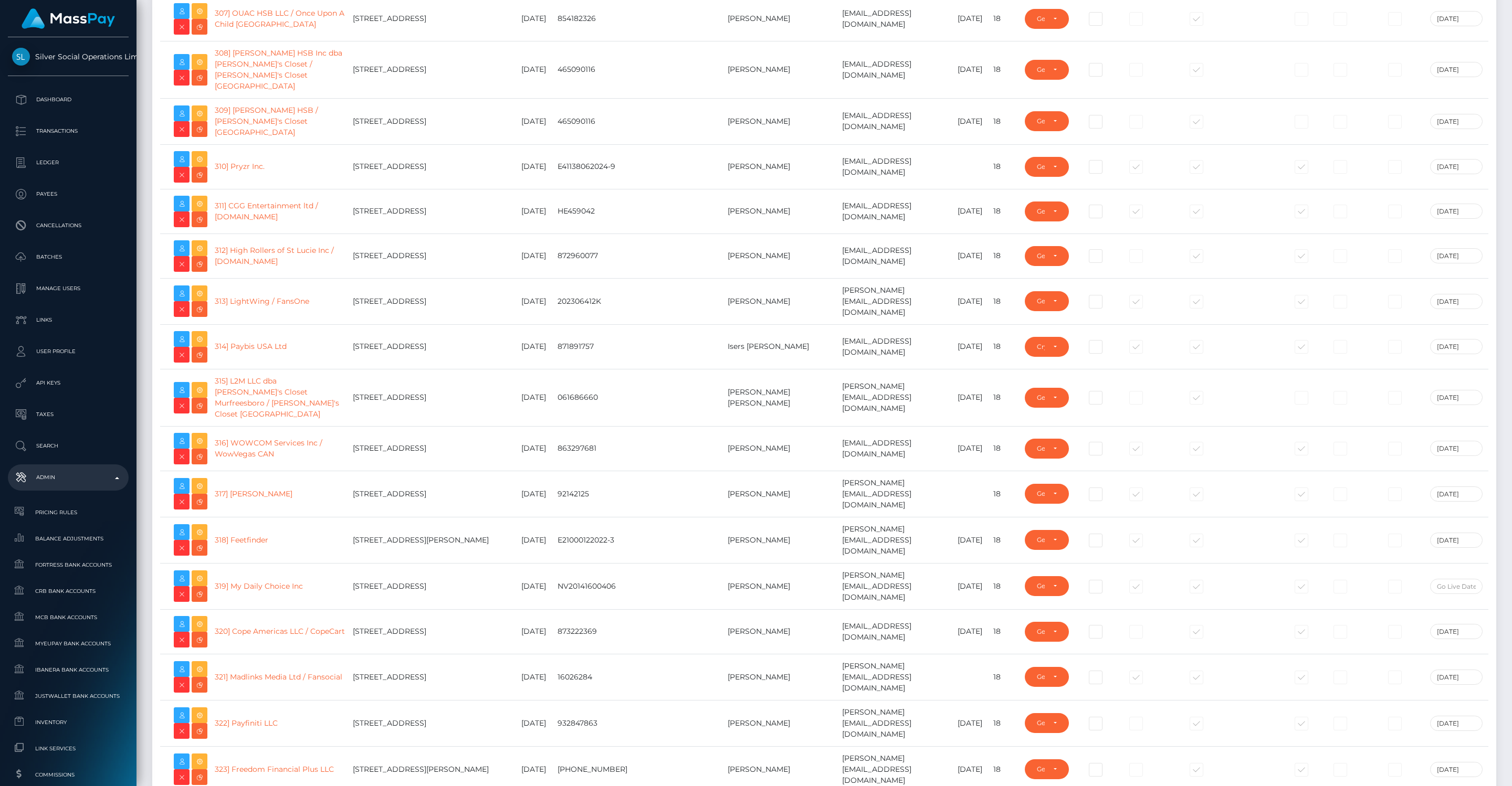
scroll to position [14196, 0]
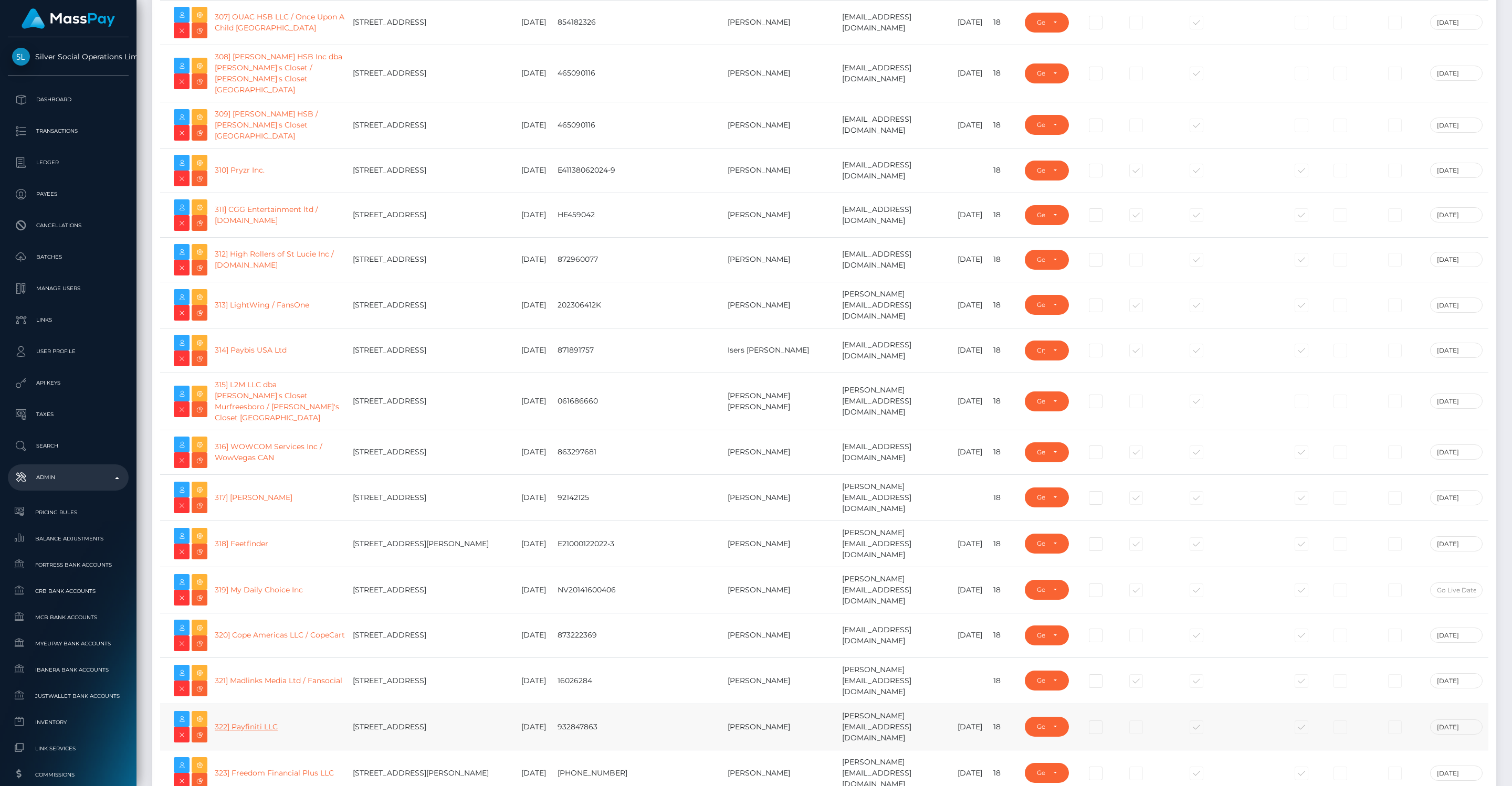
click at [254, 722] on link "322] Payfiniti LLC" at bounding box center [246, 726] width 63 height 10
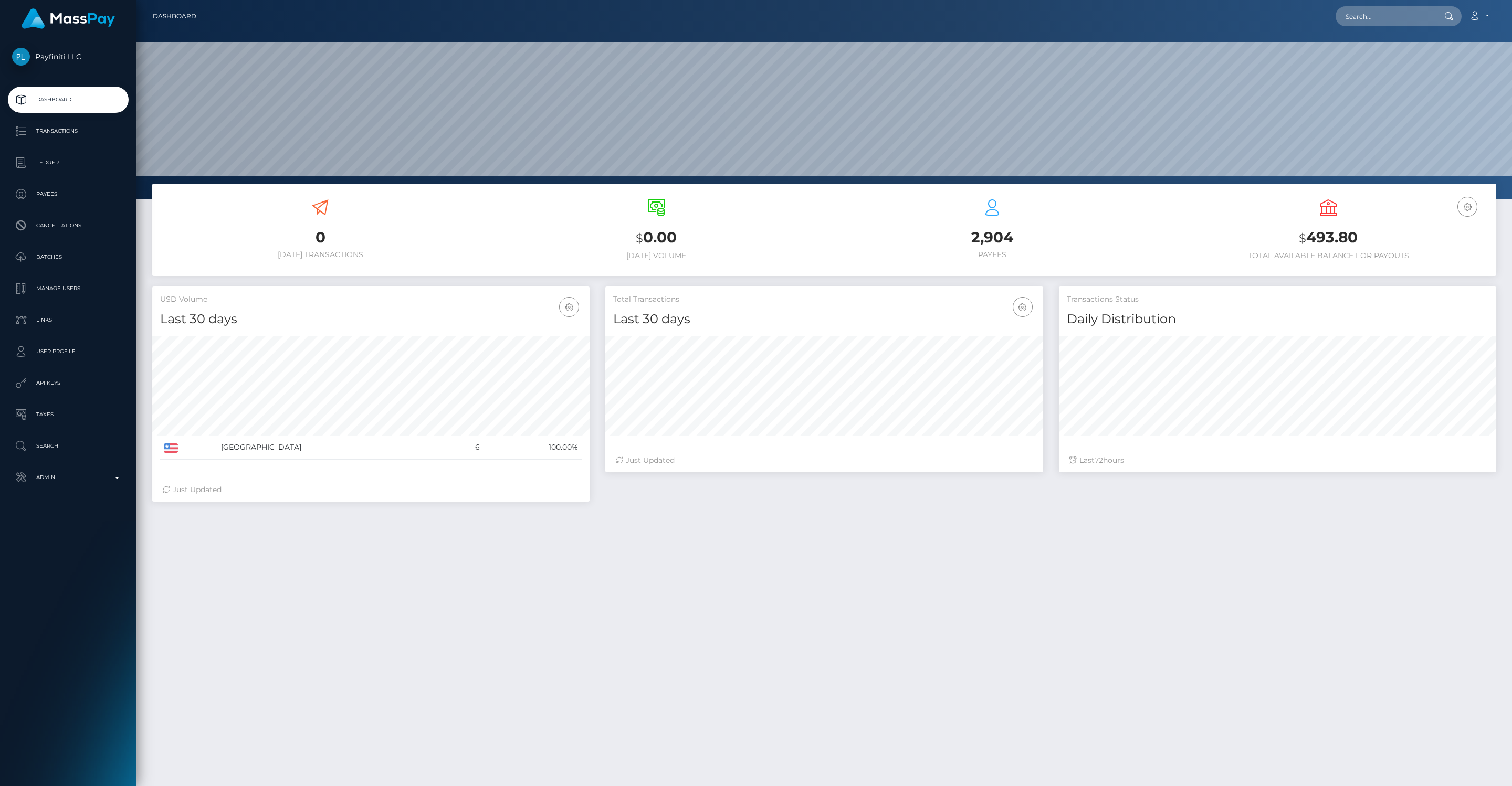
scroll to position [186, 437]
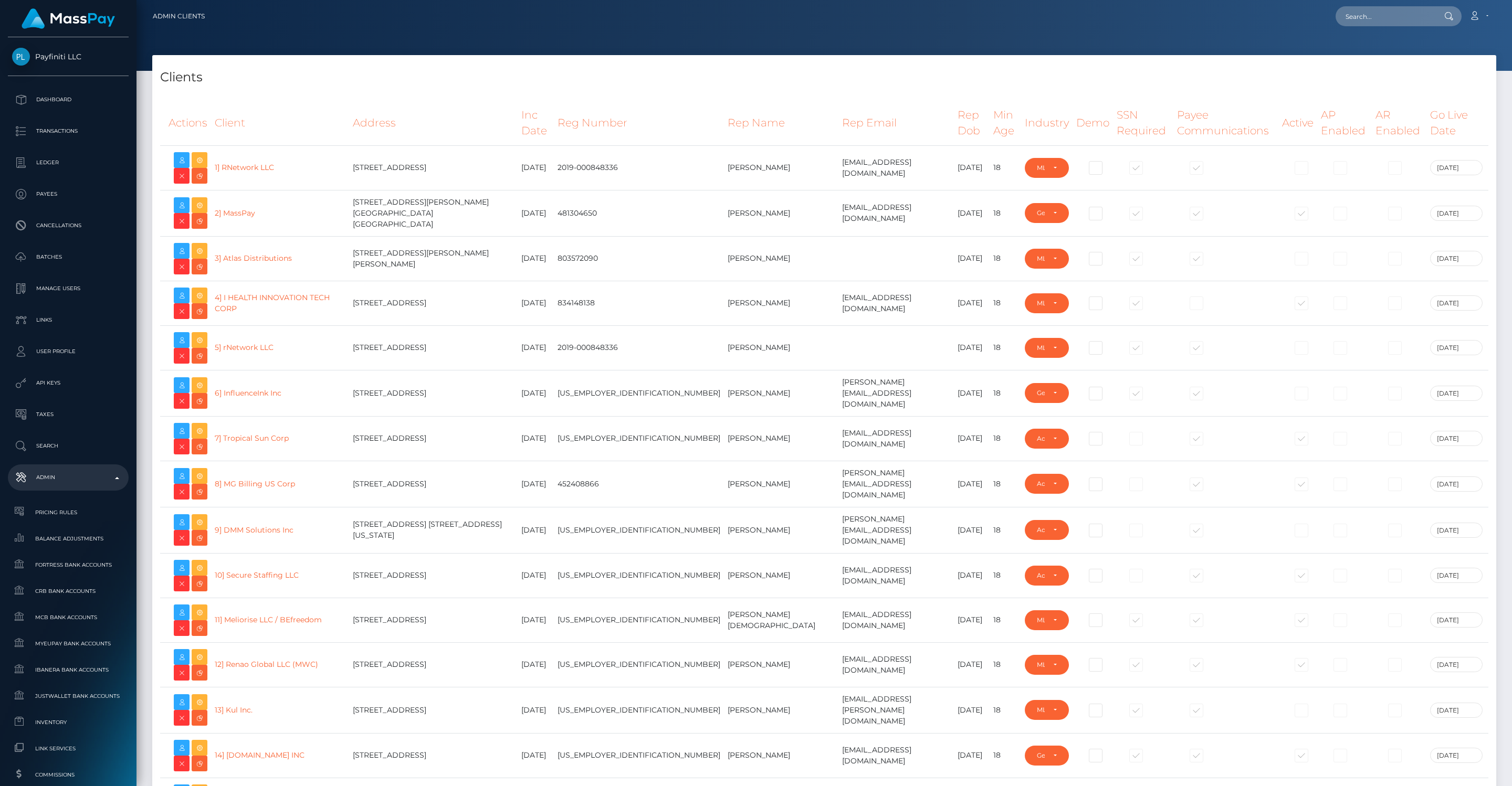
select select "GENERAL"
select select "223"
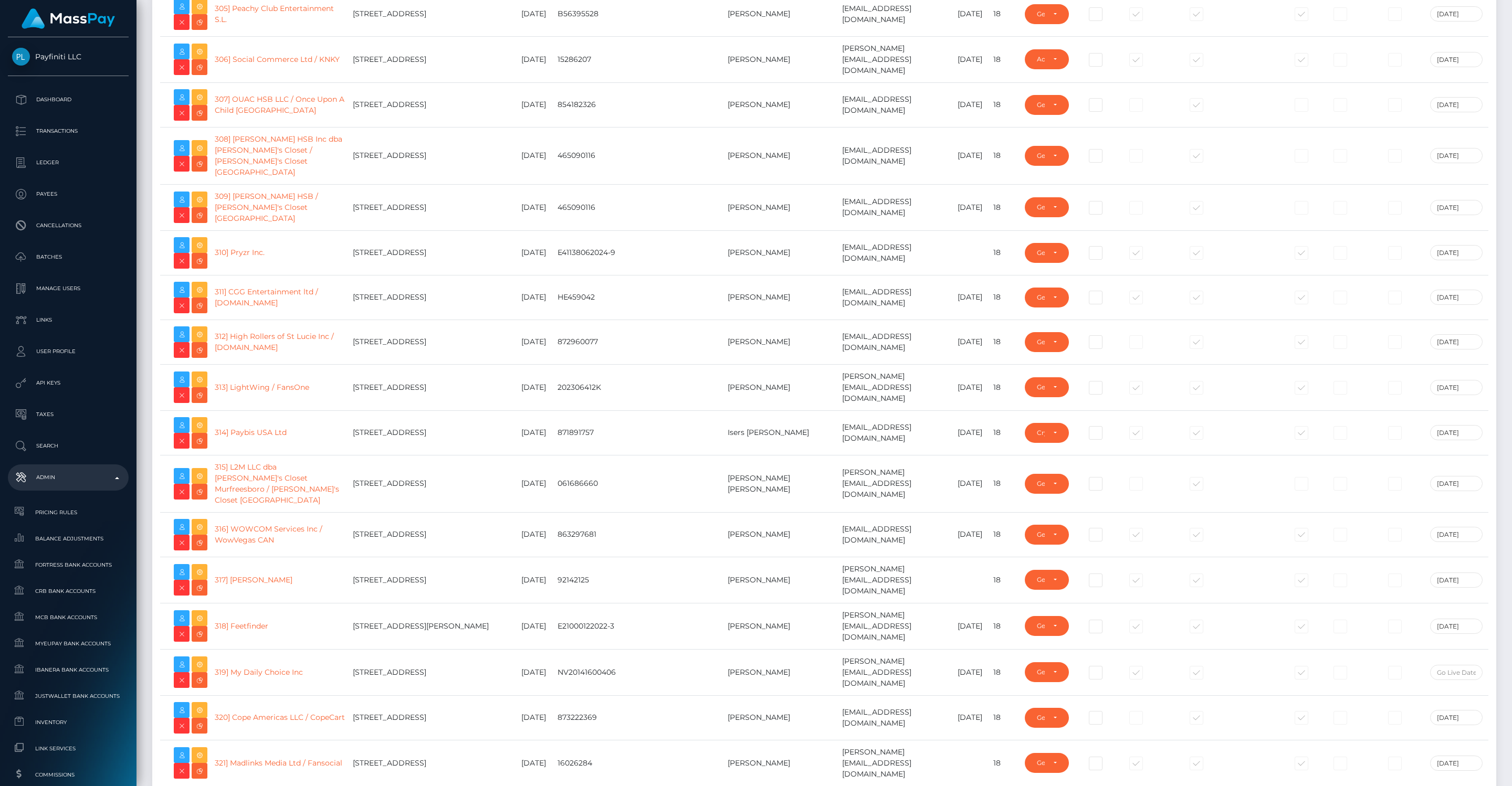
scroll to position [14112, 0]
click at [254, 713] on link "320] Cope Americas LLC / CopeCart" at bounding box center [279, 717] width 130 height 10
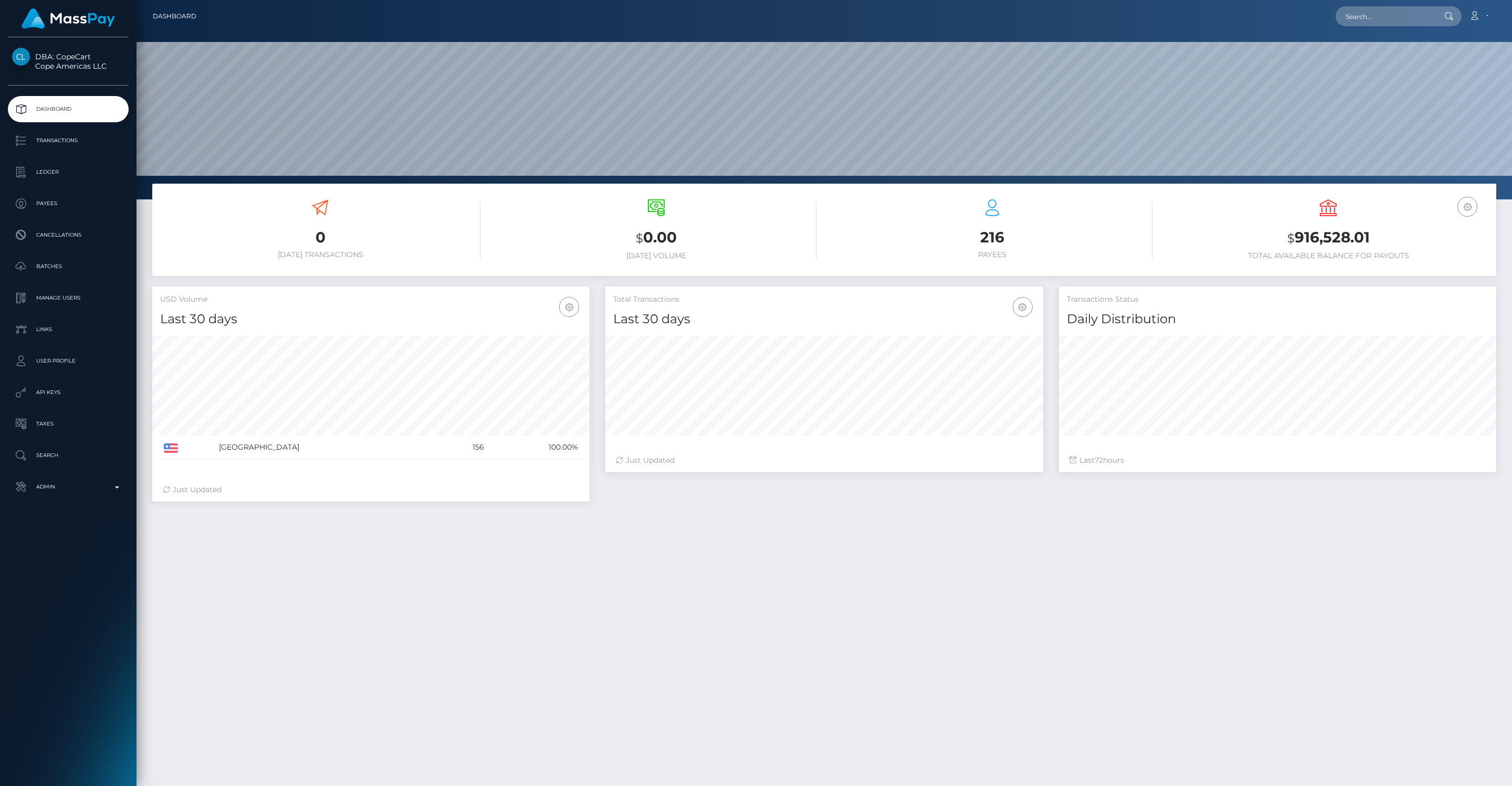
scroll to position [186, 437]
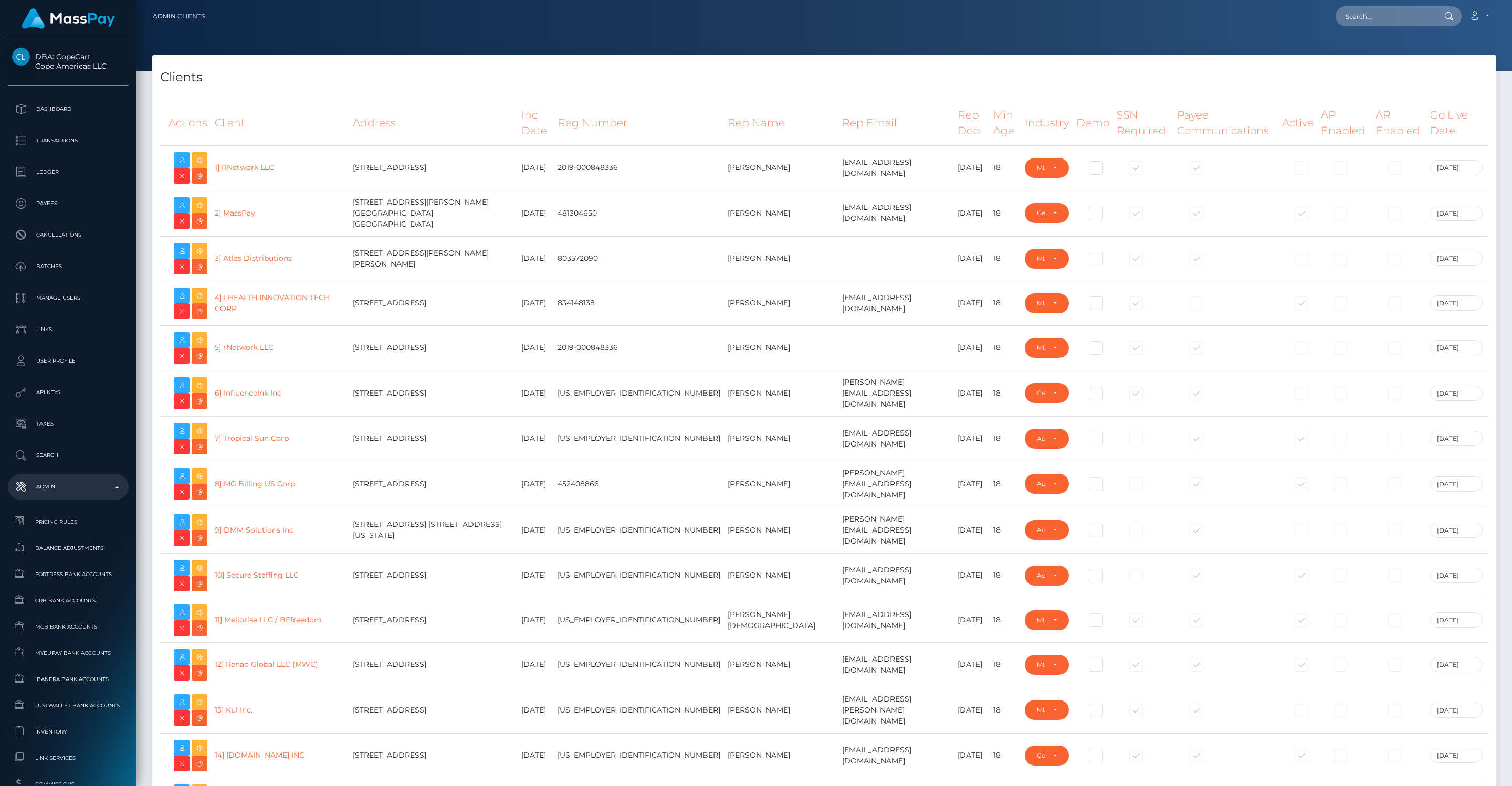
select select "GENERAL"
select select "223"
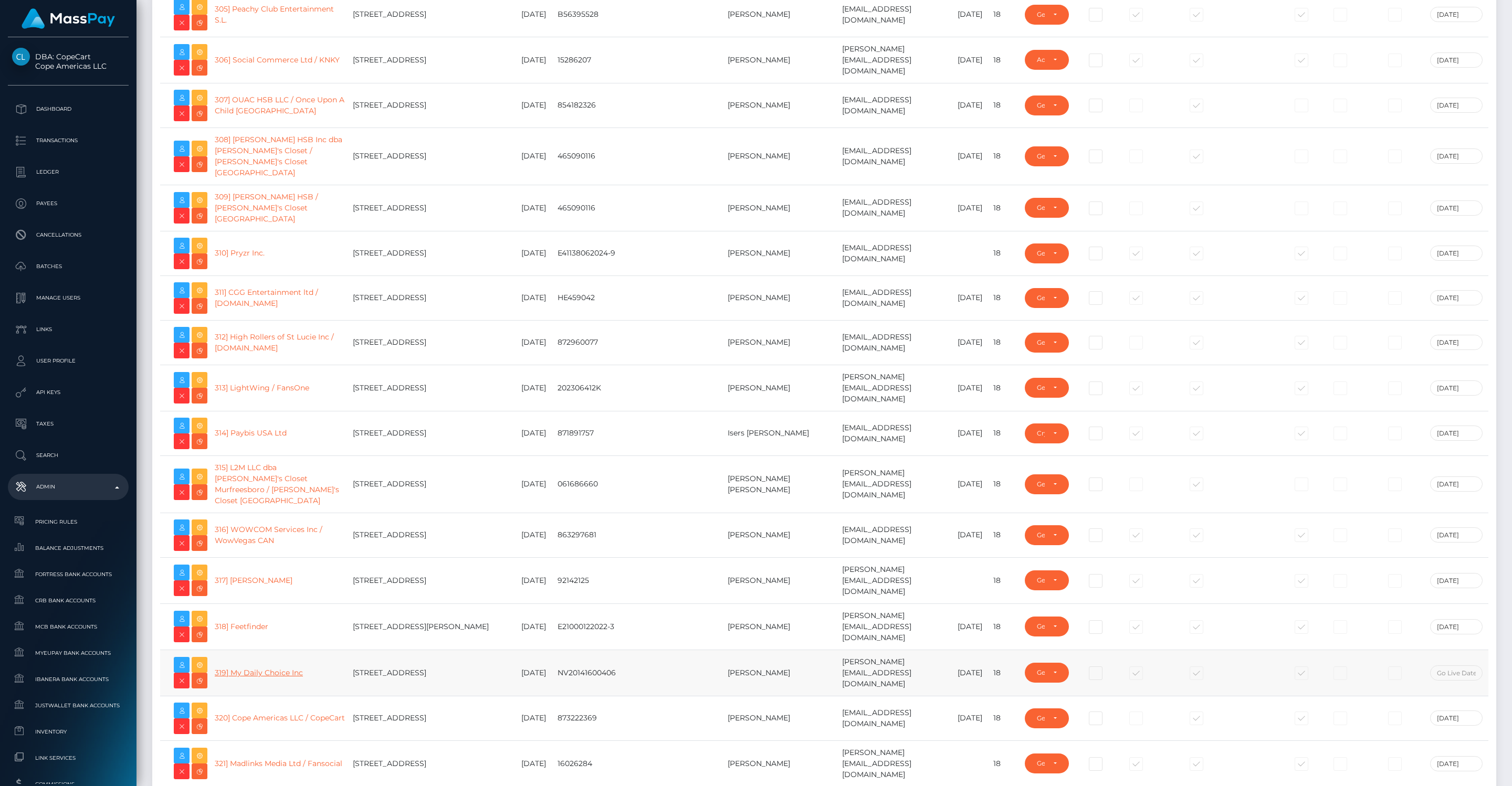
scroll to position [14112, 0]
click at [281, 668] on link "319] My Daily Choice Inc" at bounding box center [258, 672] width 89 height 10
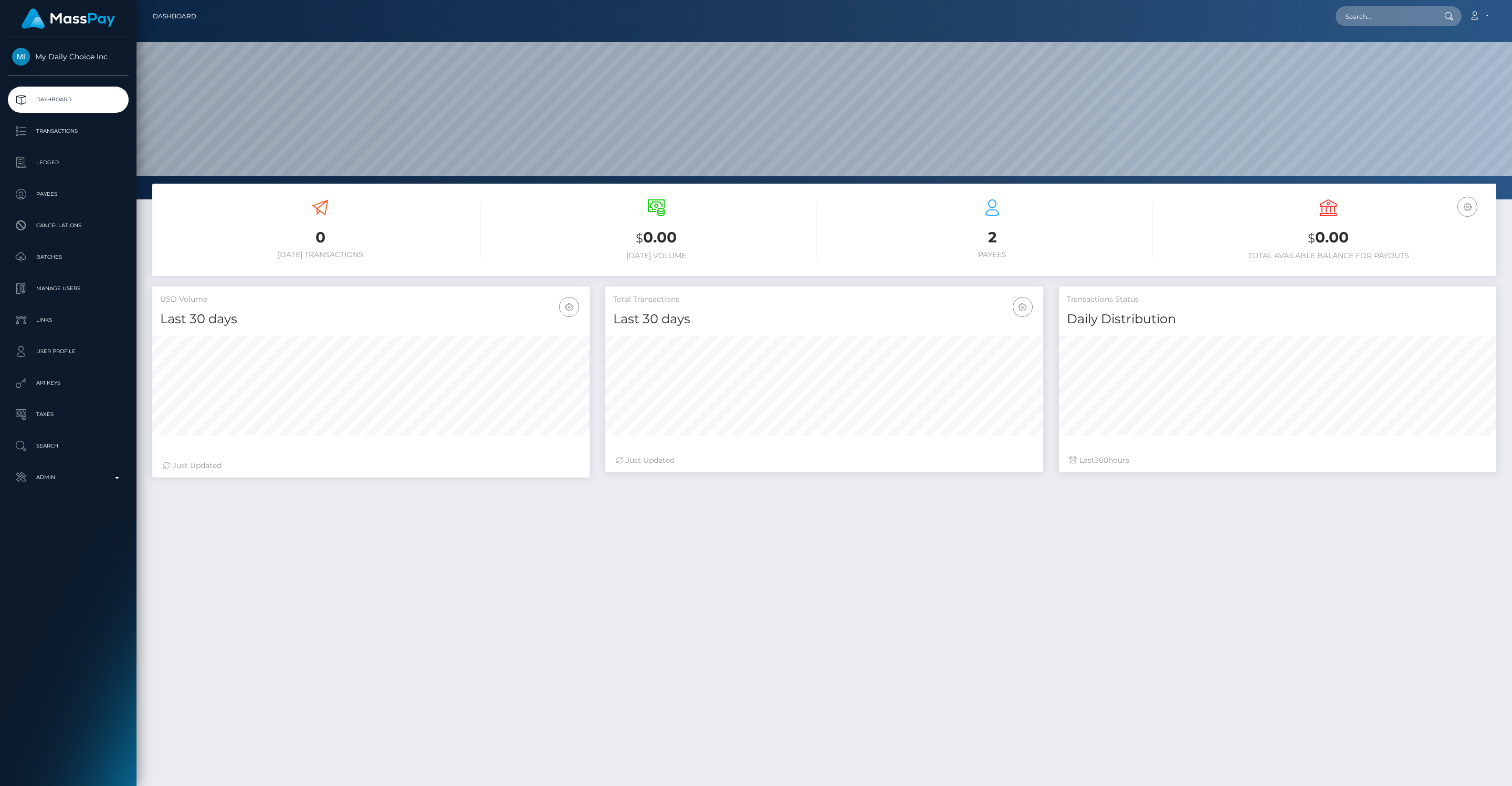
scroll to position [186, 437]
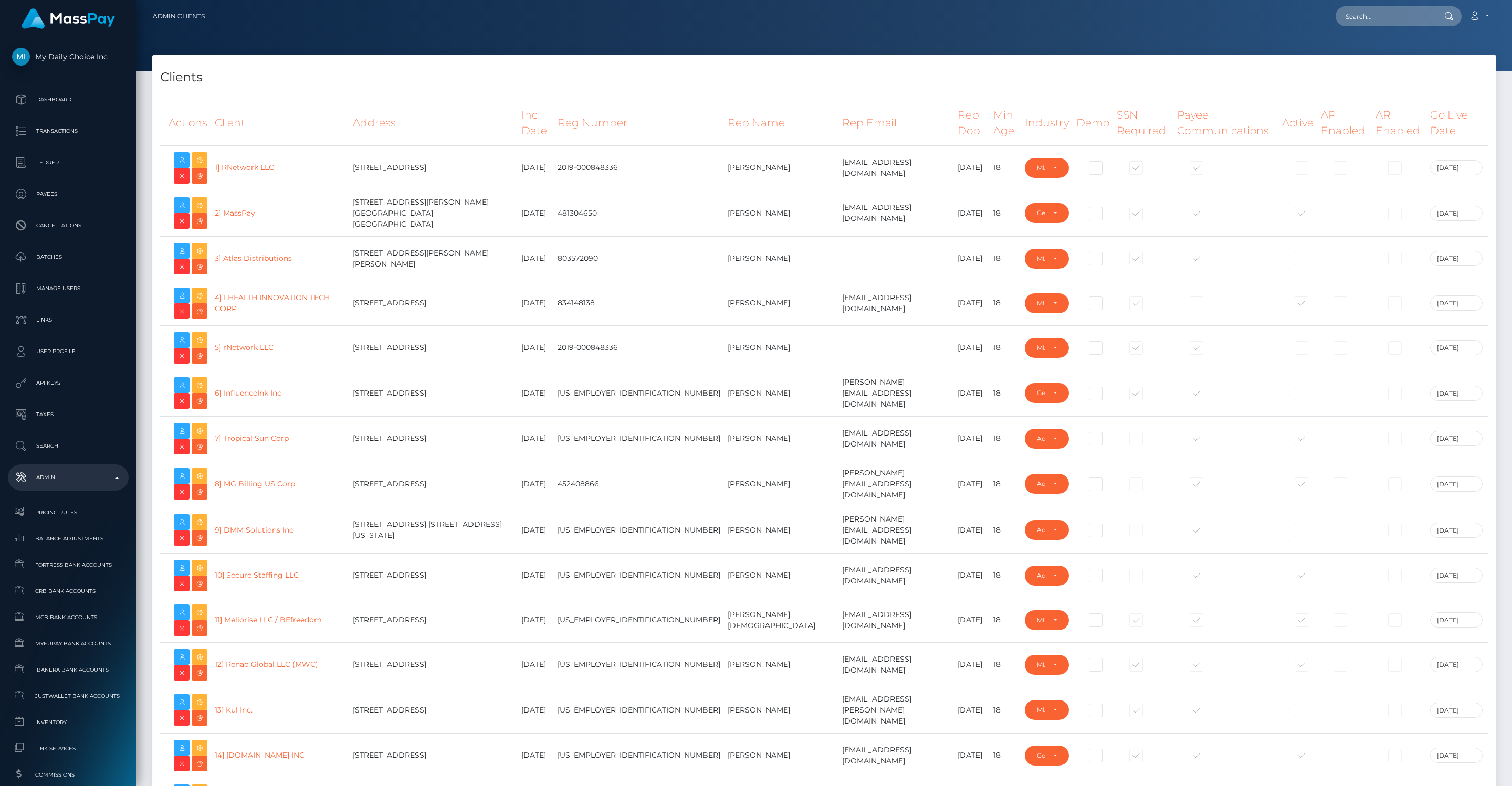
select select "GENERAL"
select select "223"
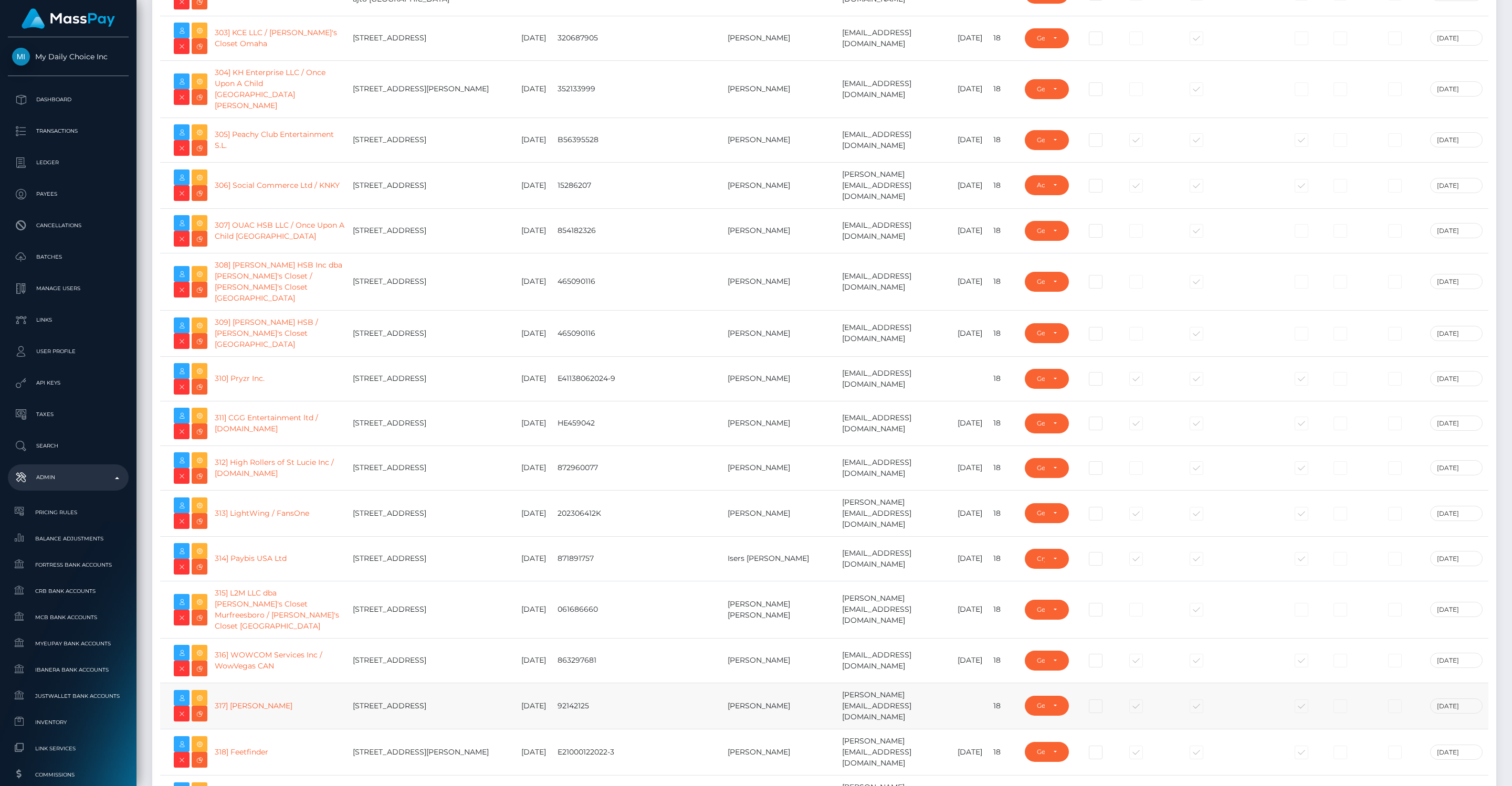
scroll to position [13986, 0]
click at [254, 748] on link "318] Feetfinder" at bounding box center [241, 752] width 53 height 10
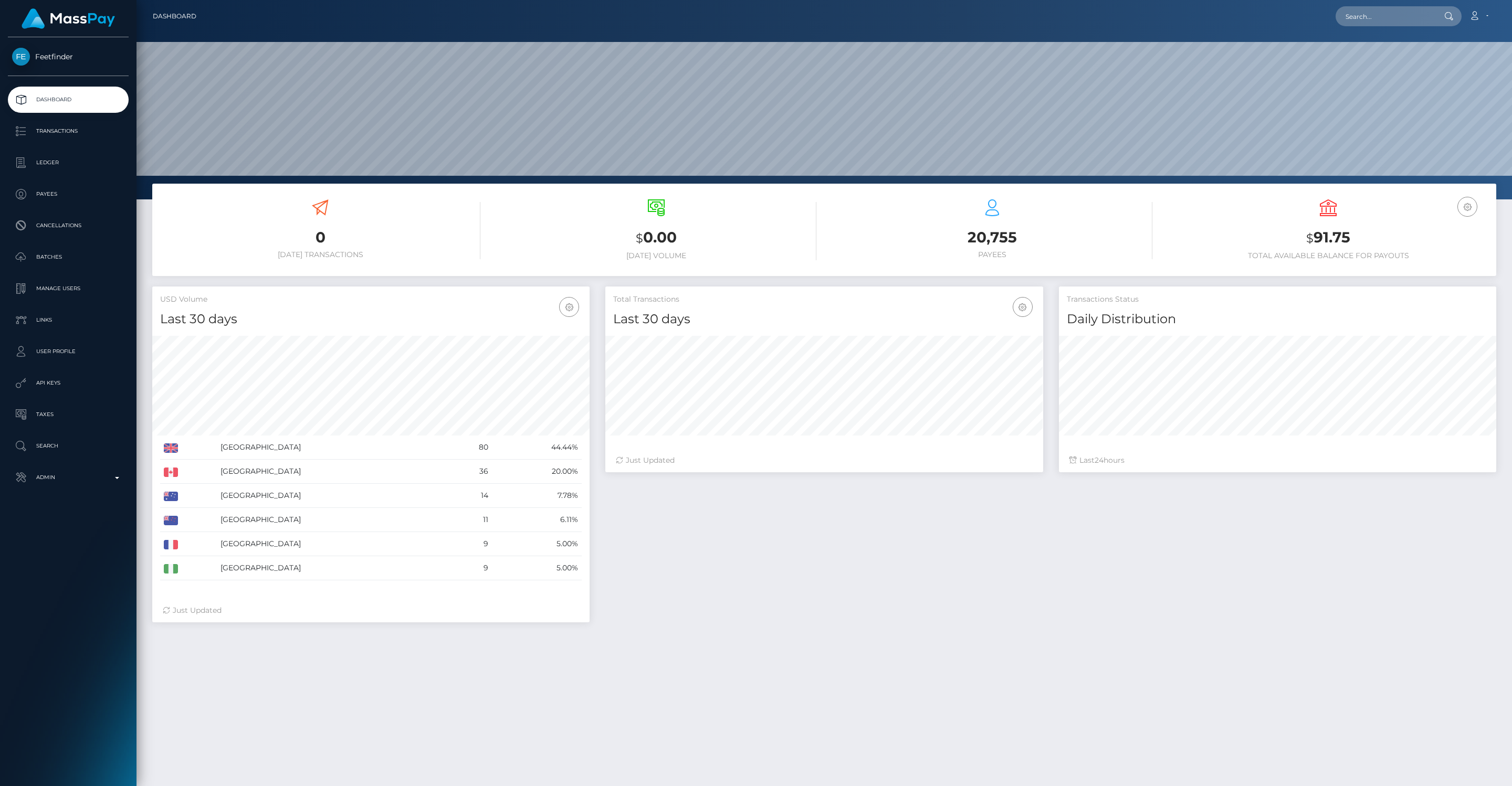
scroll to position [186, 437]
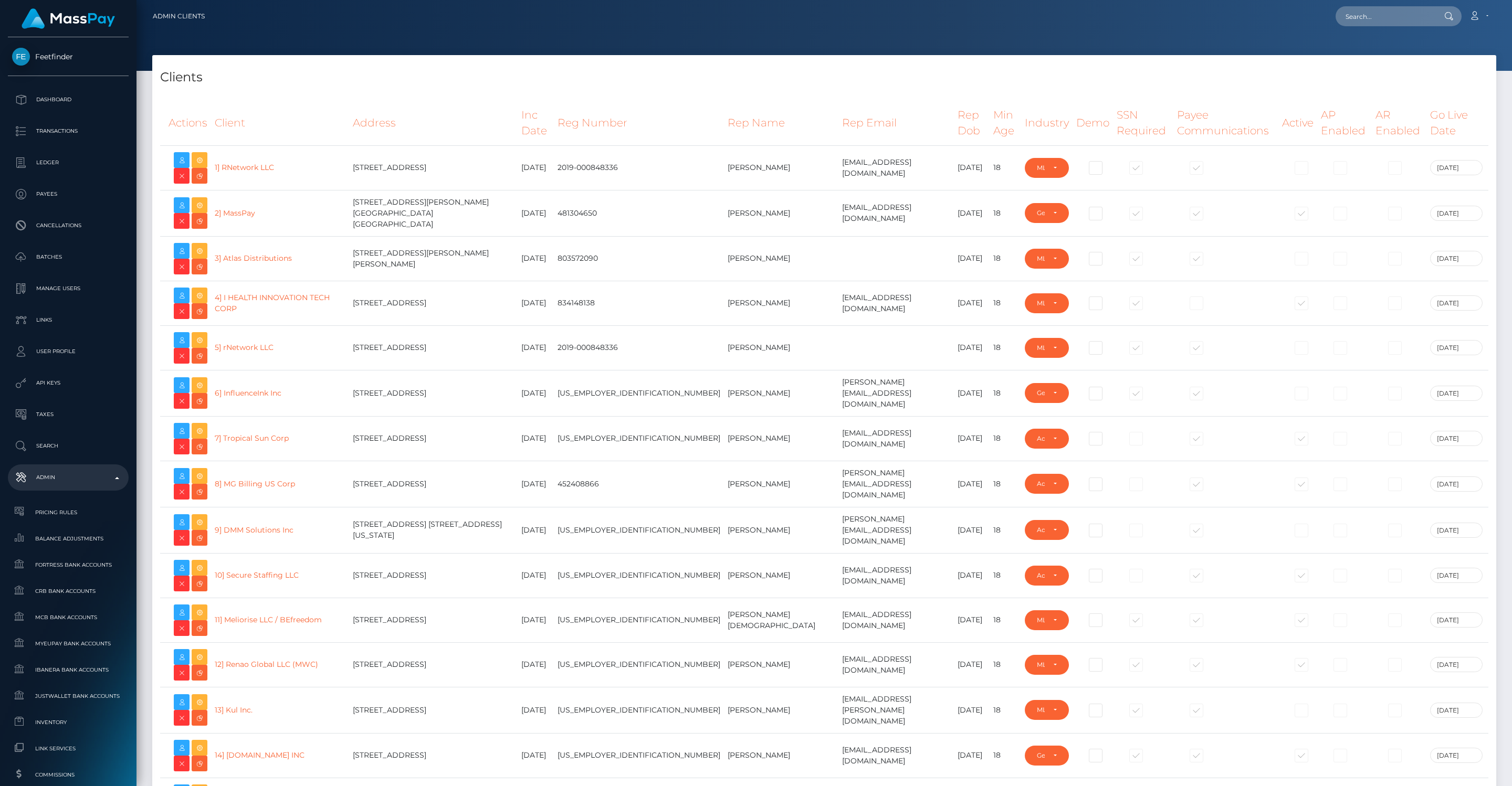
select select "GENERAL"
select select "223"
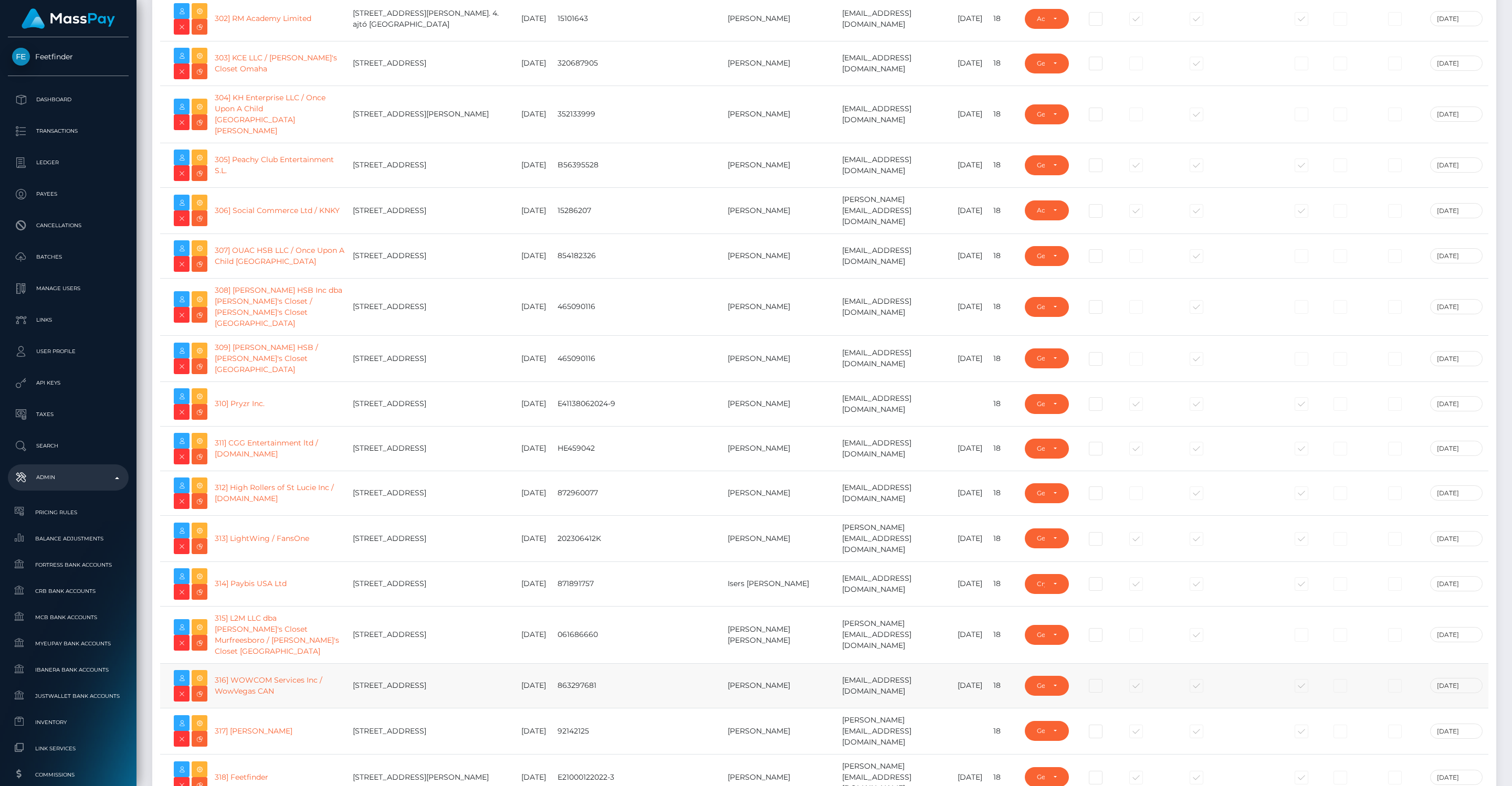
scroll to position [13952, 0]
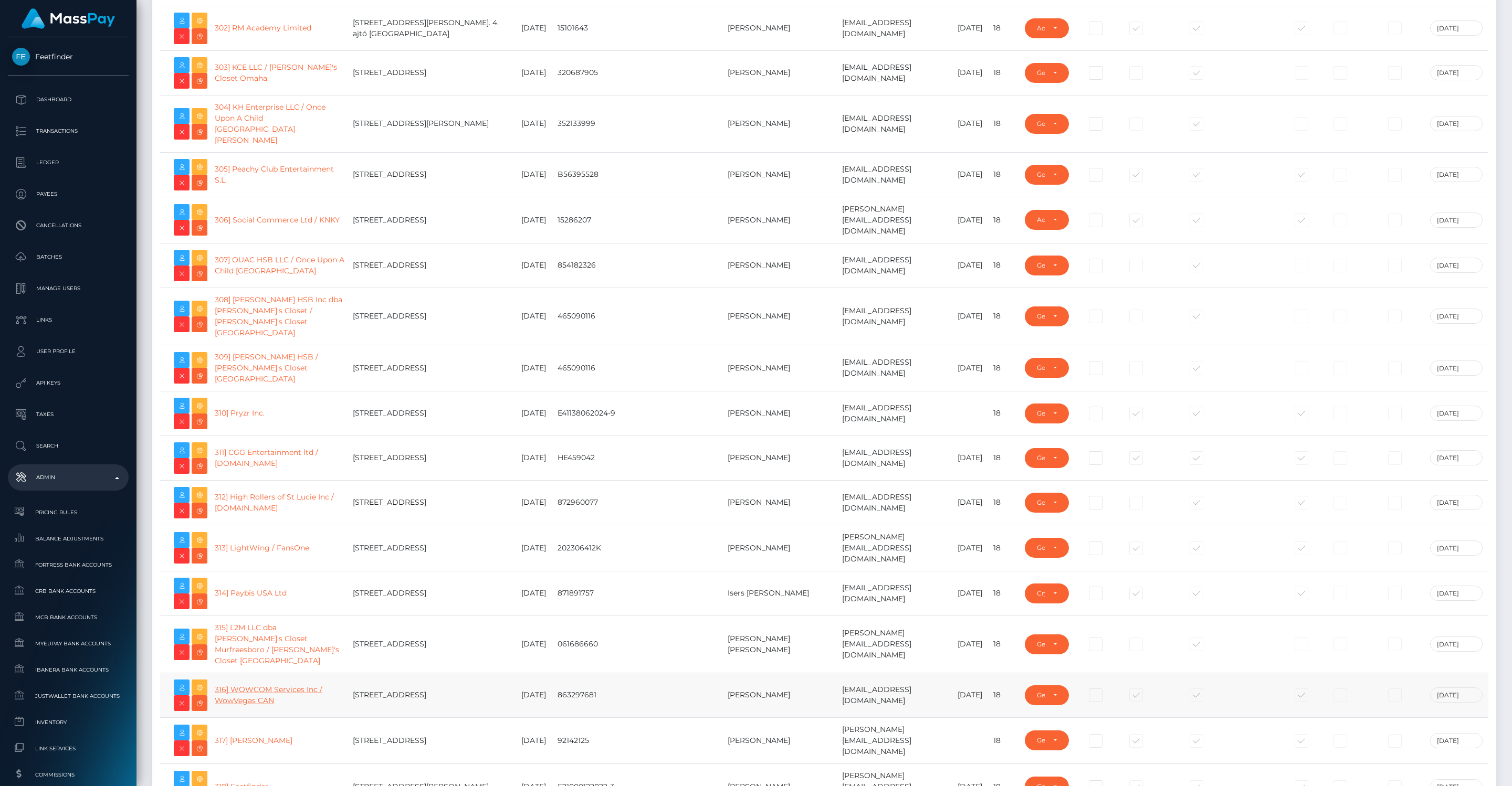
click at [255, 684] on link "316] WOWCOM Services Inc / WowVegas CAN" at bounding box center [268, 695] width 108 height 20
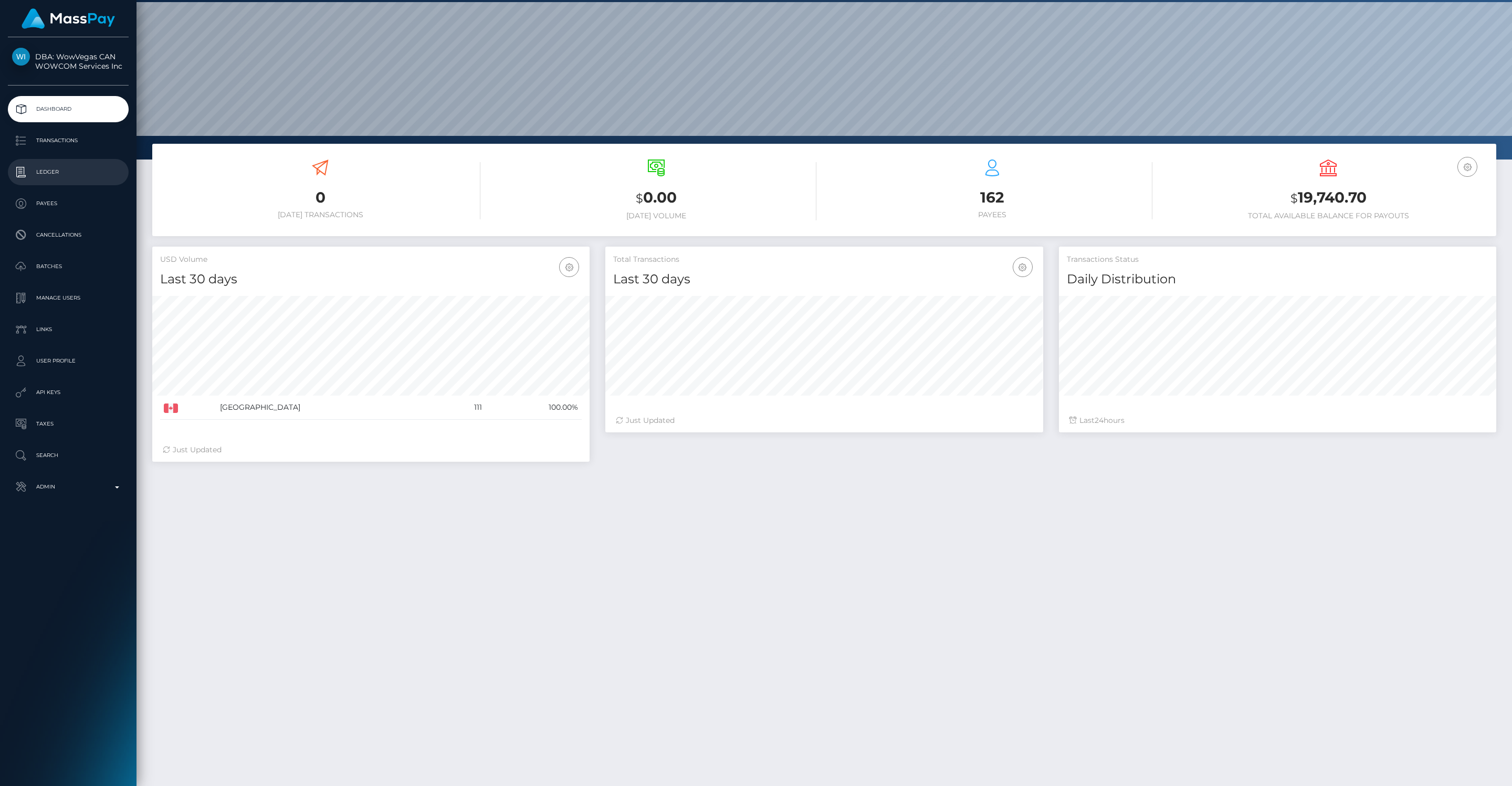
scroll to position [40, 0]
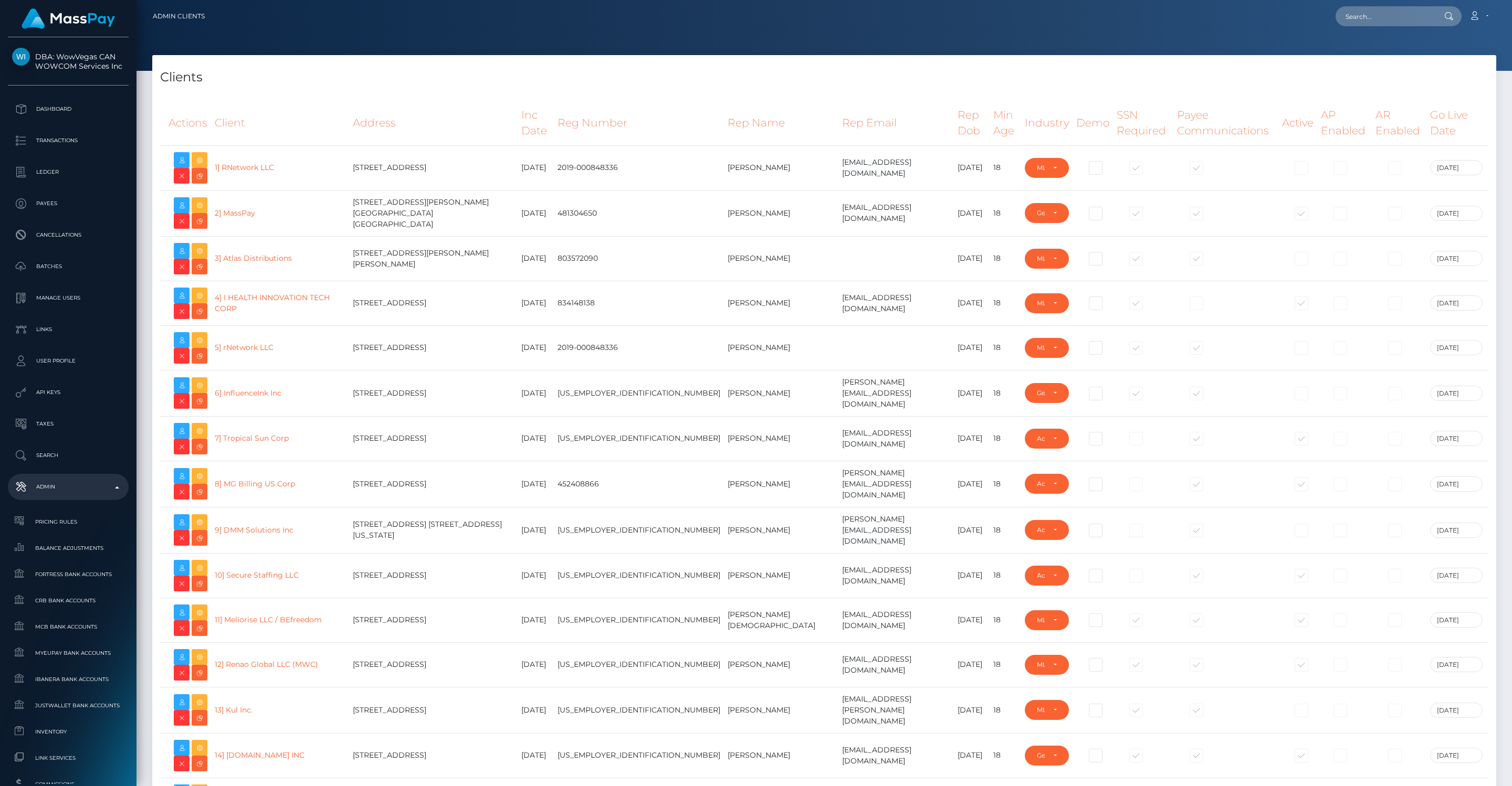
select select "GENERAL"
select select "223"
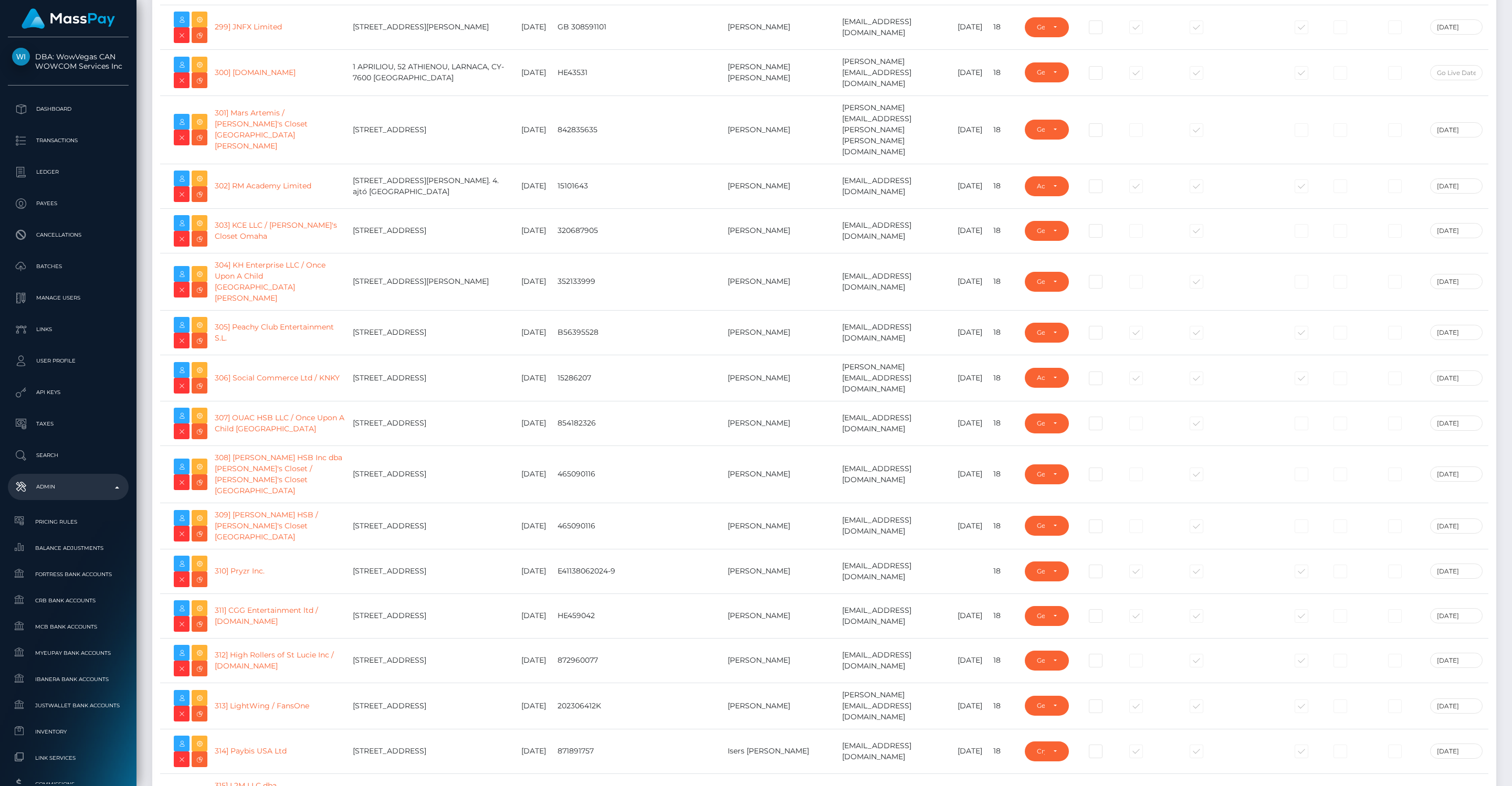
scroll to position [13789, 0]
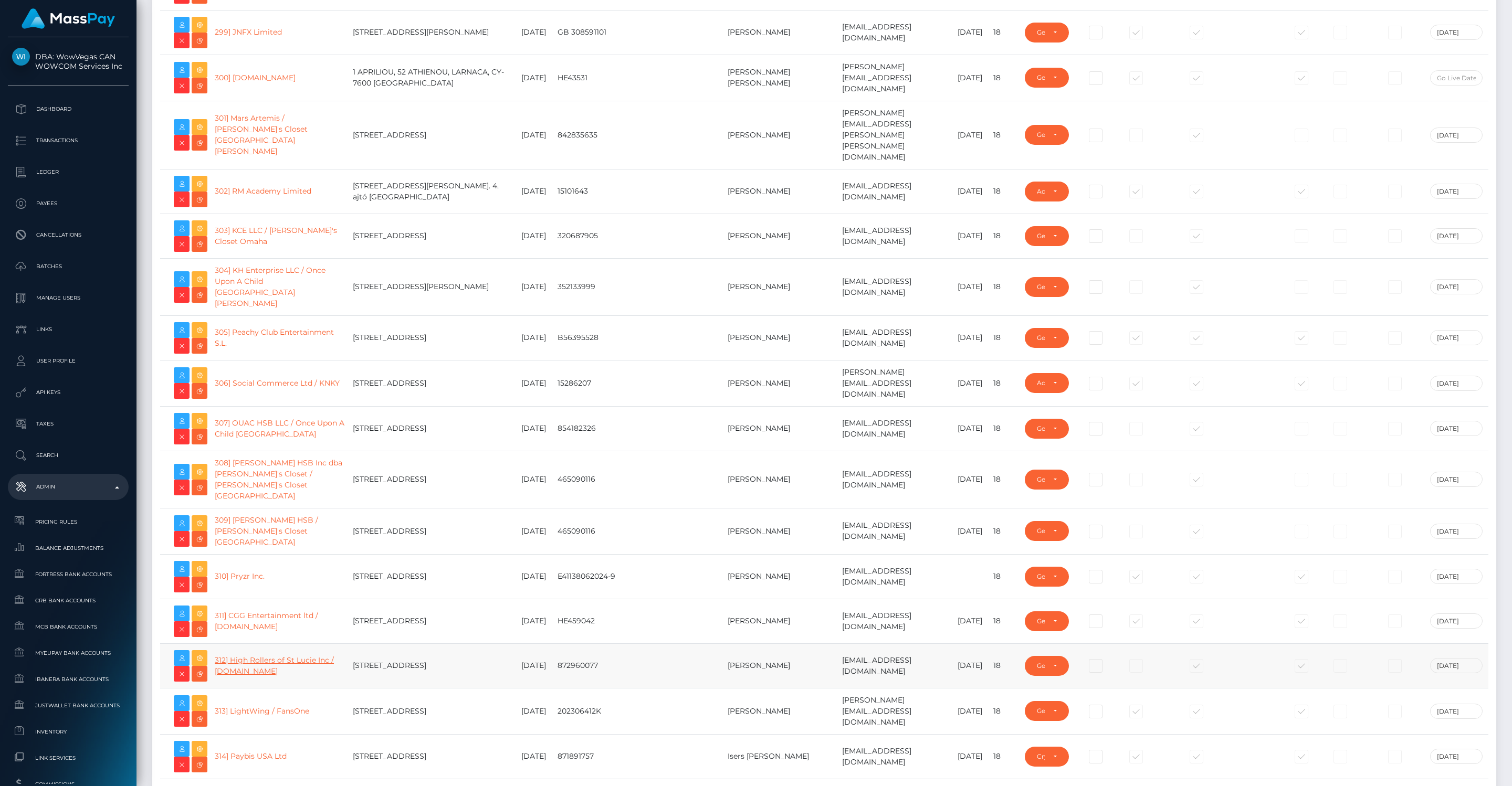
click at [253, 655] on link "312] High Rollers of St Lucie Inc / Luckyrush.io" at bounding box center [274, 665] width 119 height 20
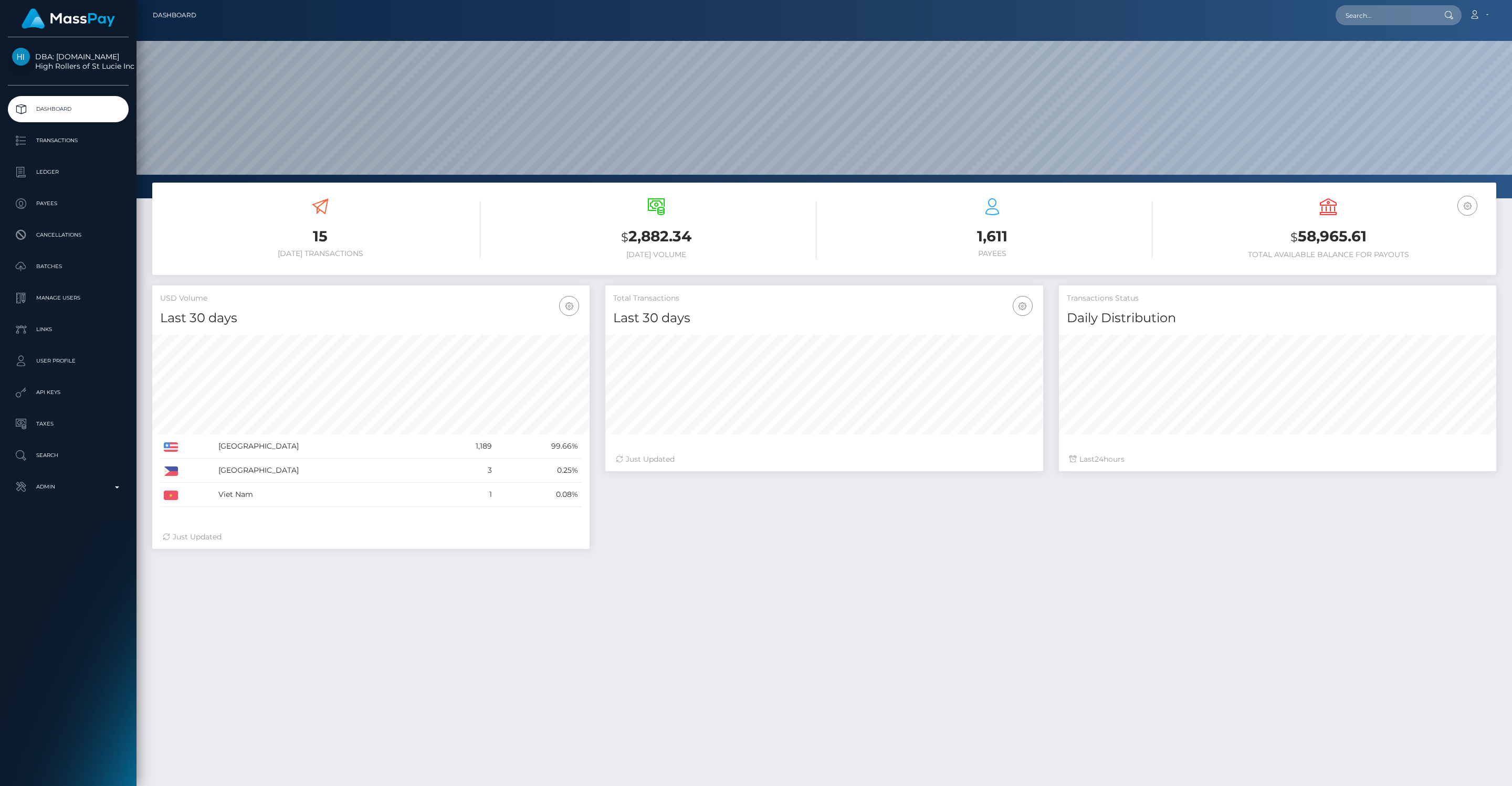
scroll to position [1, 0]
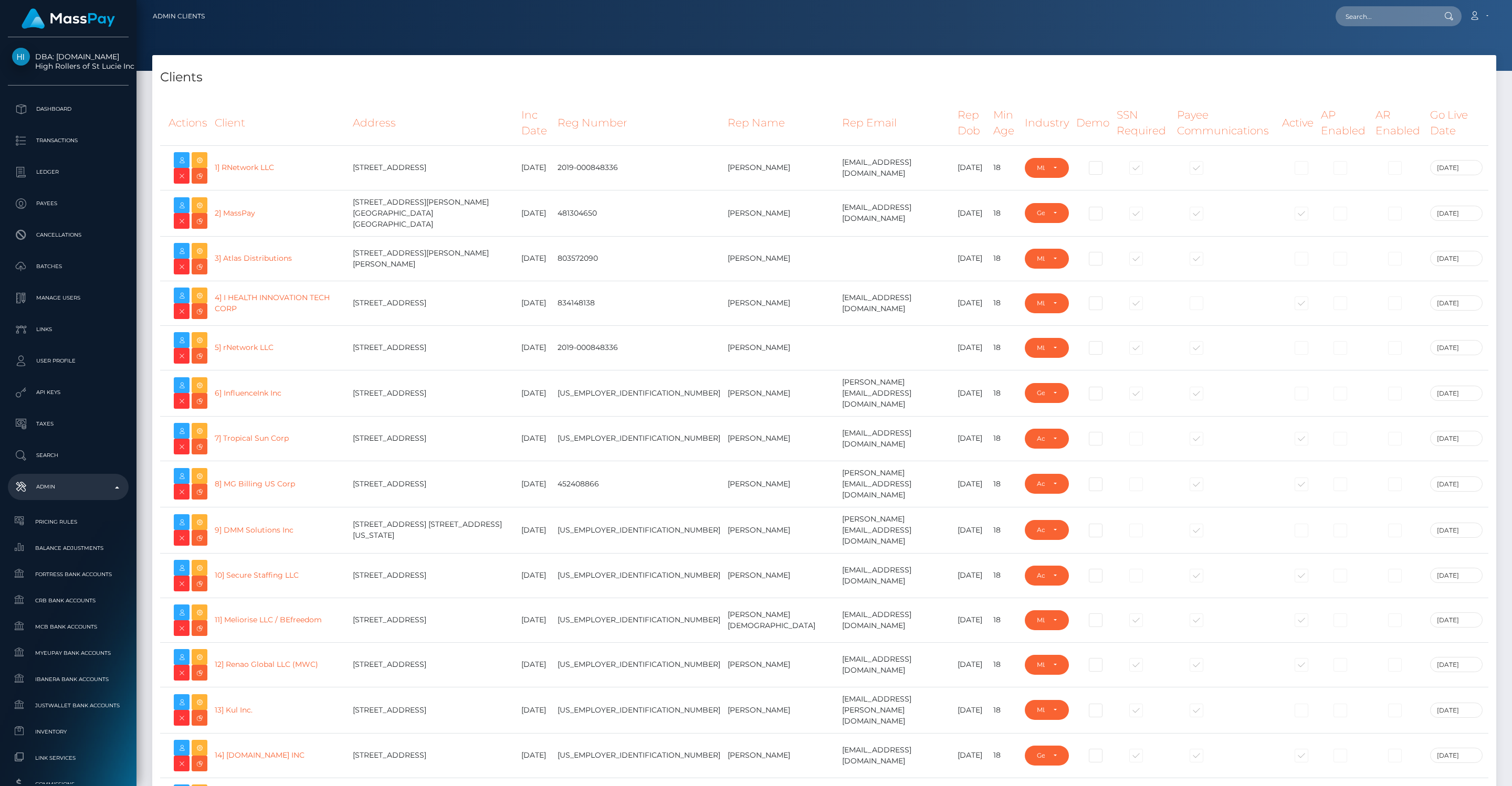
select select "GENERAL"
select select "223"
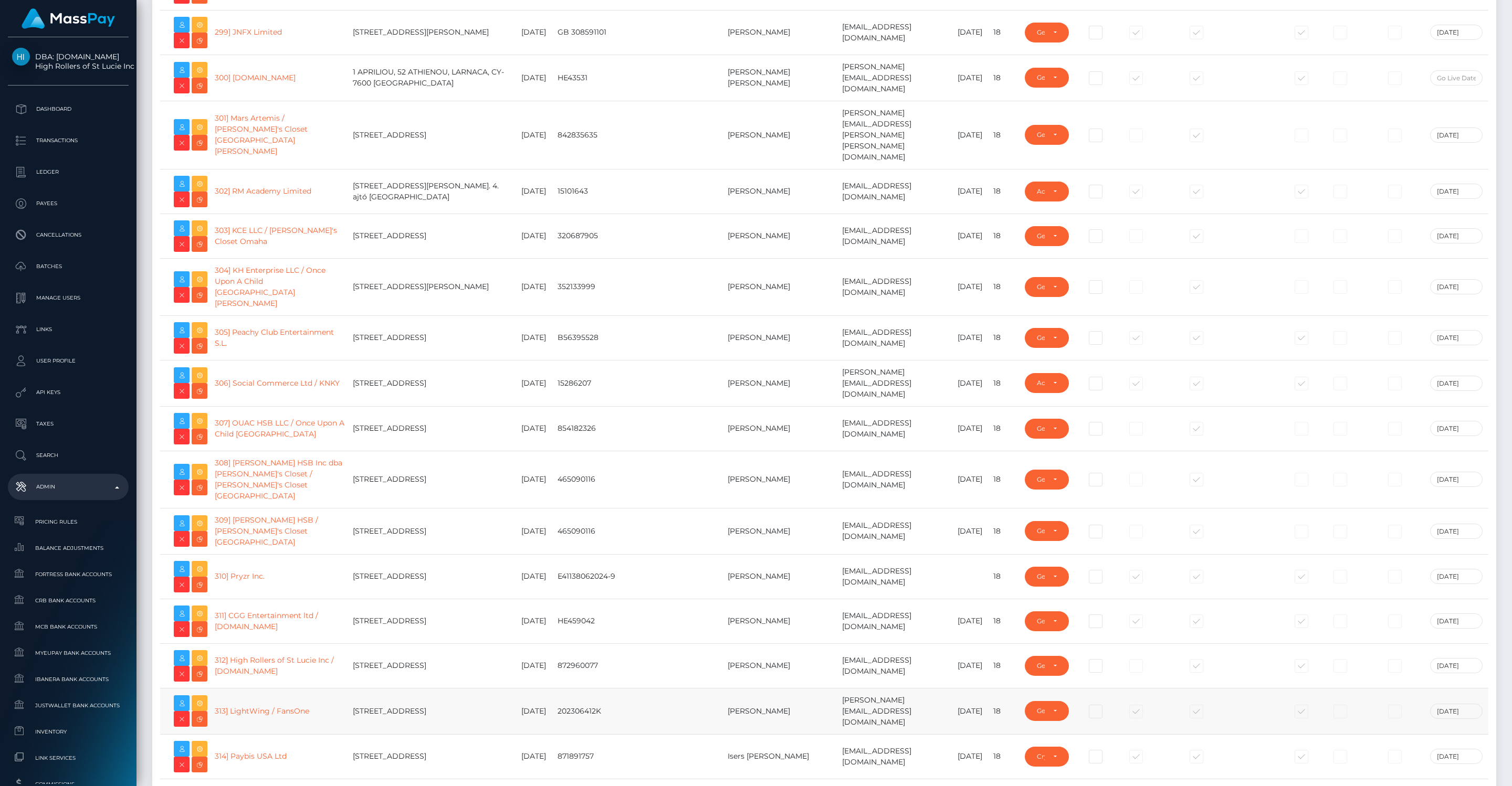
scroll to position [13789, 0]
click at [256, 706] on link "313] LightWing / FansOne" at bounding box center [261, 711] width 94 height 10
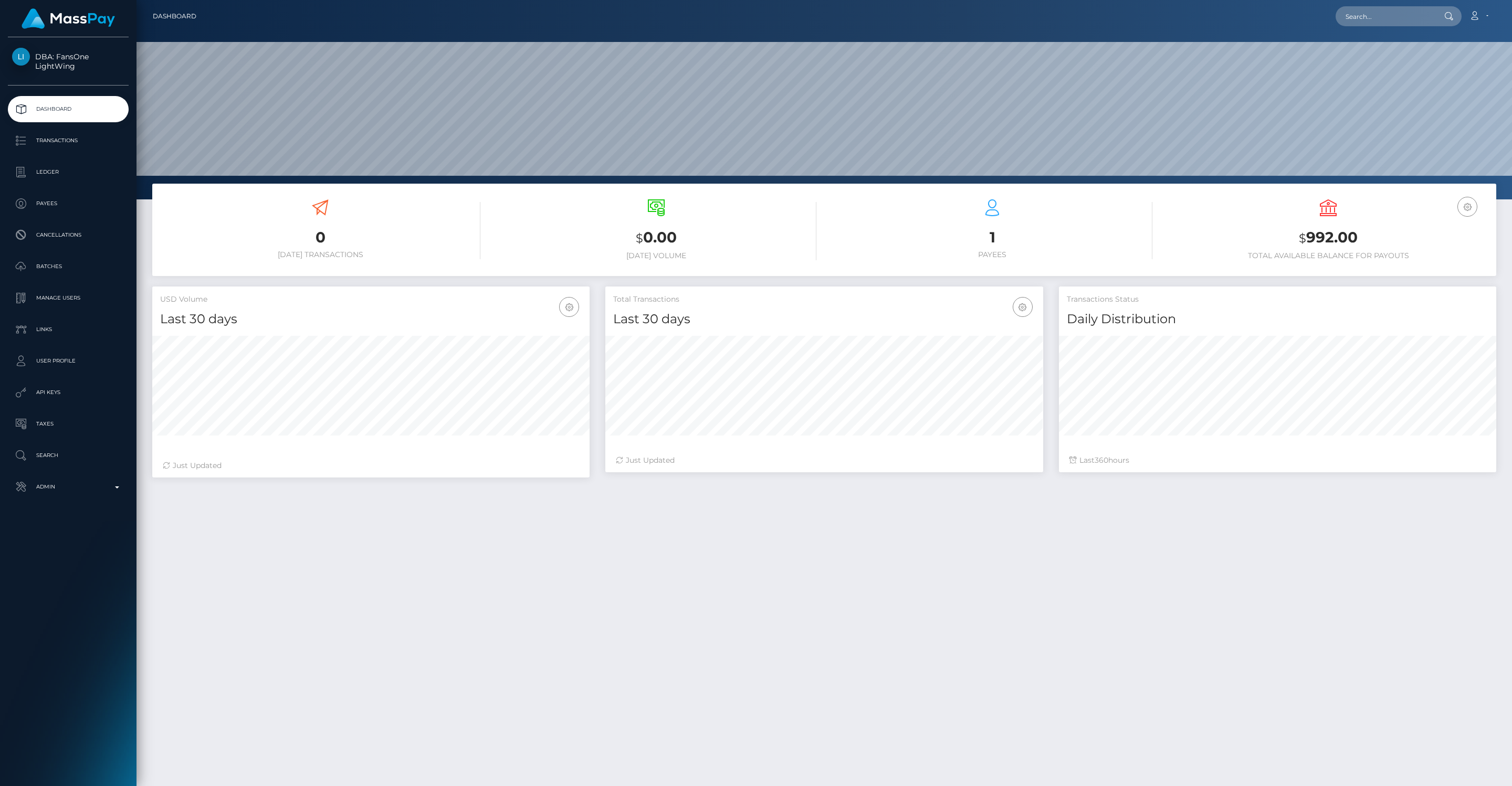
scroll to position [186, 437]
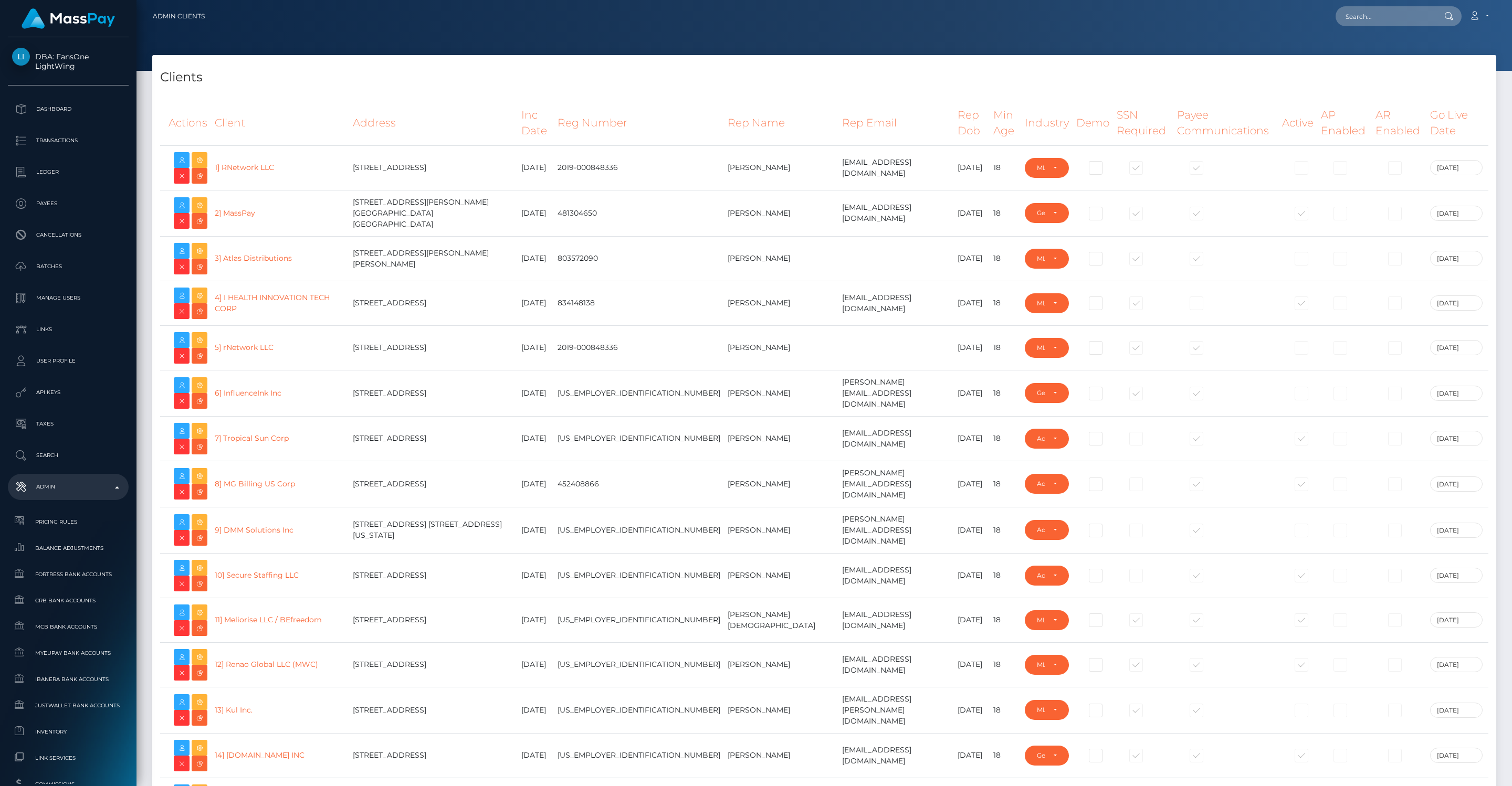
select select "GENERAL"
select select "223"
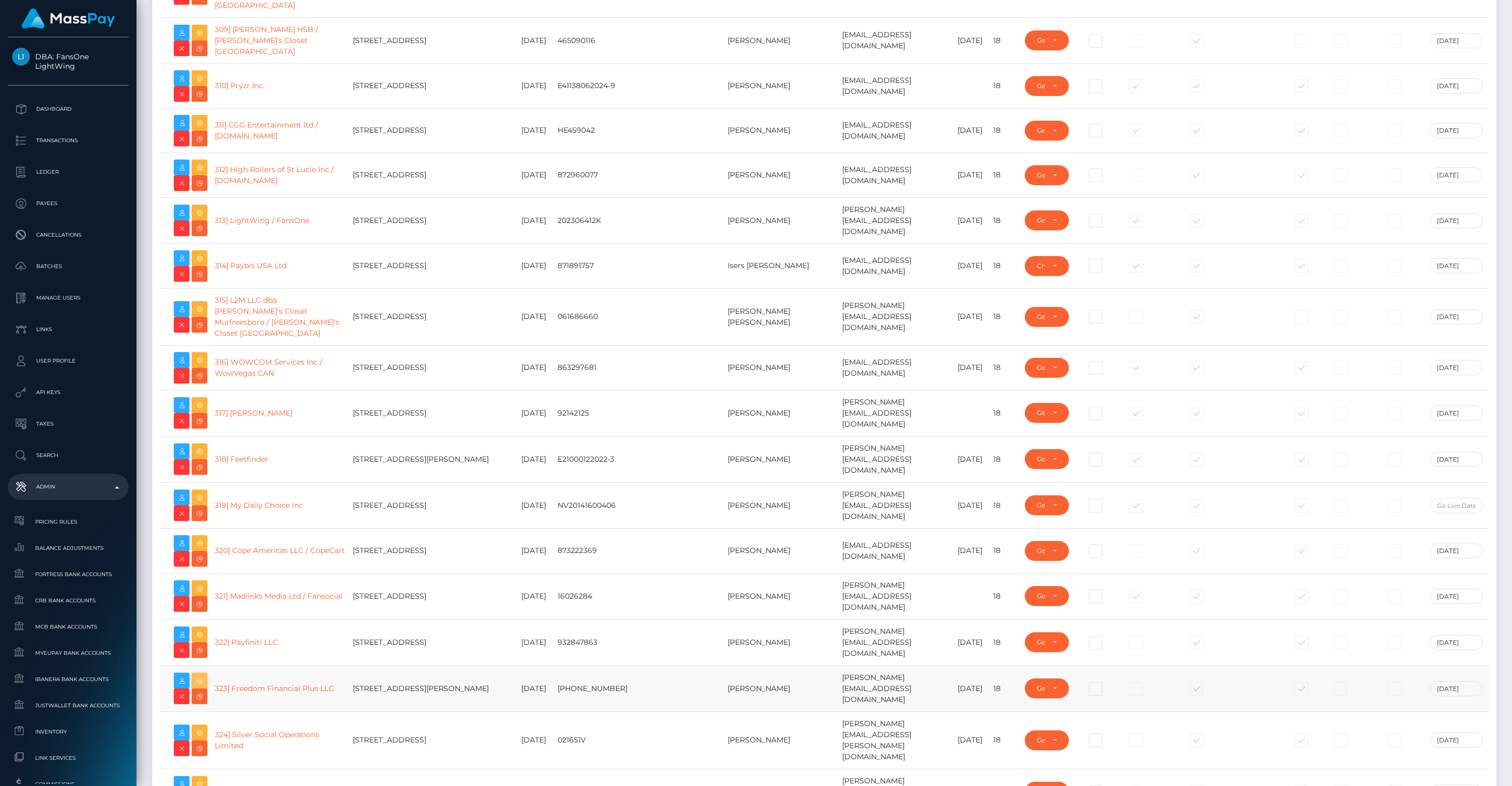
scroll to position [14288, 0]
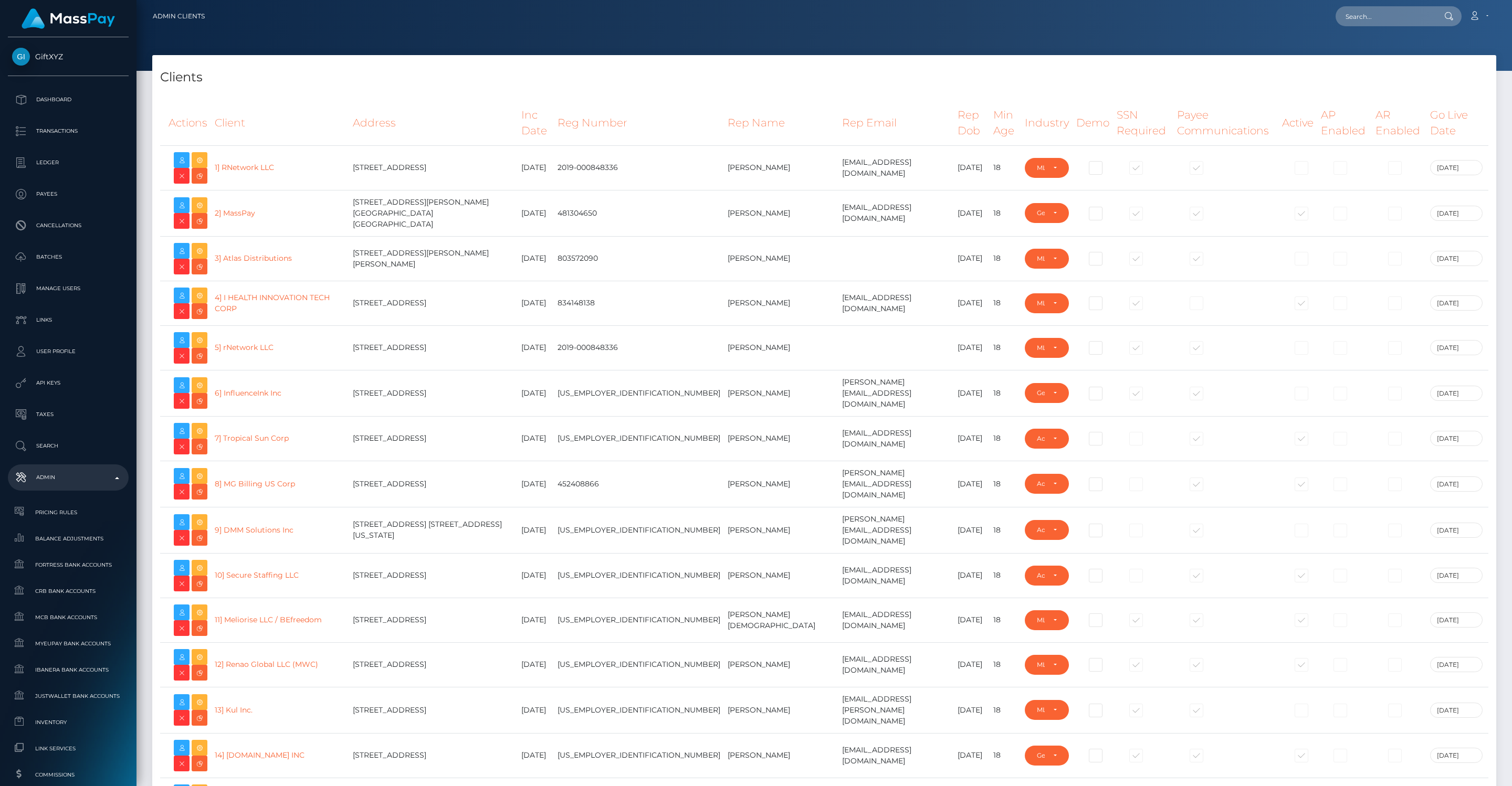
select select "GENERAL"
select select "223"
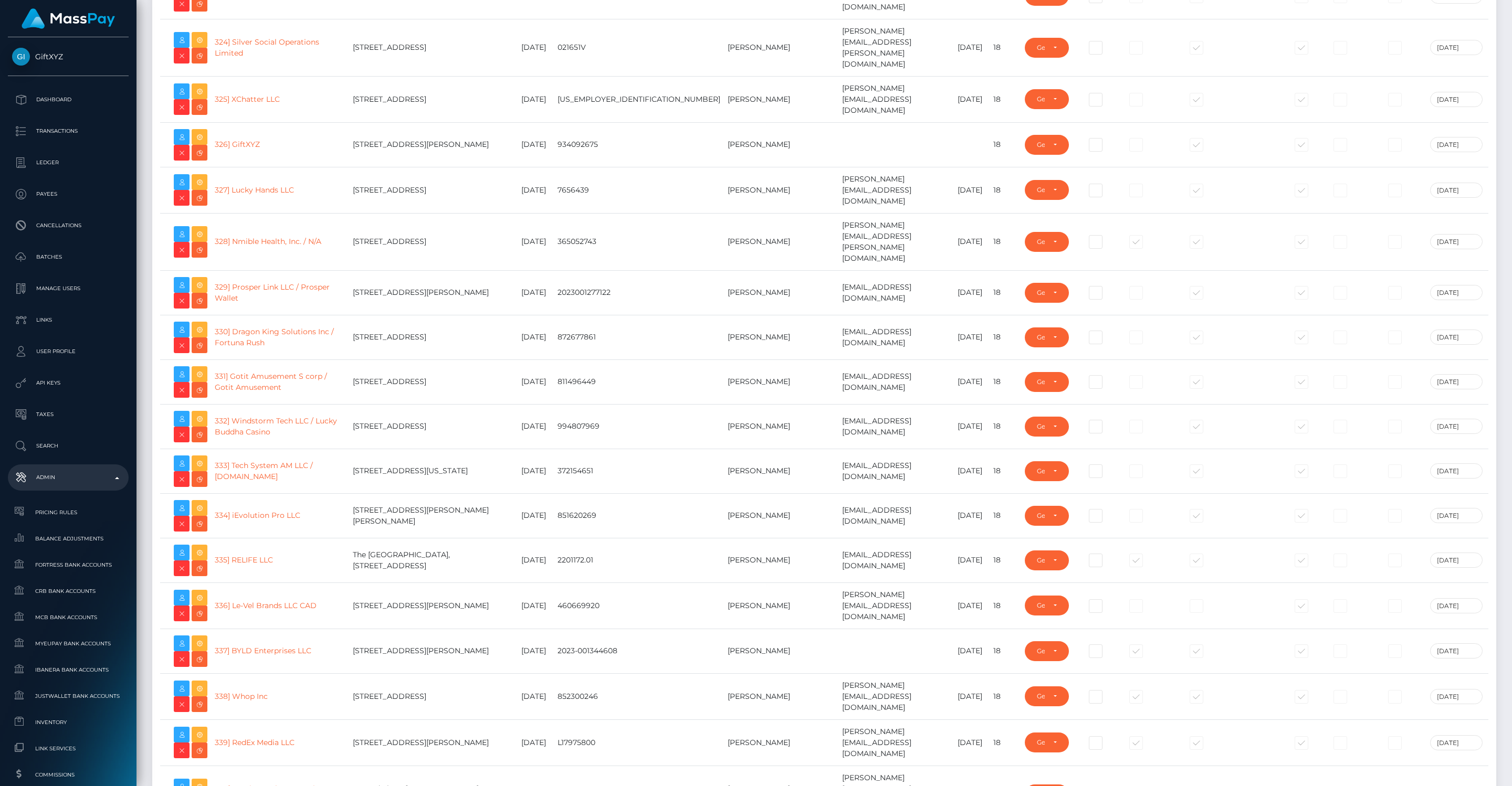
scroll to position [14976, 0]
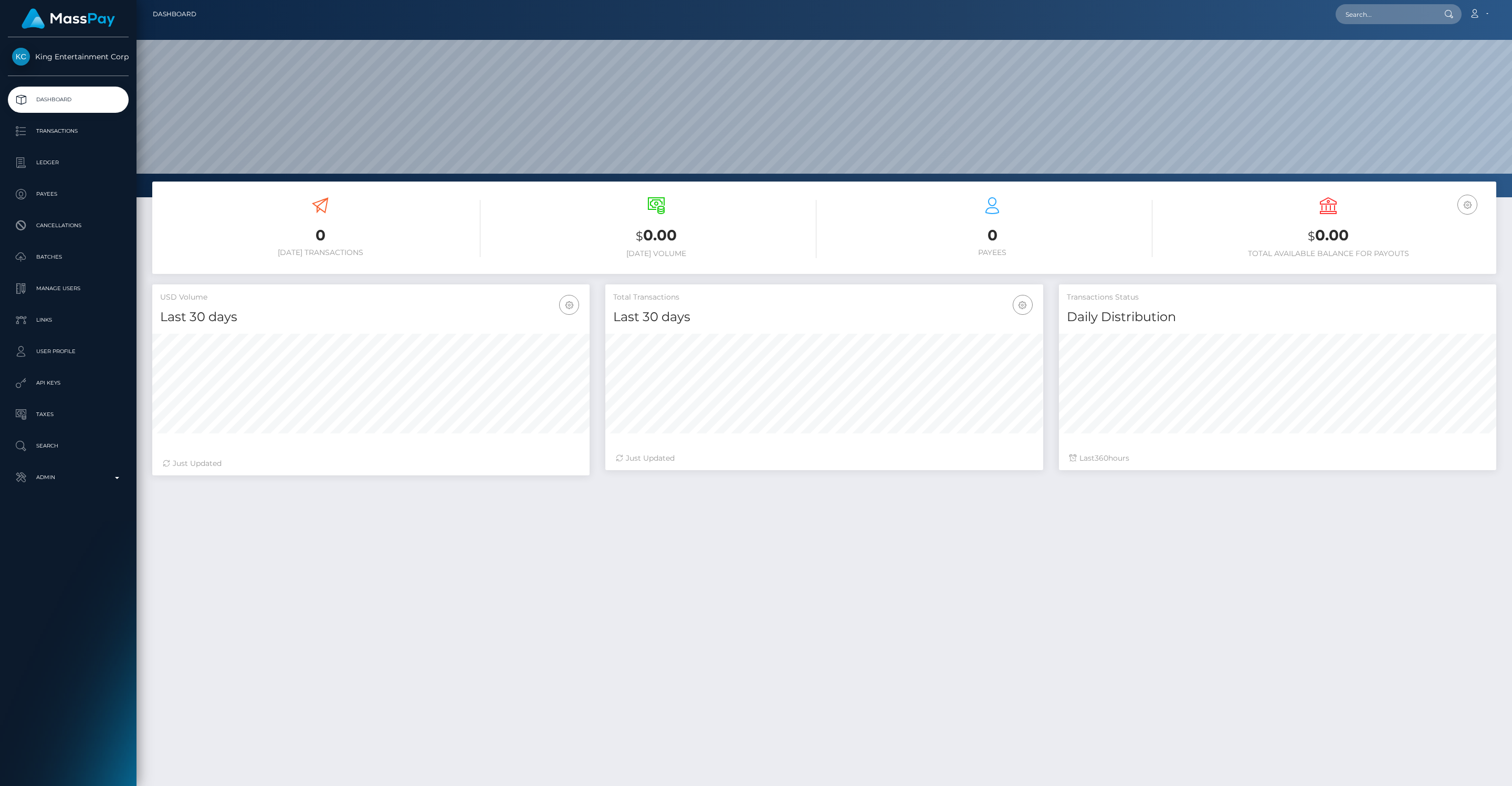
scroll to position [186, 437]
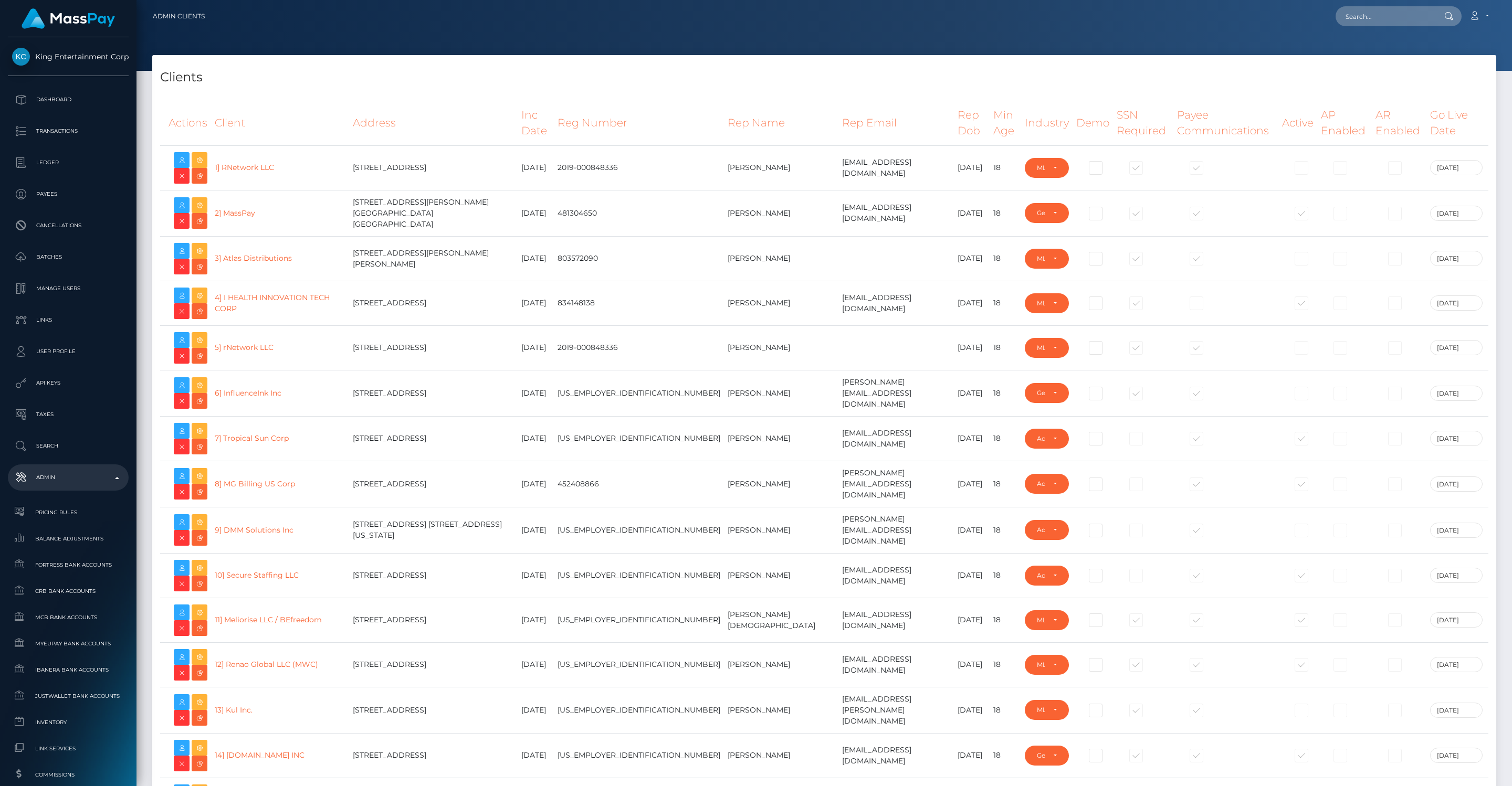
select select "GENERAL"
select select "223"
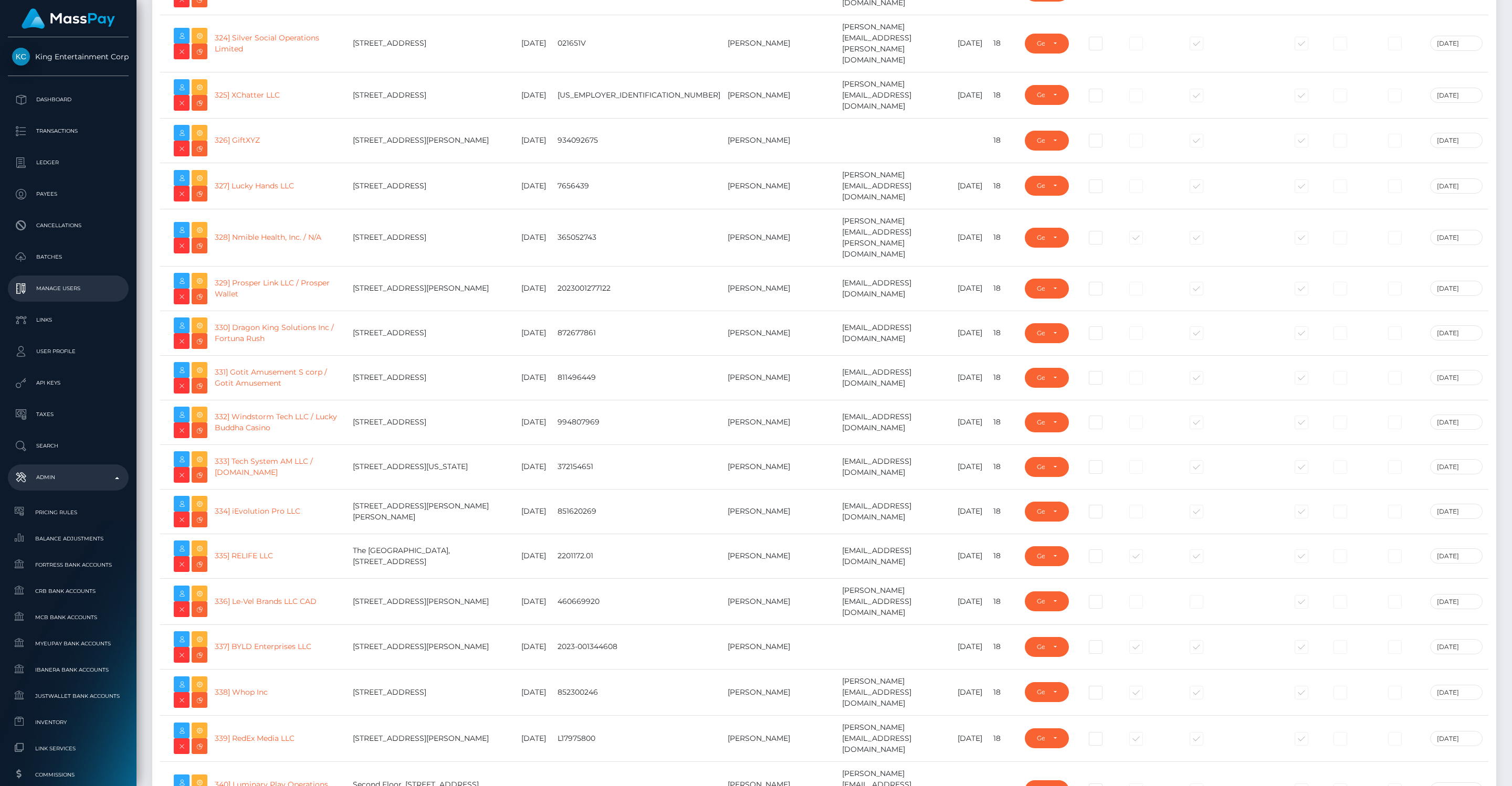
scroll to position [14976, 0]
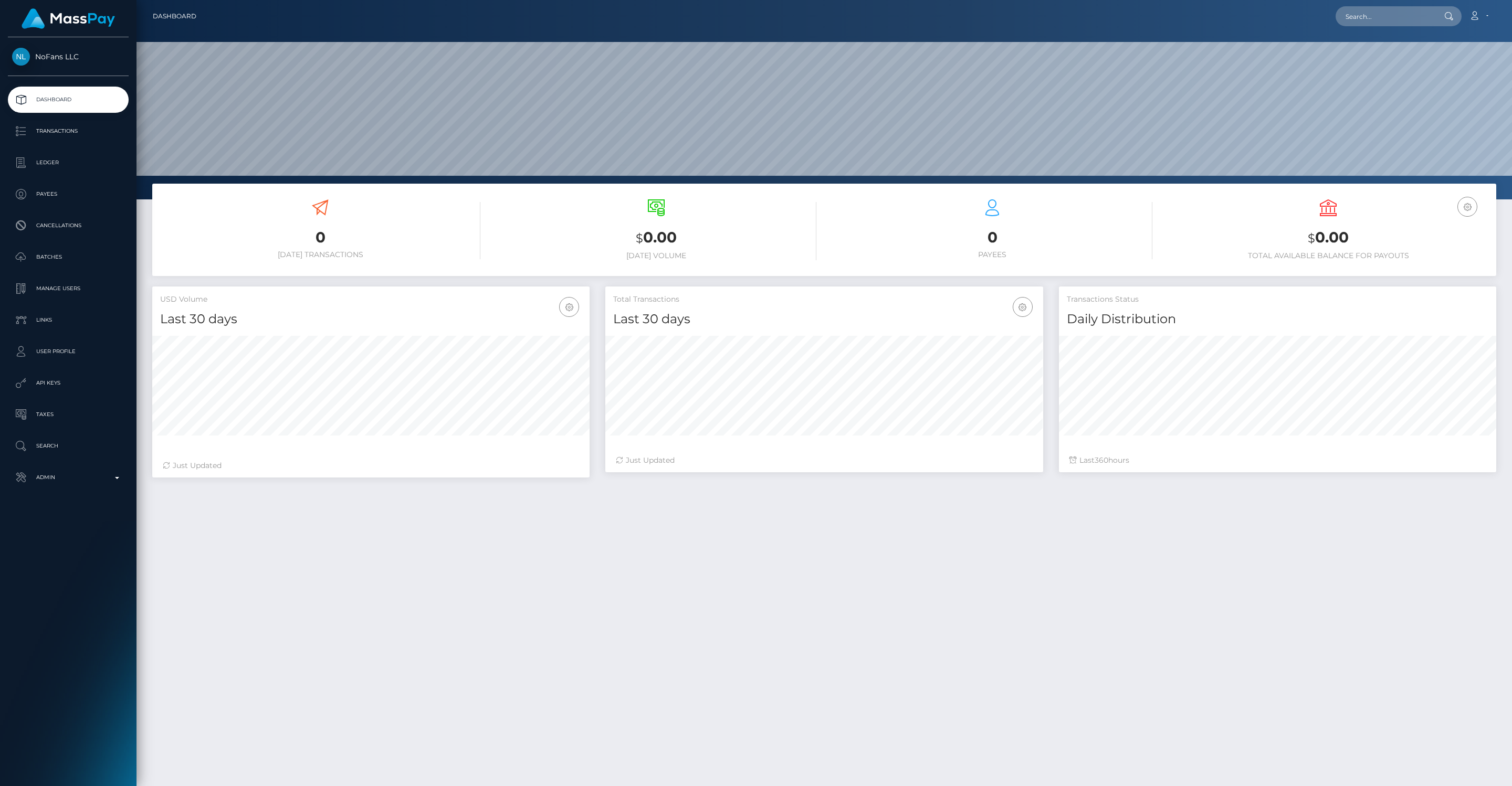
scroll to position [186, 437]
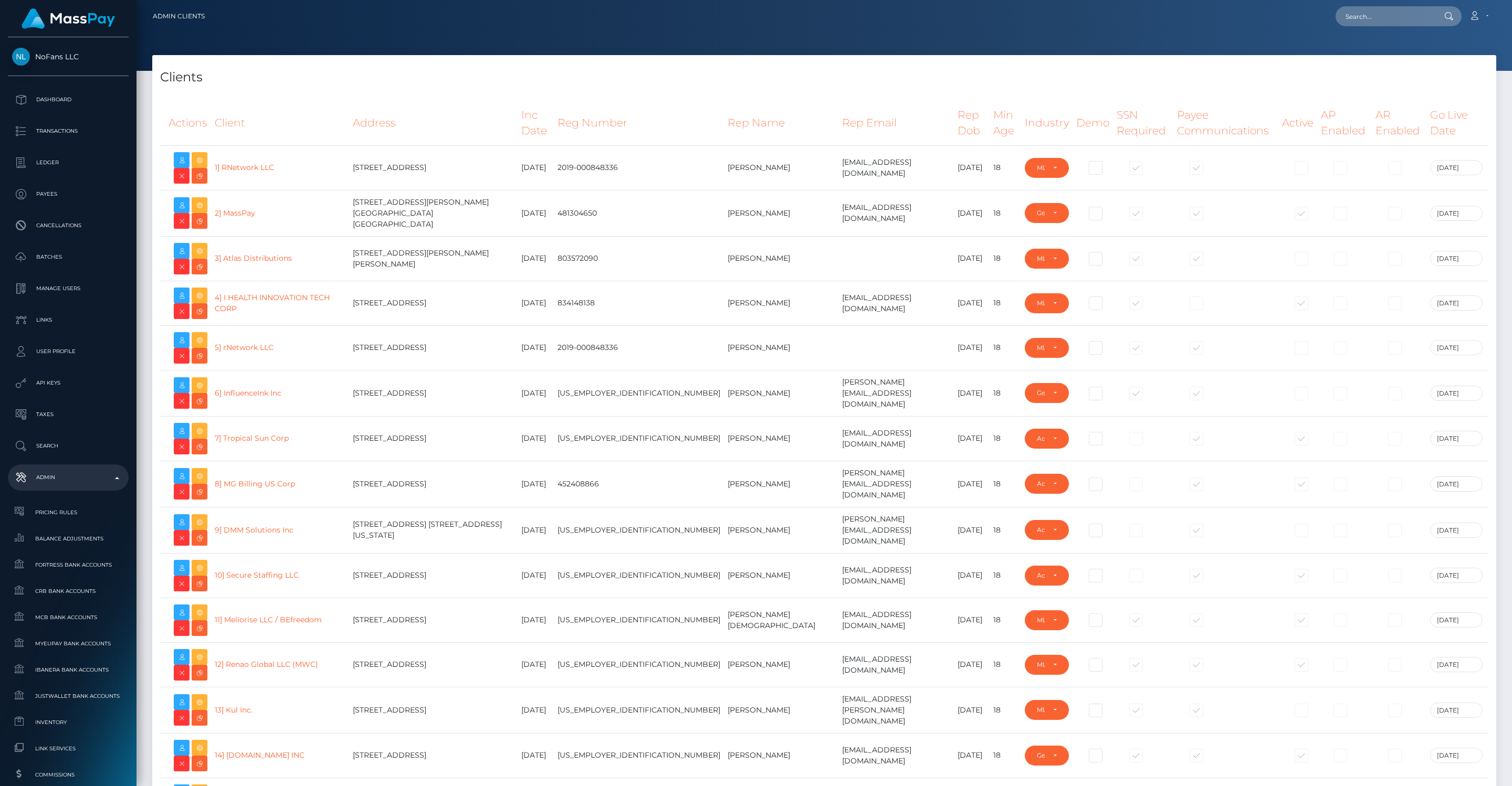
select select "GENERAL"
select select "223"
